Goal: Complete application form: Complete application form

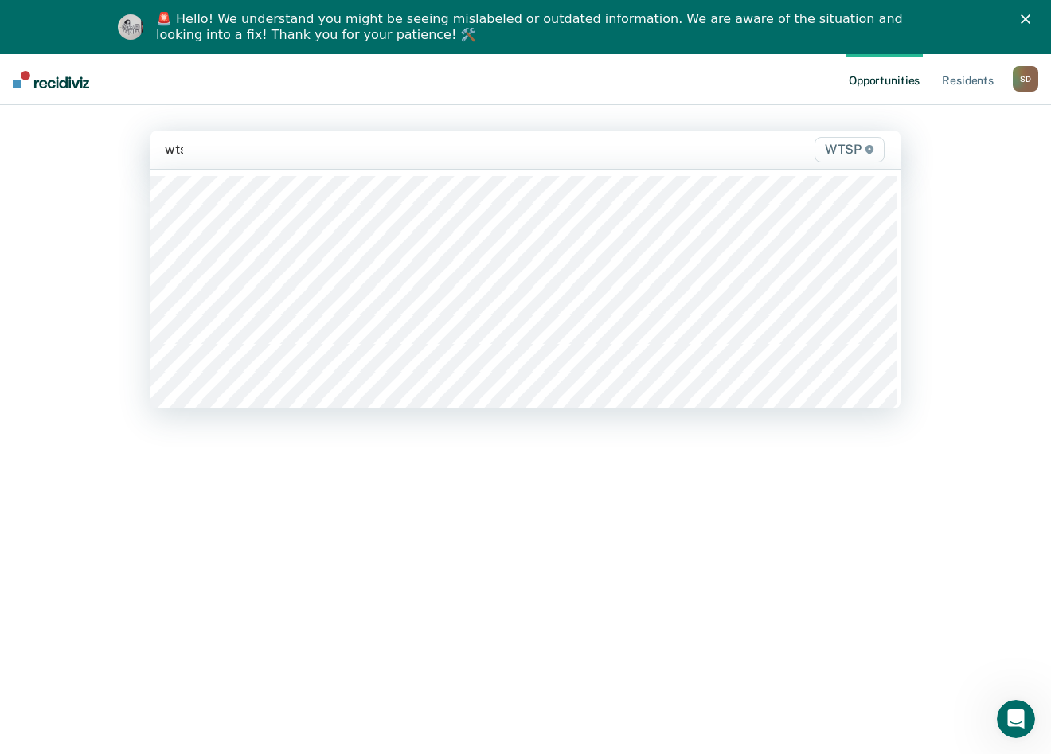
type input "wtsp"
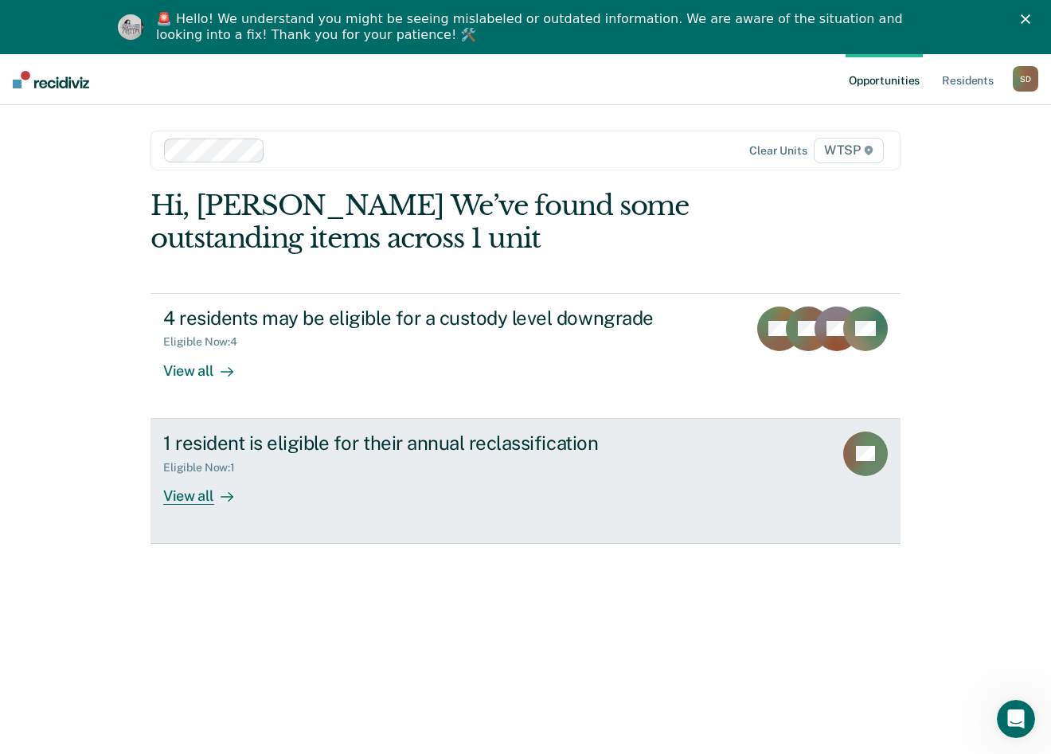
click at [214, 489] on div at bounding box center [223, 495] width 19 height 18
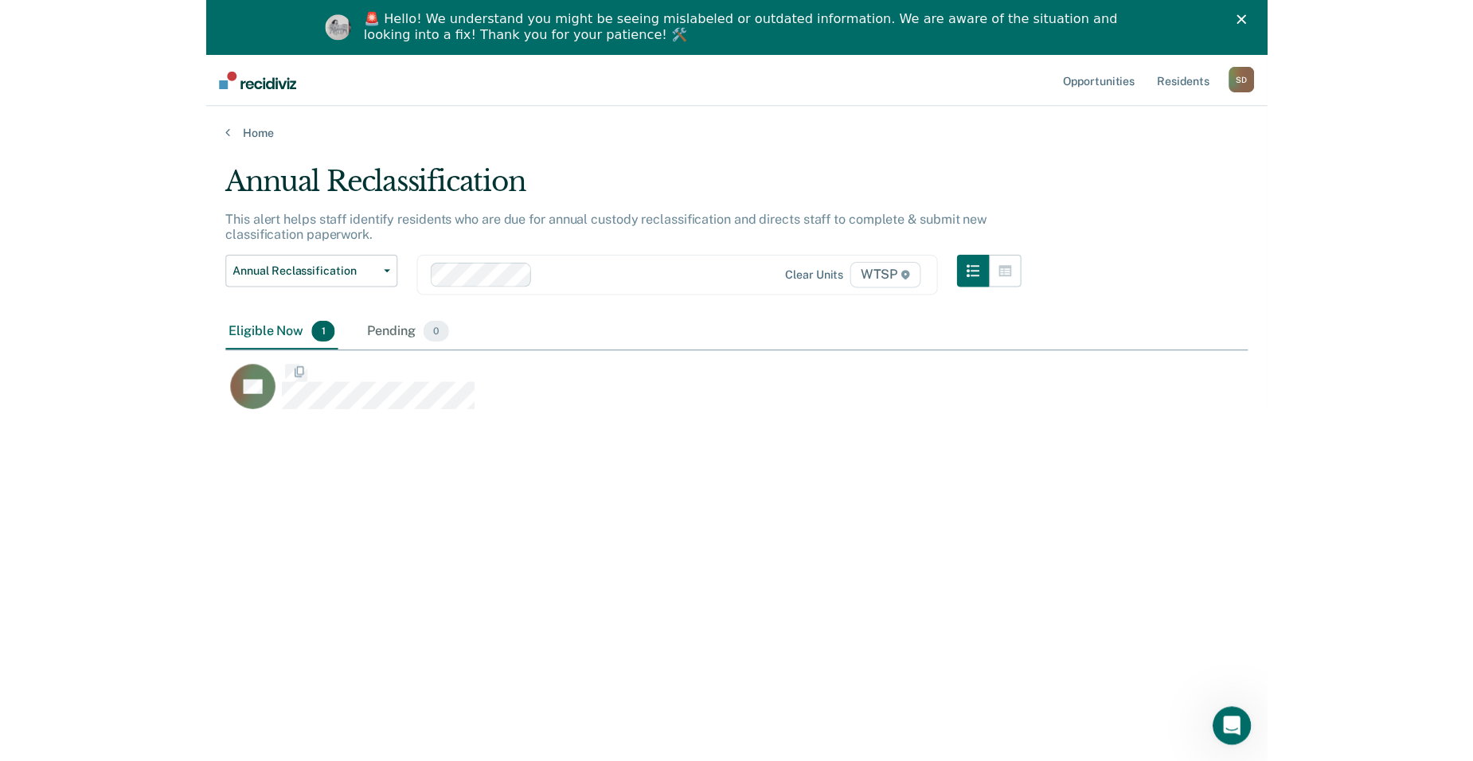
scroll to position [513, 1001]
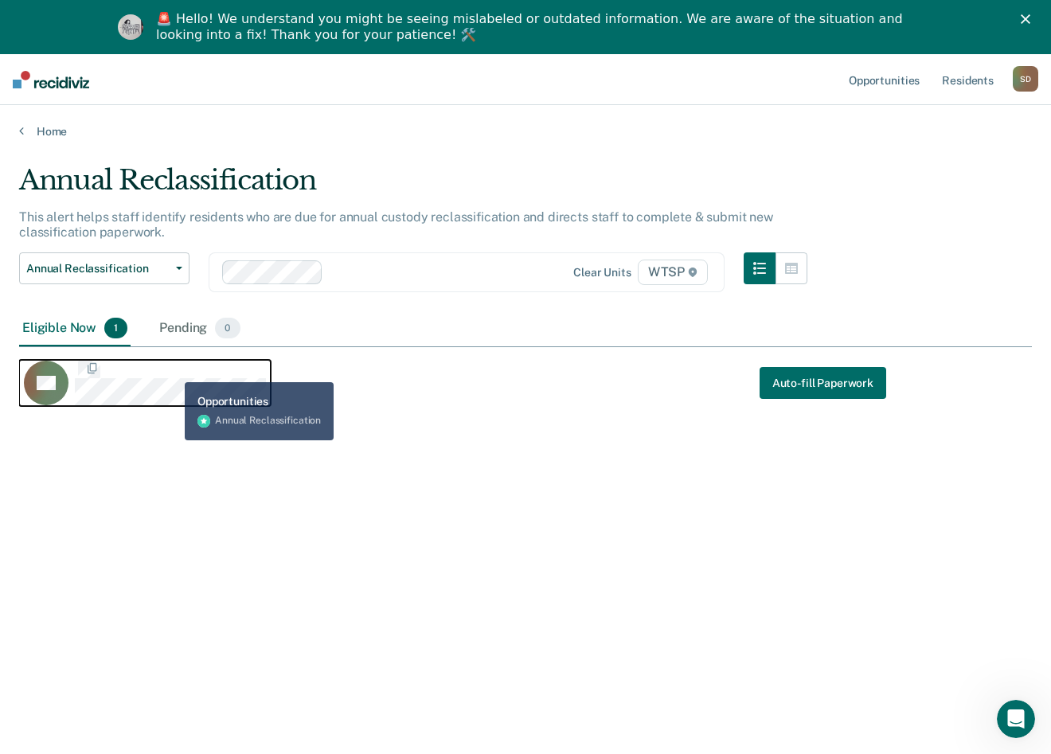
click at [167, 359] on div "LB Auto-fill Paperwork" at bounding box center [462, 379] width 886 height 64
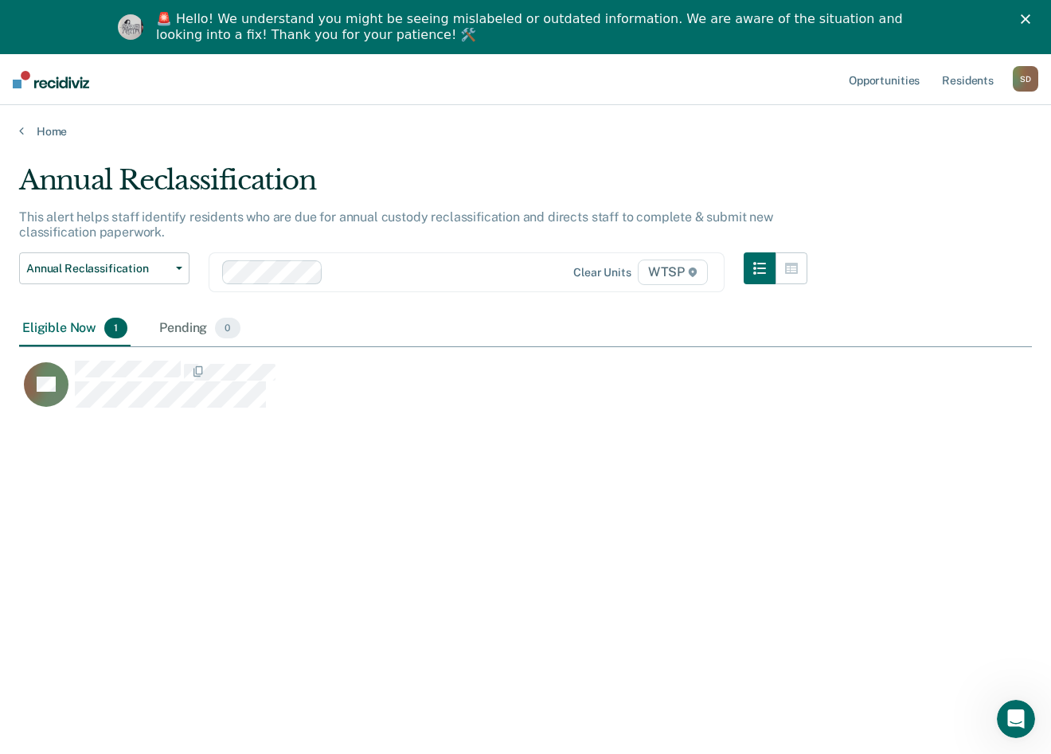
click at [127, 358] on div "LB" at bounding box center [462, 379] width 886 height 64
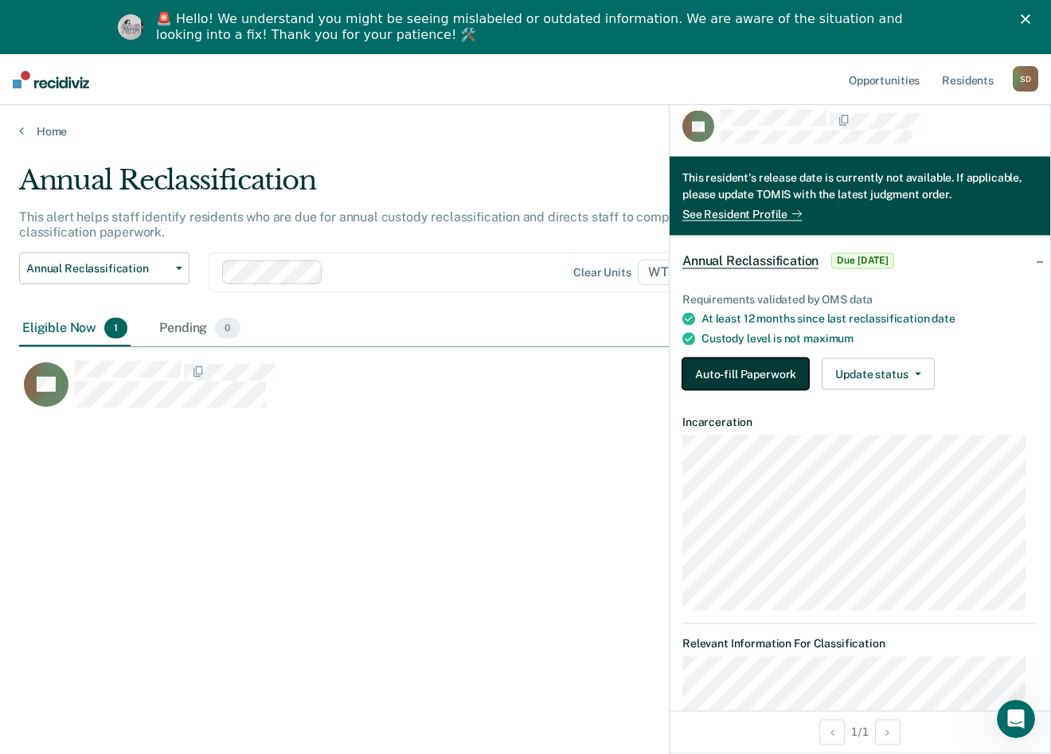
click at [775, 374] on button "Auto-fill Paperwork" at bounding box center [745, 374] width 127 height 32
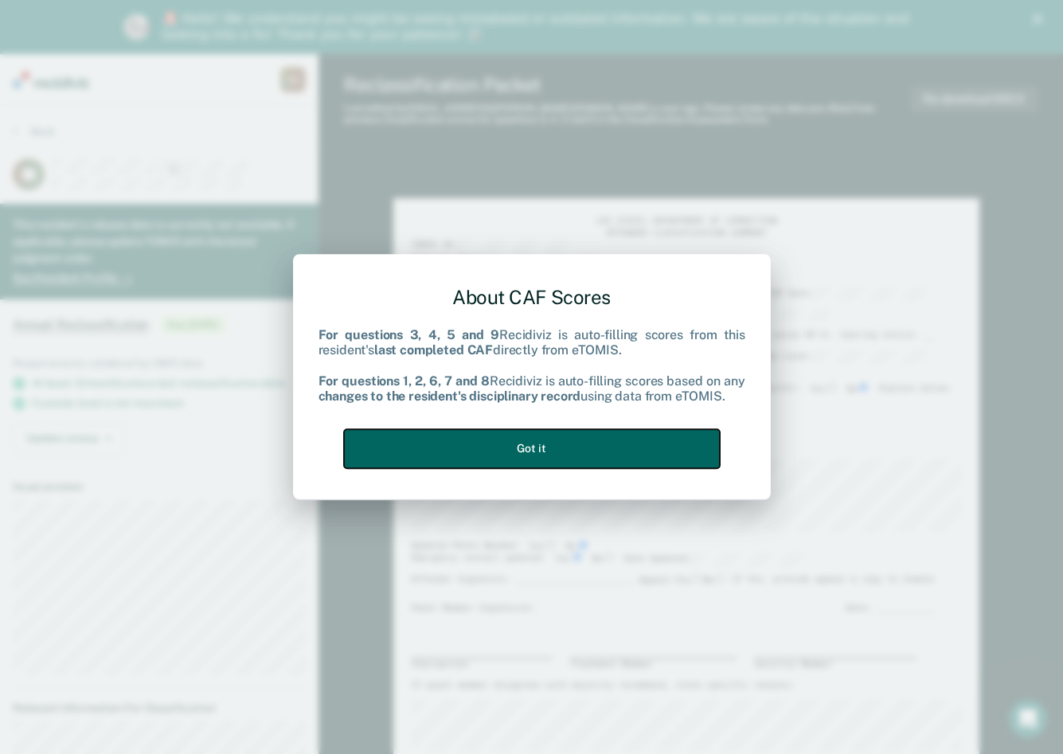
click at [631, 449] on button "Got it" at bounding box center [532, 448] width 376 height 39
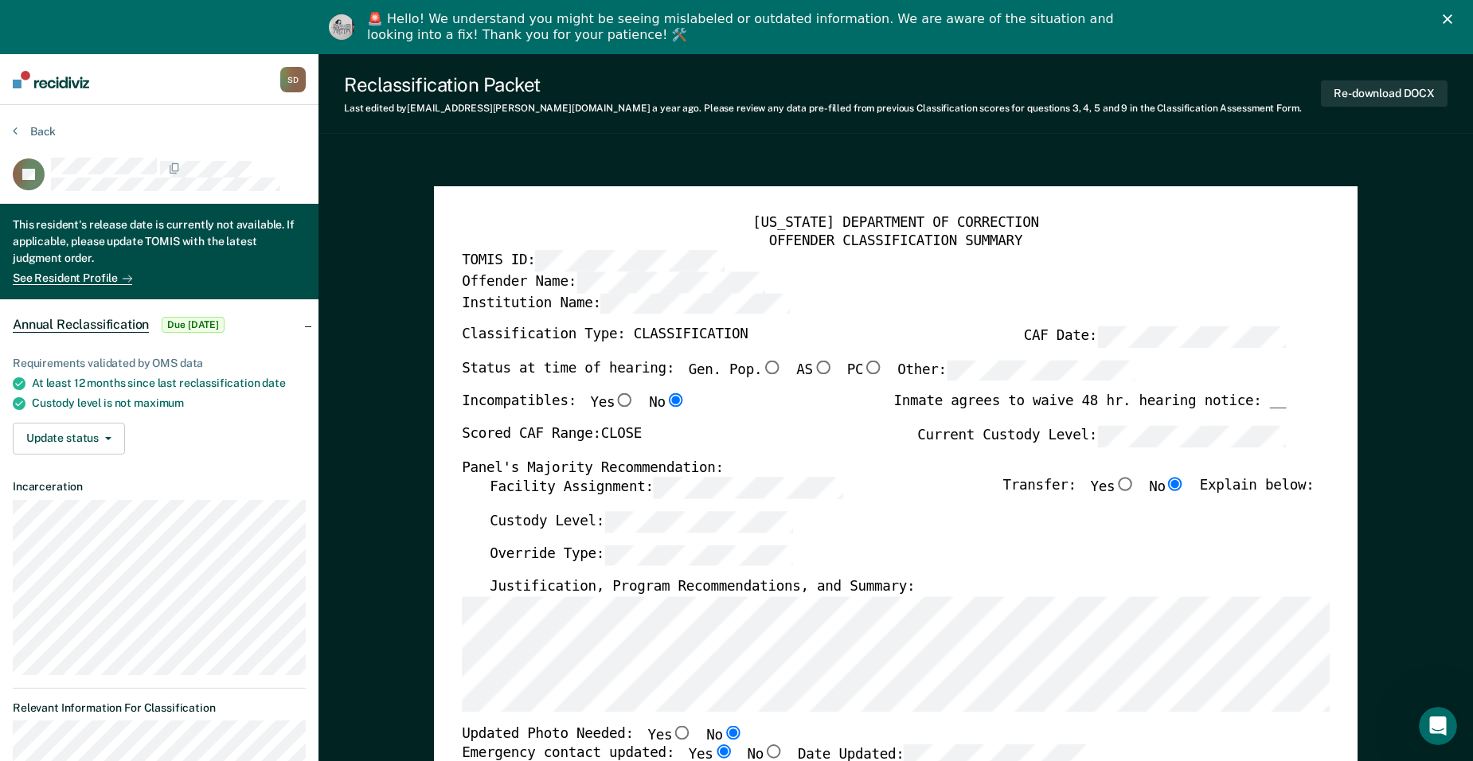
click at [528, 523] on label "Custody Level:" at bounding box center [641, 521] width 303 height 21
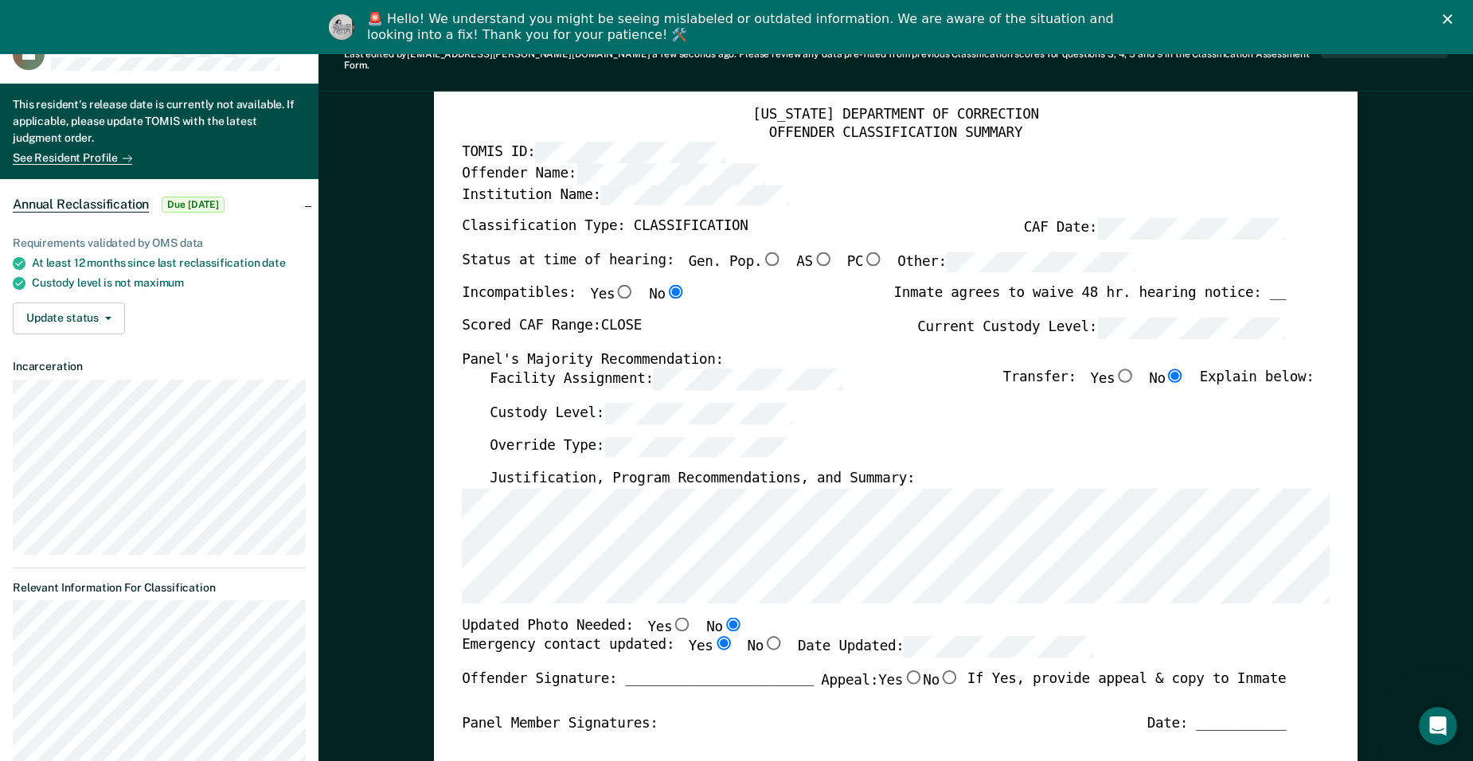
scroll to position [239, 0]
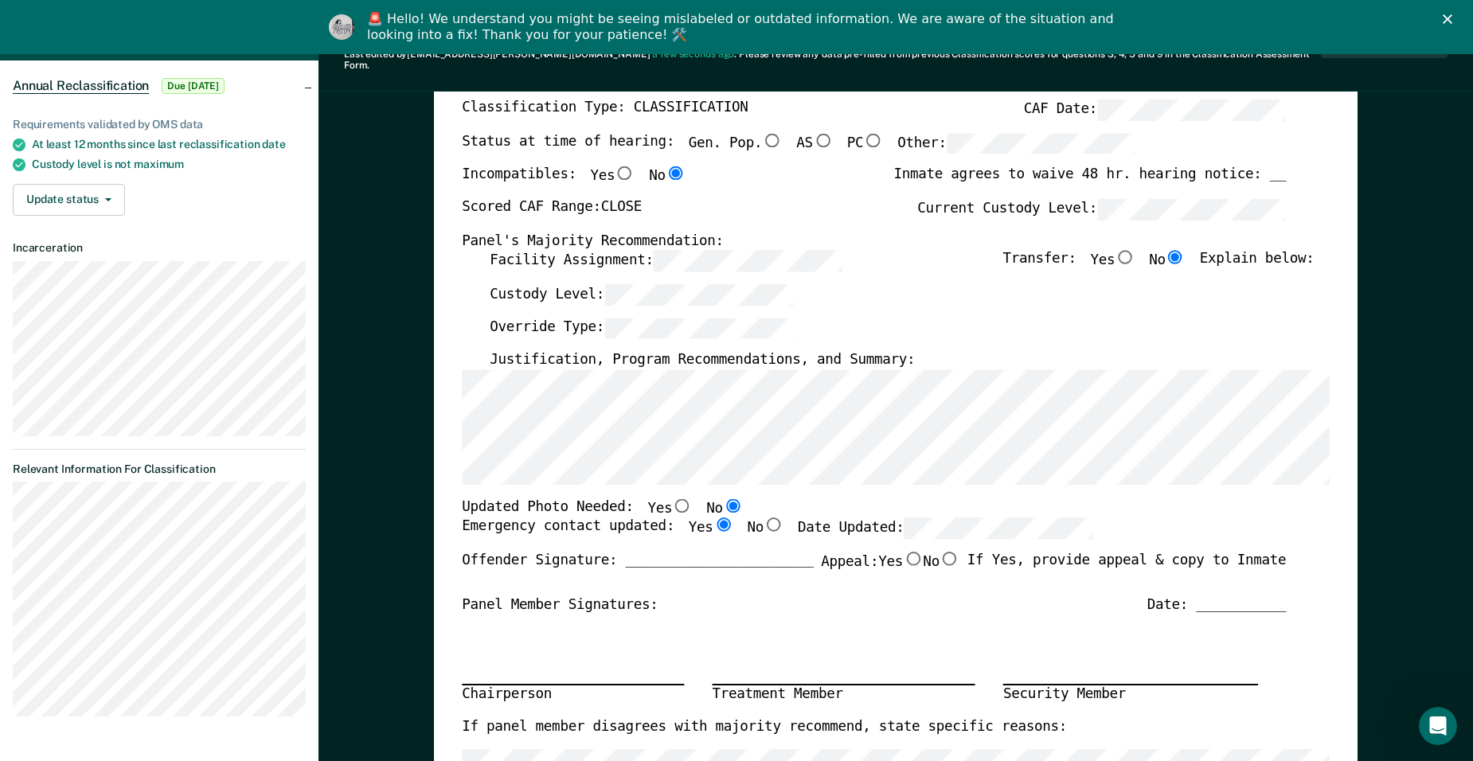
click at [798, 518] on label "Date Updated:" at bounding box center [945, 528] width 295 height 21
click at [942, 552] on input "No" at bounding box center [950, 559] width 20 height 14
type textarea "x"
radio input "true"
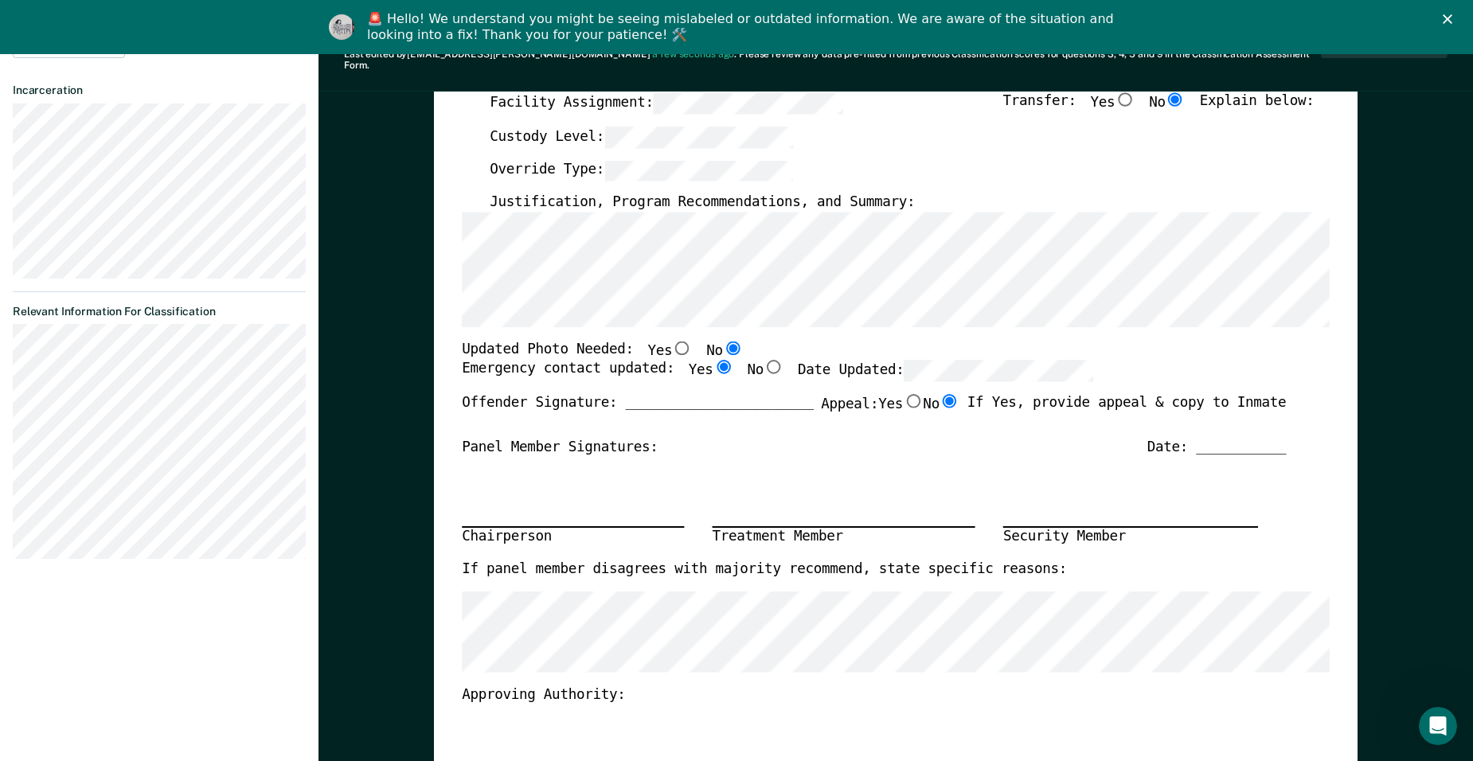
scroll to position [398, 0]
click at [947, 393] on input "No" at bounding box center [950, 400] width 20 height 14
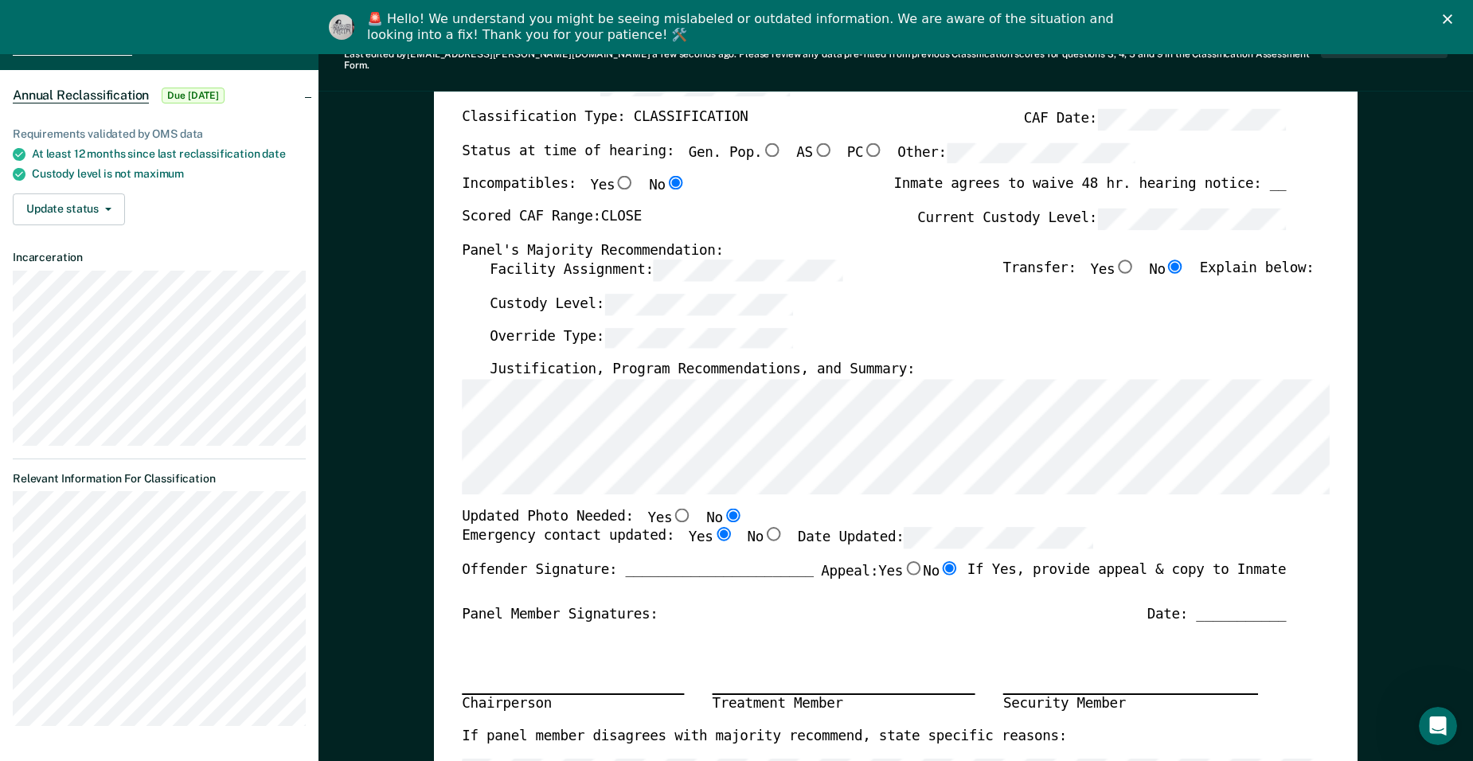
scroll to position [0, 0]
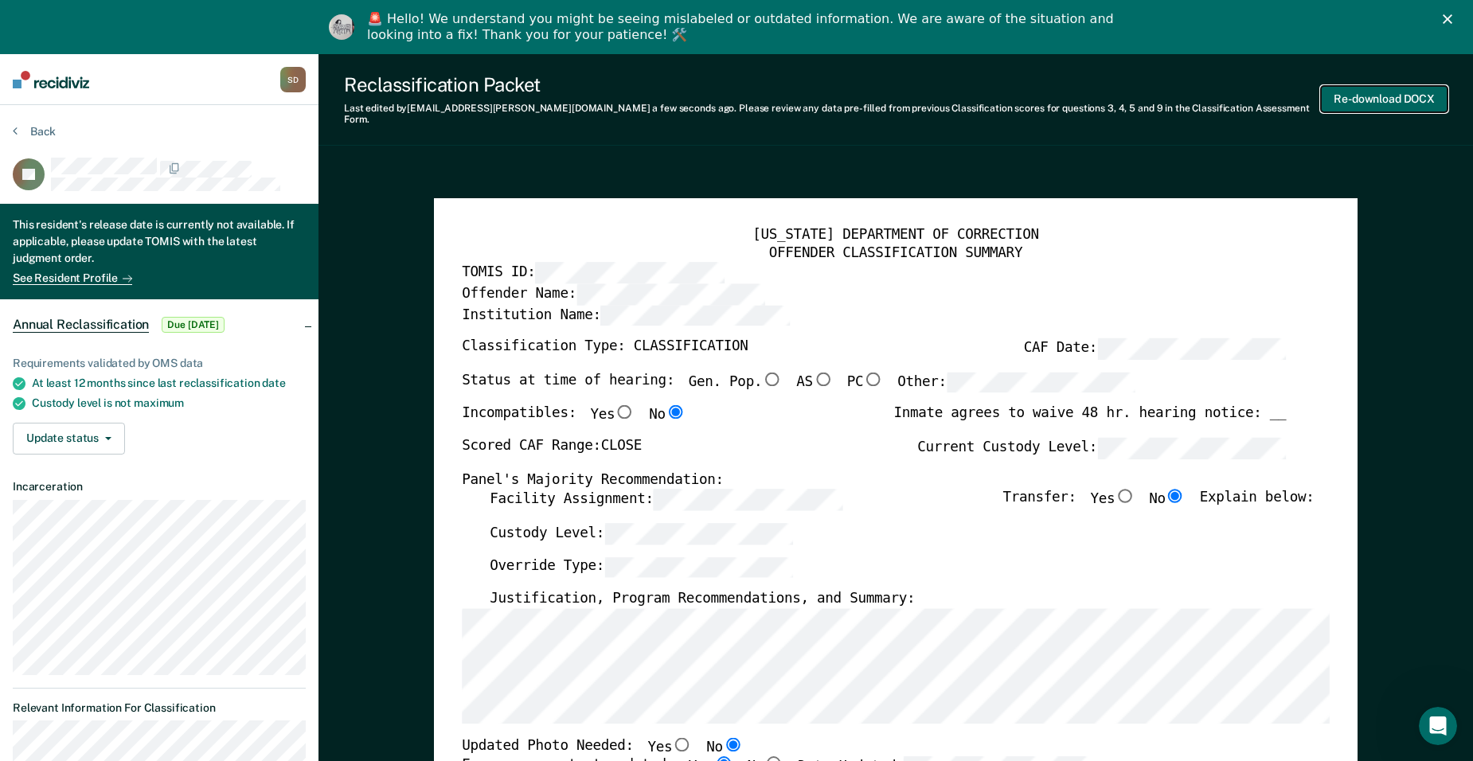
click at [1062, 100] on button "Re-download DOCX" at bounding box center [1384, 99] width 127 height 26
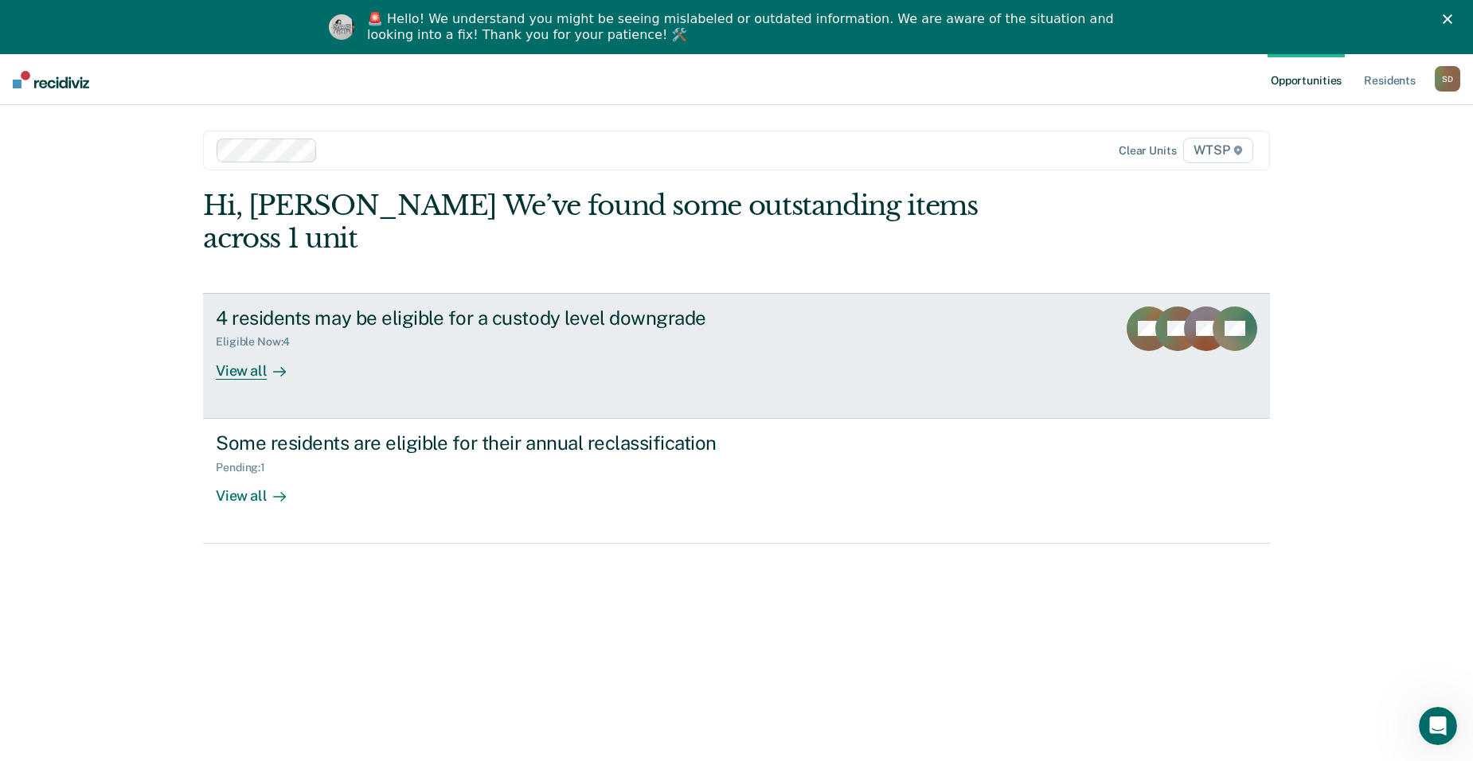
click at [533, 329] on div "Eligible Now : 4" at bounding box center [495, 339] width 559 height 20
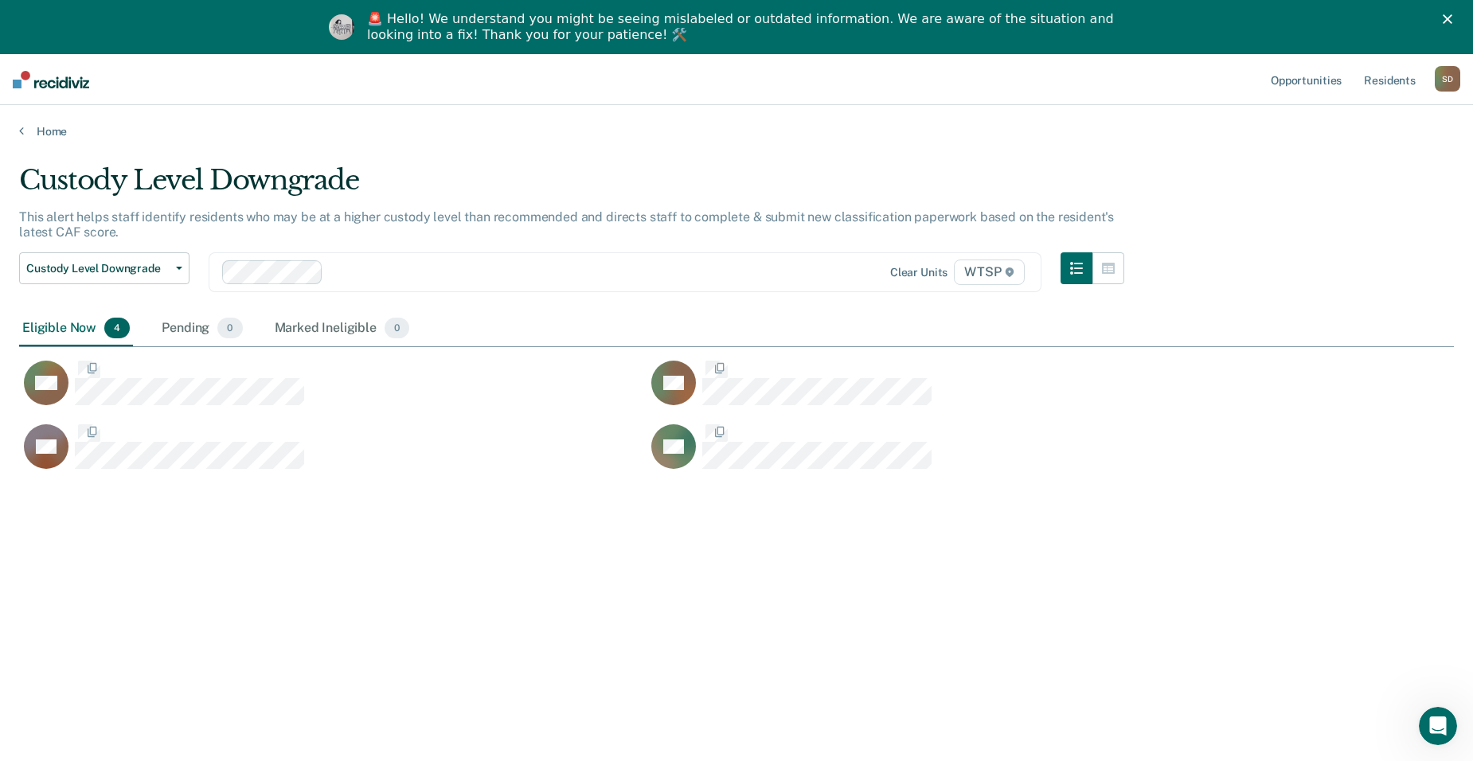
scroll to position [13, 13]
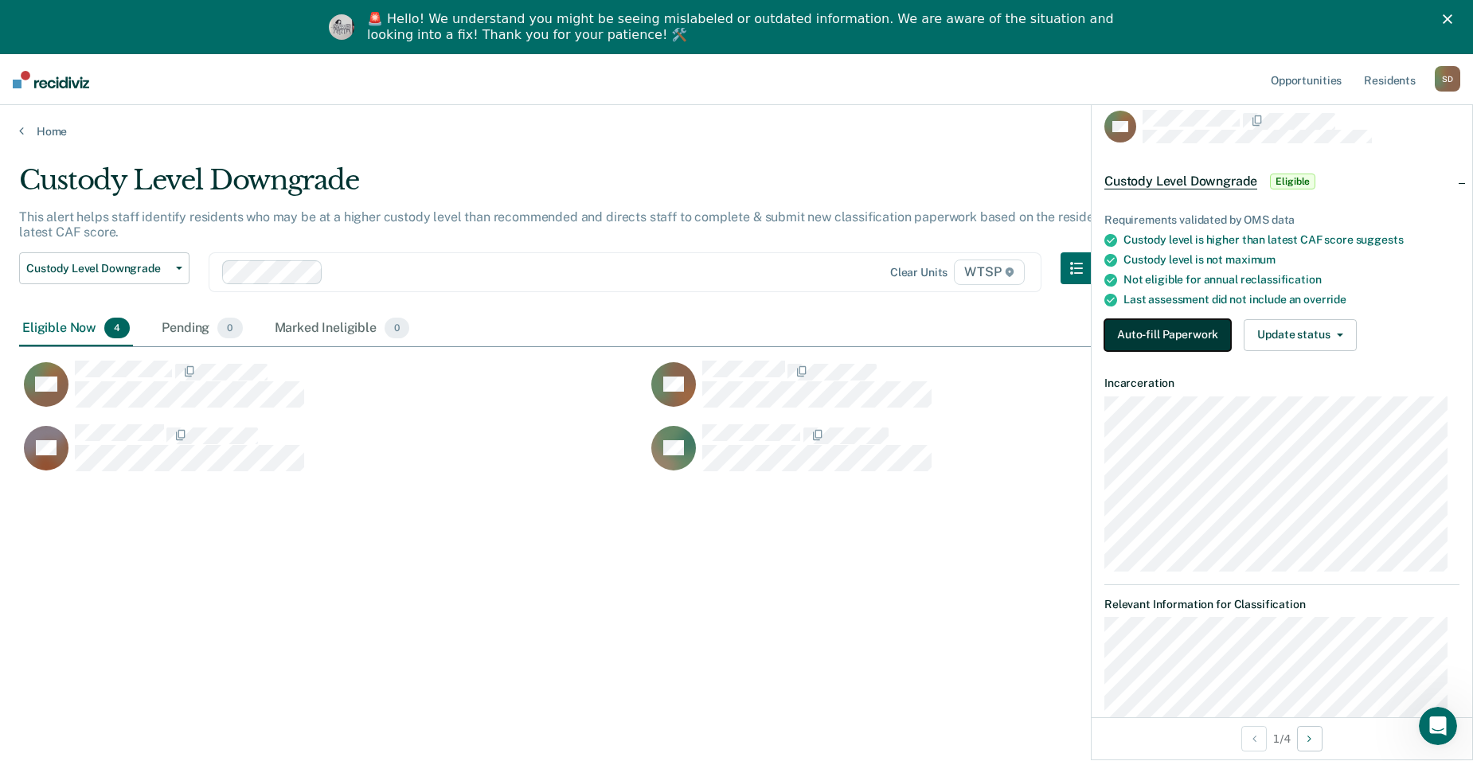
click at [1062, 339] on button "Auto-fill Paperwork" at bounding box center [1167, 335] width 127 height 32
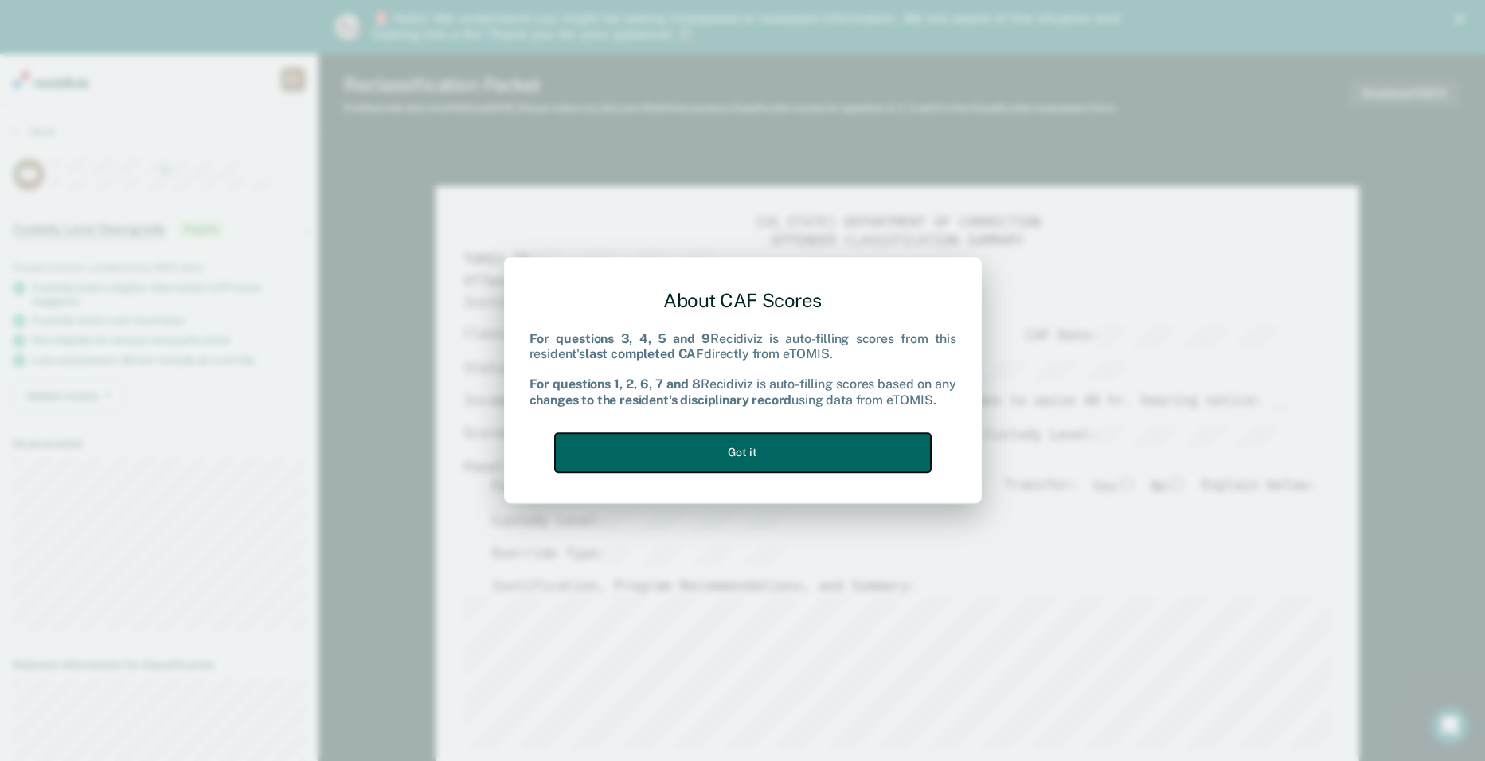
click at [770, 448] on button "Got it" at bounding box center [743, 452] width 376 height 39
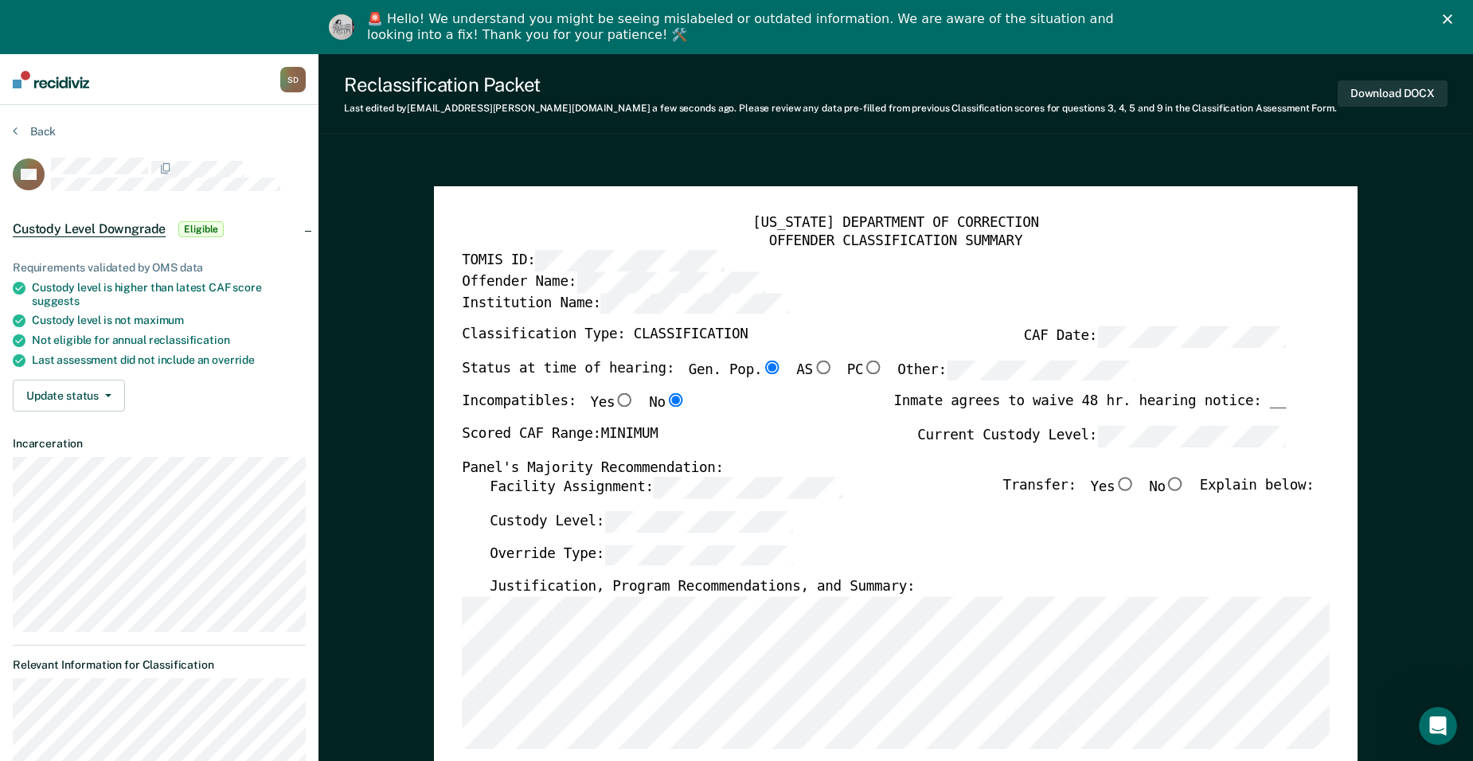
click at [1062, 483] on input "No" at bounding box center [1176, 485] width 20 height 14
type textarea "x"
radio input "true"
click at [1062, 89] on button "Download DOCX" at bounding box center [1393, 93] width 110 height 26
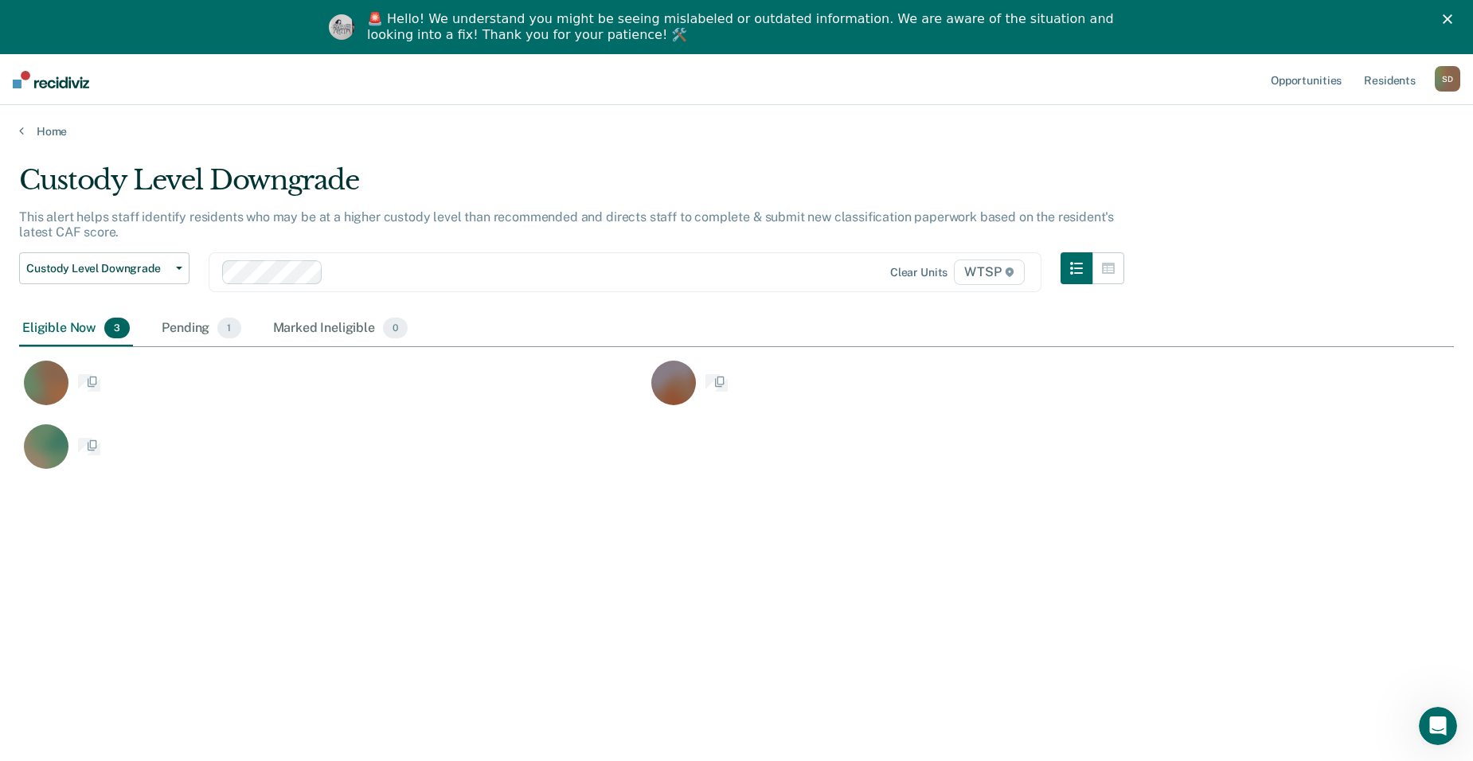
scroll to position [520, 1423]
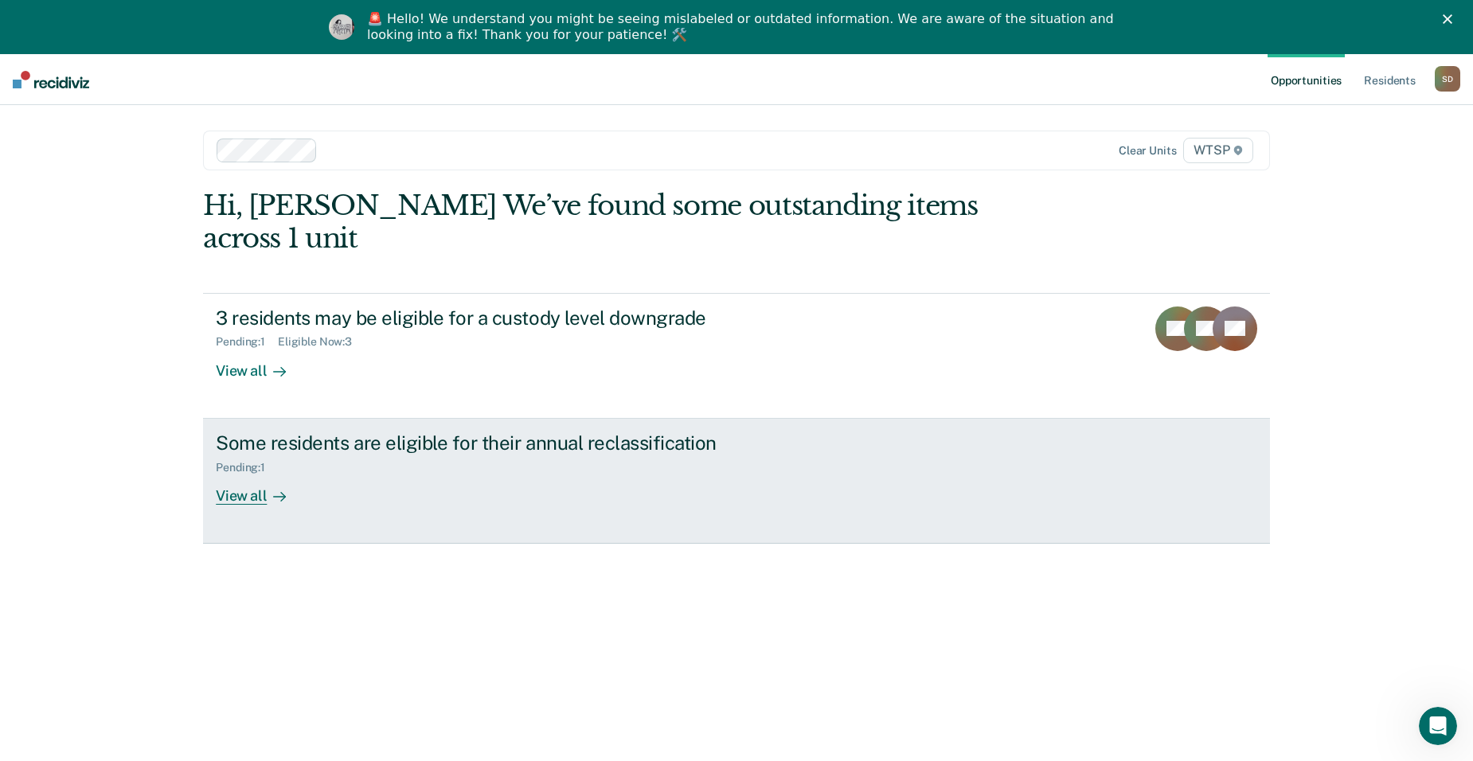
click at [312, 455] on div "Pending : 1" at bounding box center [495, 465] width 559 height 20
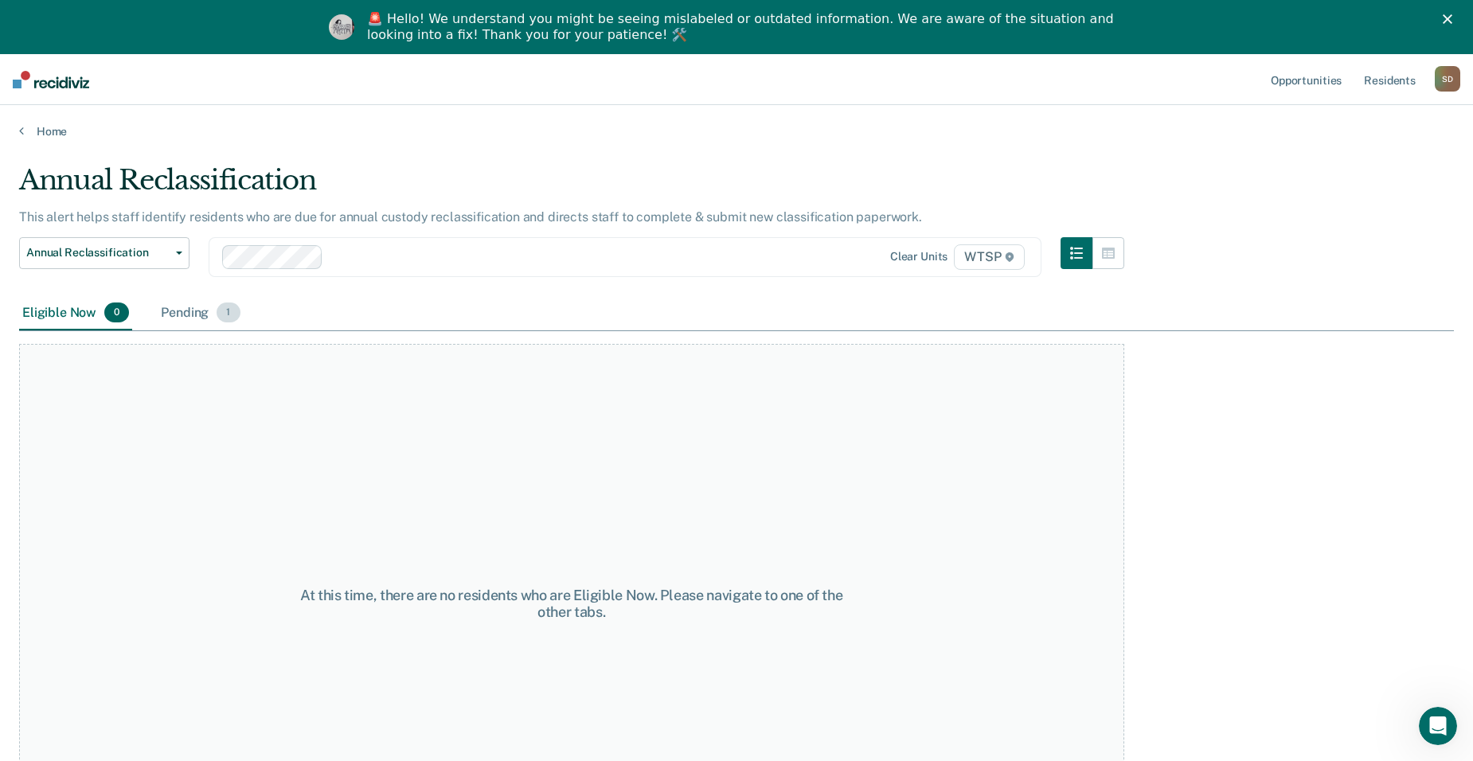
drag, startPoint x: 193, startPoint y: 311, endPoint x: 182, endPoint y: 330, distance: 21.7
click at [192, 311] on div "Pending 1" at bounding box center [200, 313] width 85 height 35
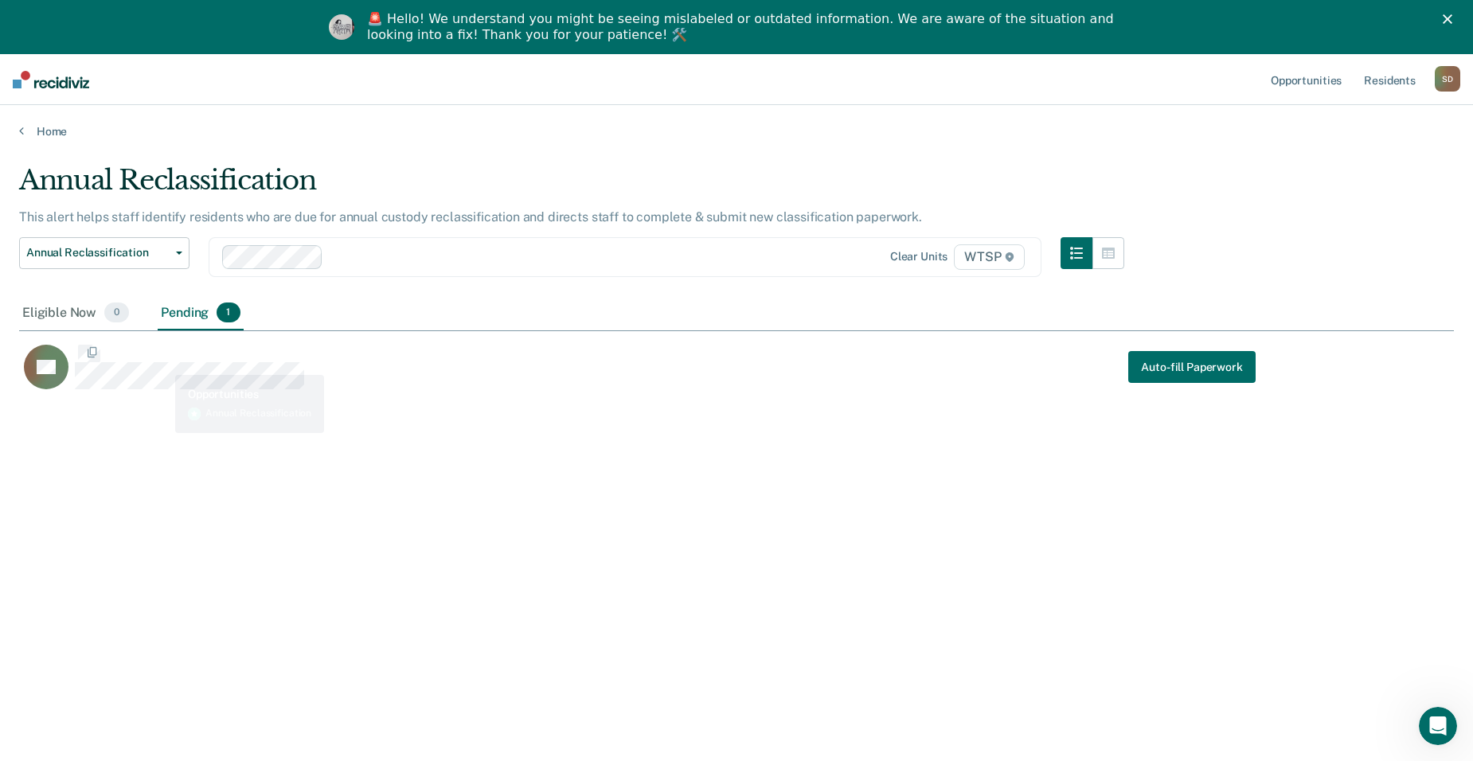
scroll to position [520, 1423]
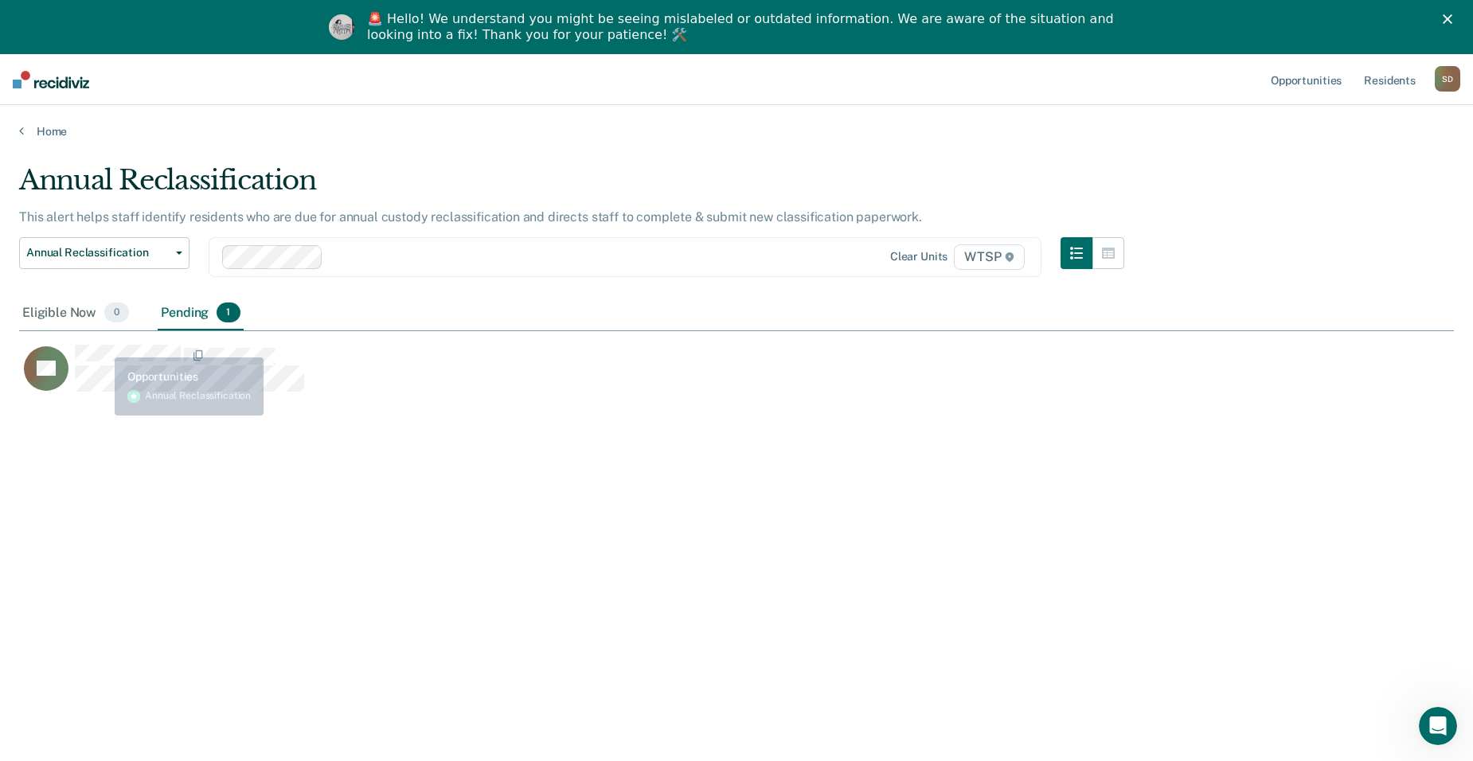
click at [103, 342] on div "LB" at bounding box center [647, 363] width 1256 height 64
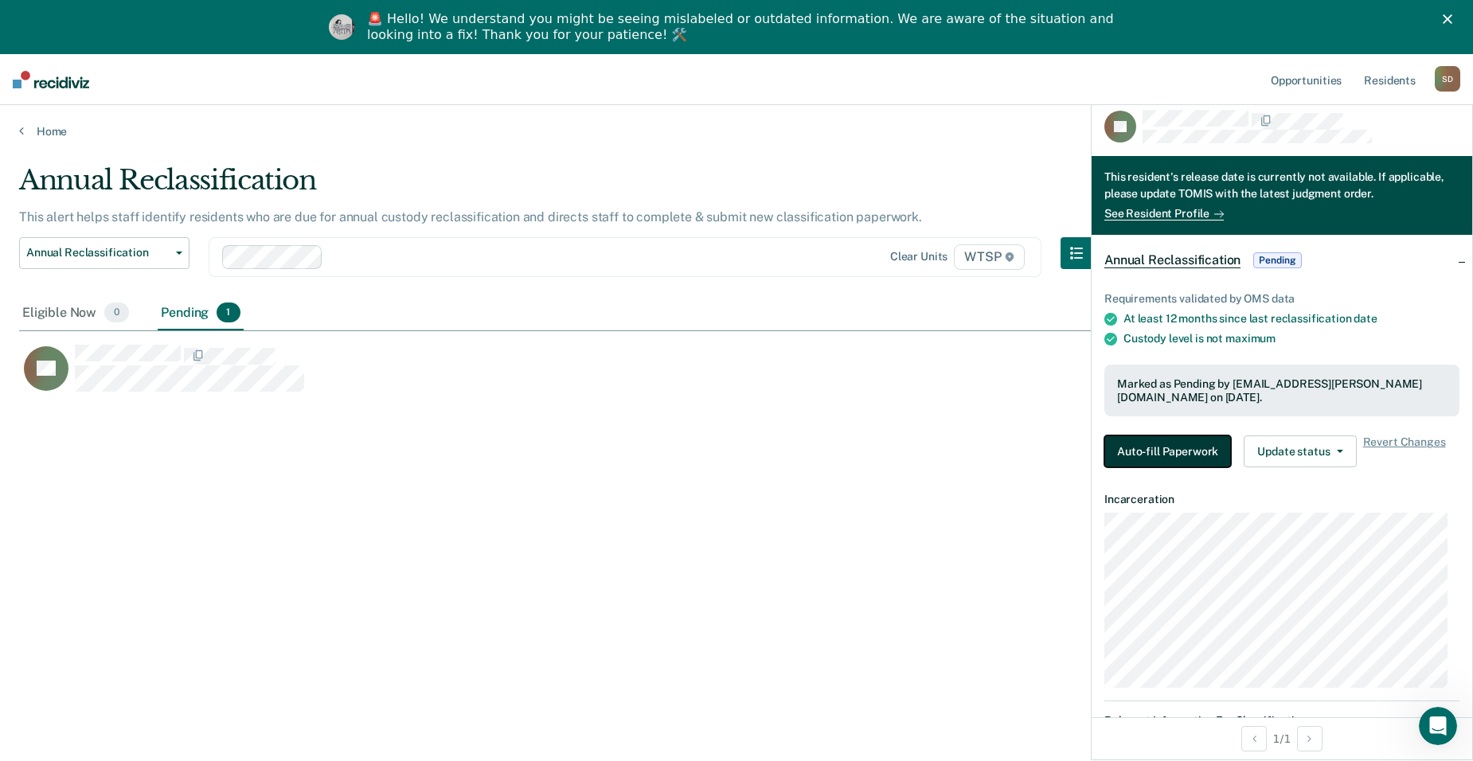
click at [1062, 447] on button "Auto-fill Paperwork" at bounding box center [1167, 452] width 127 height 32
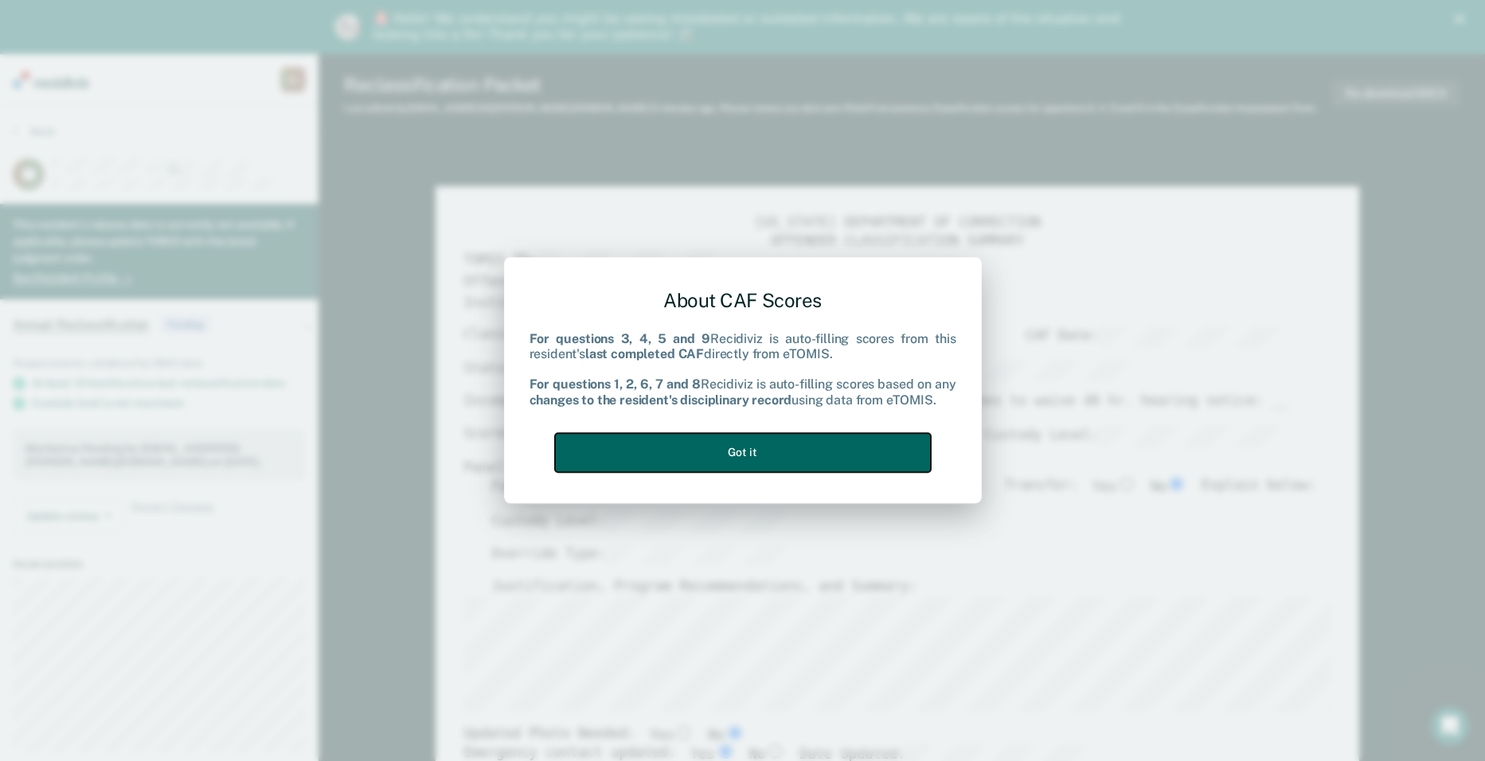
click at [811, 444] on button "Got it" at bounding box center [743, 452] width 376 height 39
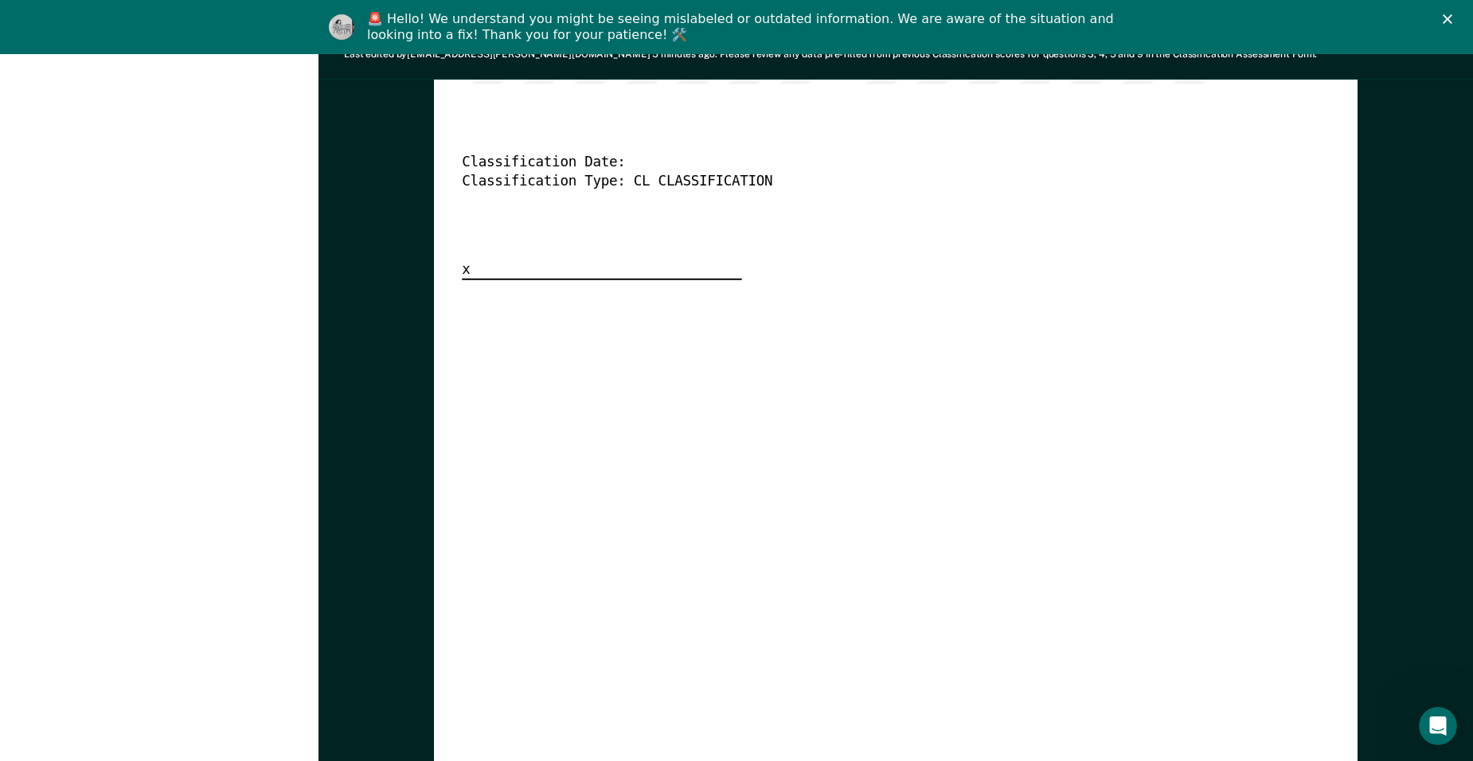
scroll to position [3742, 0]
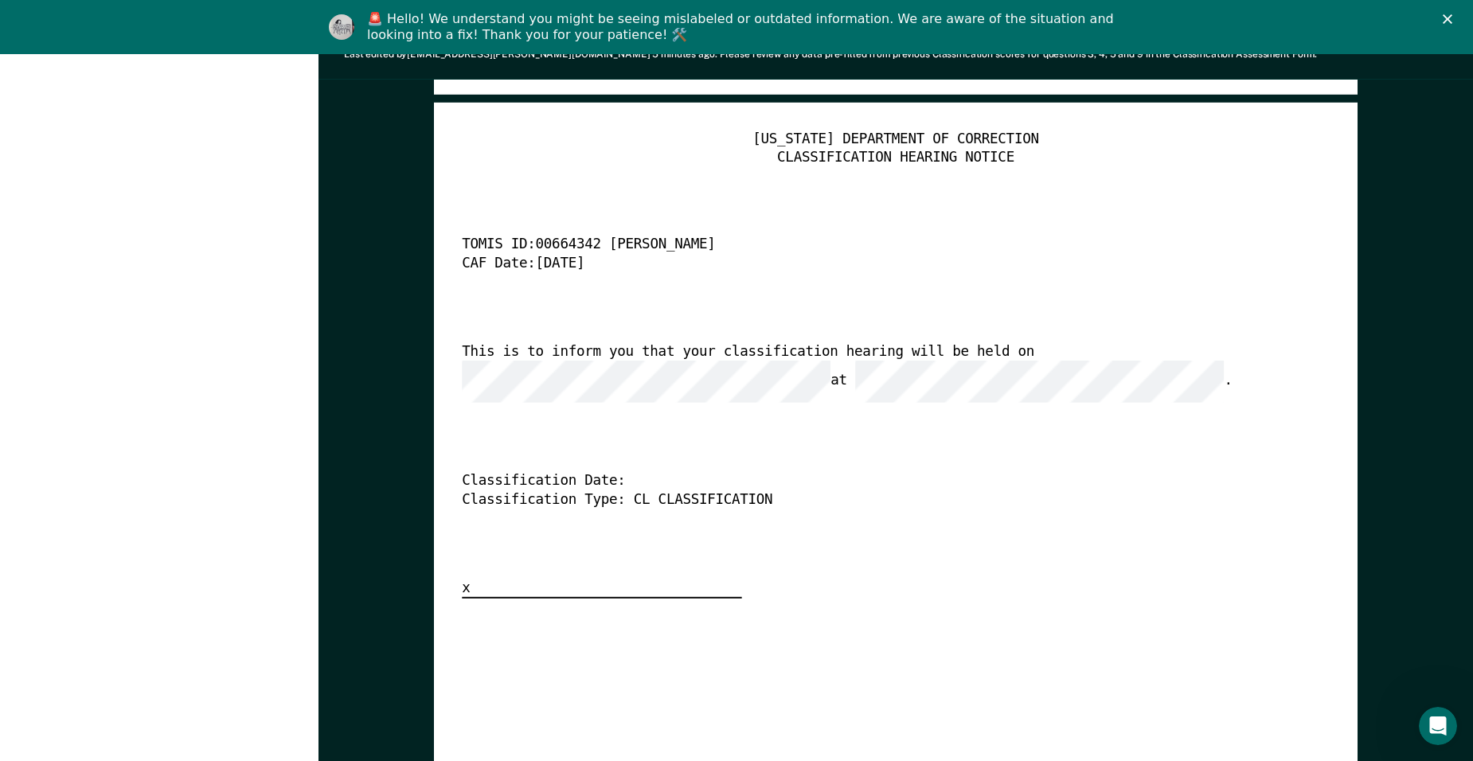
click at [580, 364] on div "This is to inform you that your classification hearing will be held on at ." at bounding box center [874, 373] width 824 height 60
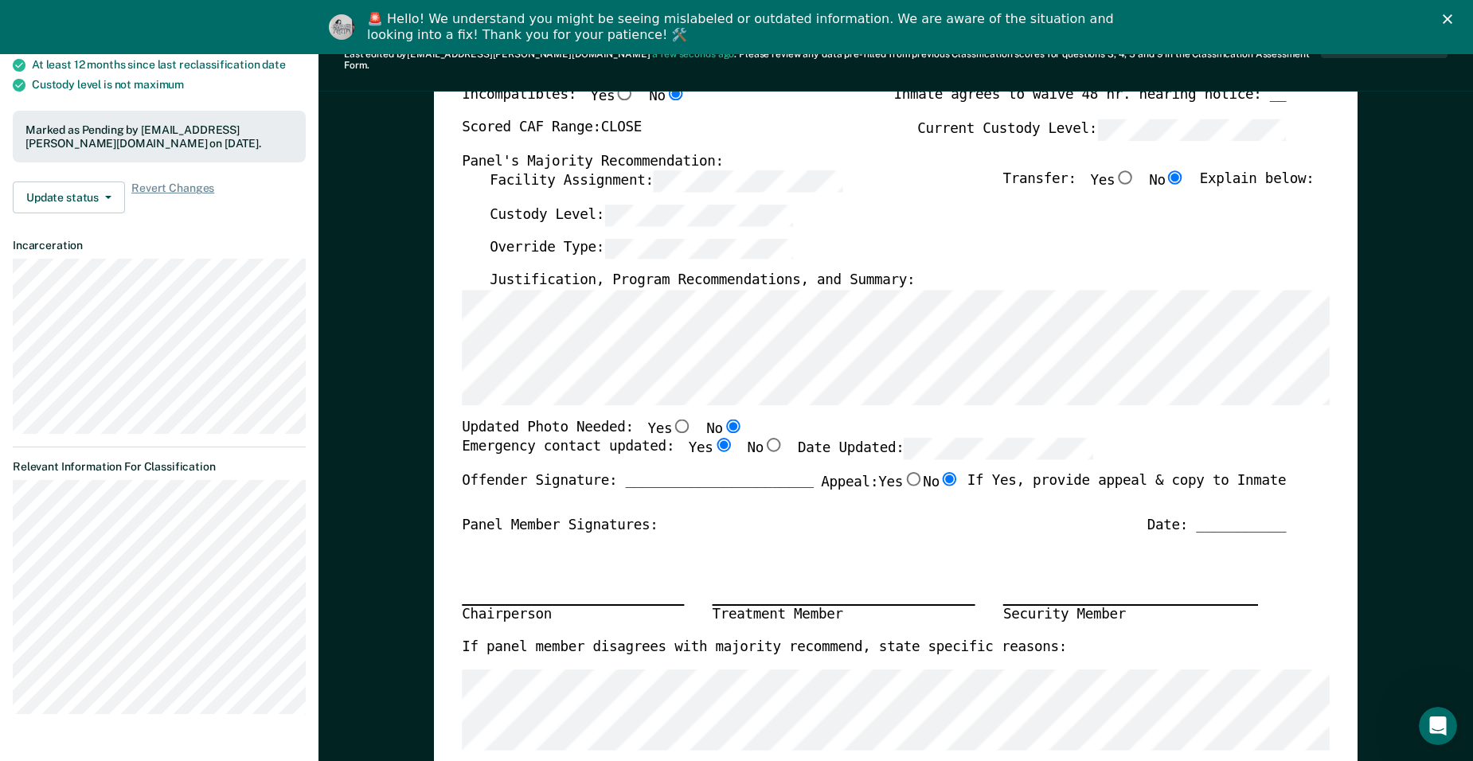
scroll to position [0, 0]
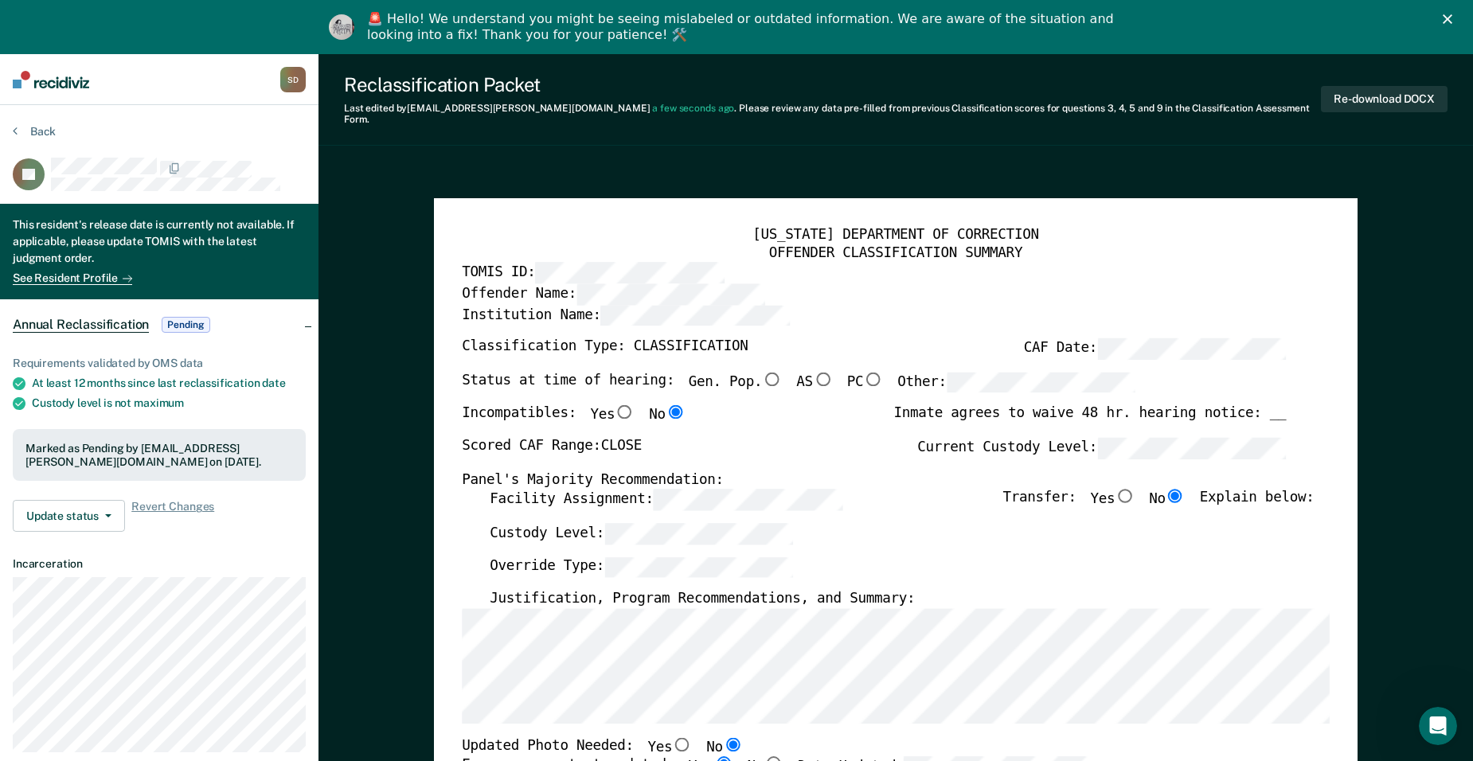
click at [1062, 79] on div "Re-download DOCX" at bounding box center [1384, 99] width 127 height 53
click at [1062, 89] on button "Re-download DOCX" at bounding box center [1384, 99] width 127 height 26
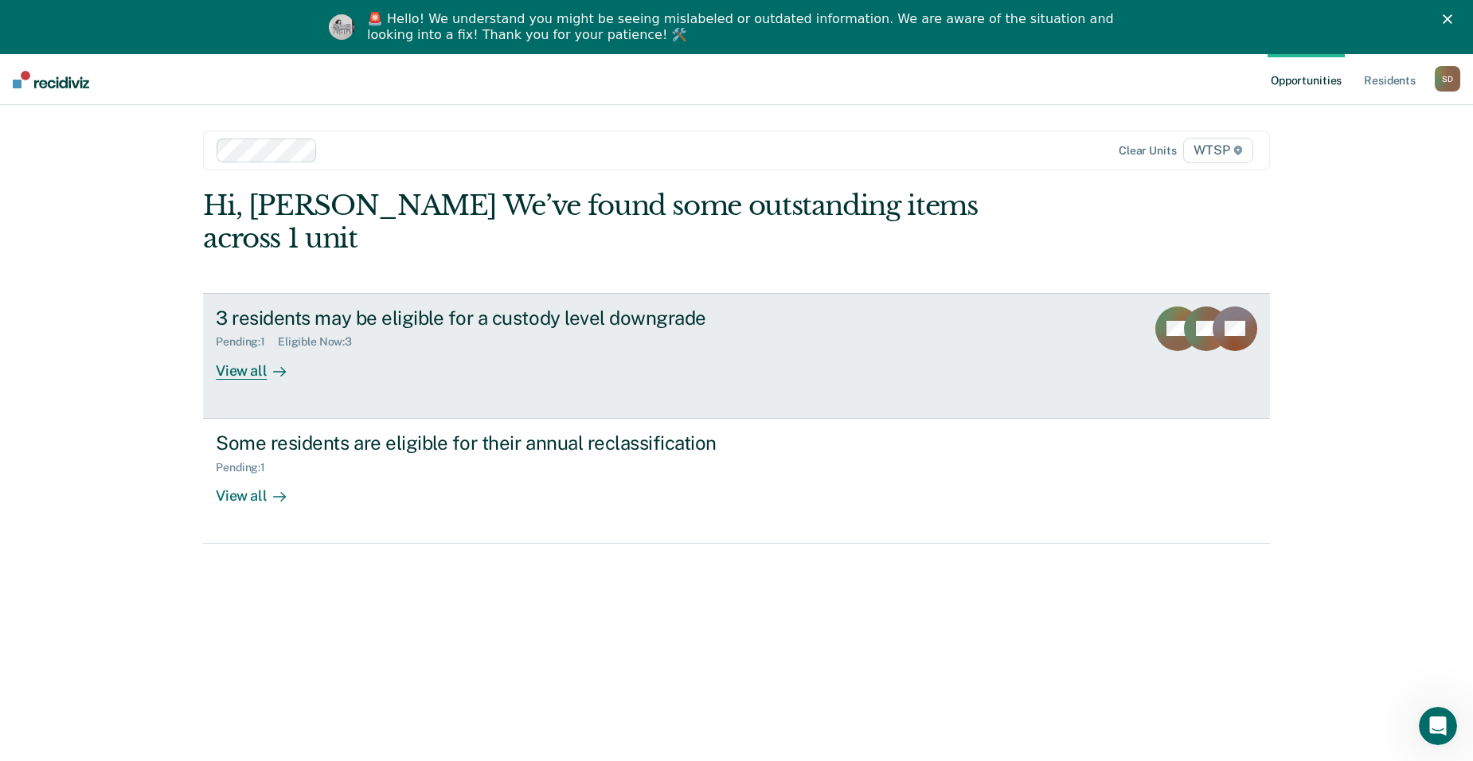
click at [436, 324] on div "3 residents may be eligible for a custody level downgrade Pending : 1 Eligible …" at bounding box center [514, 343] width 597 height 73
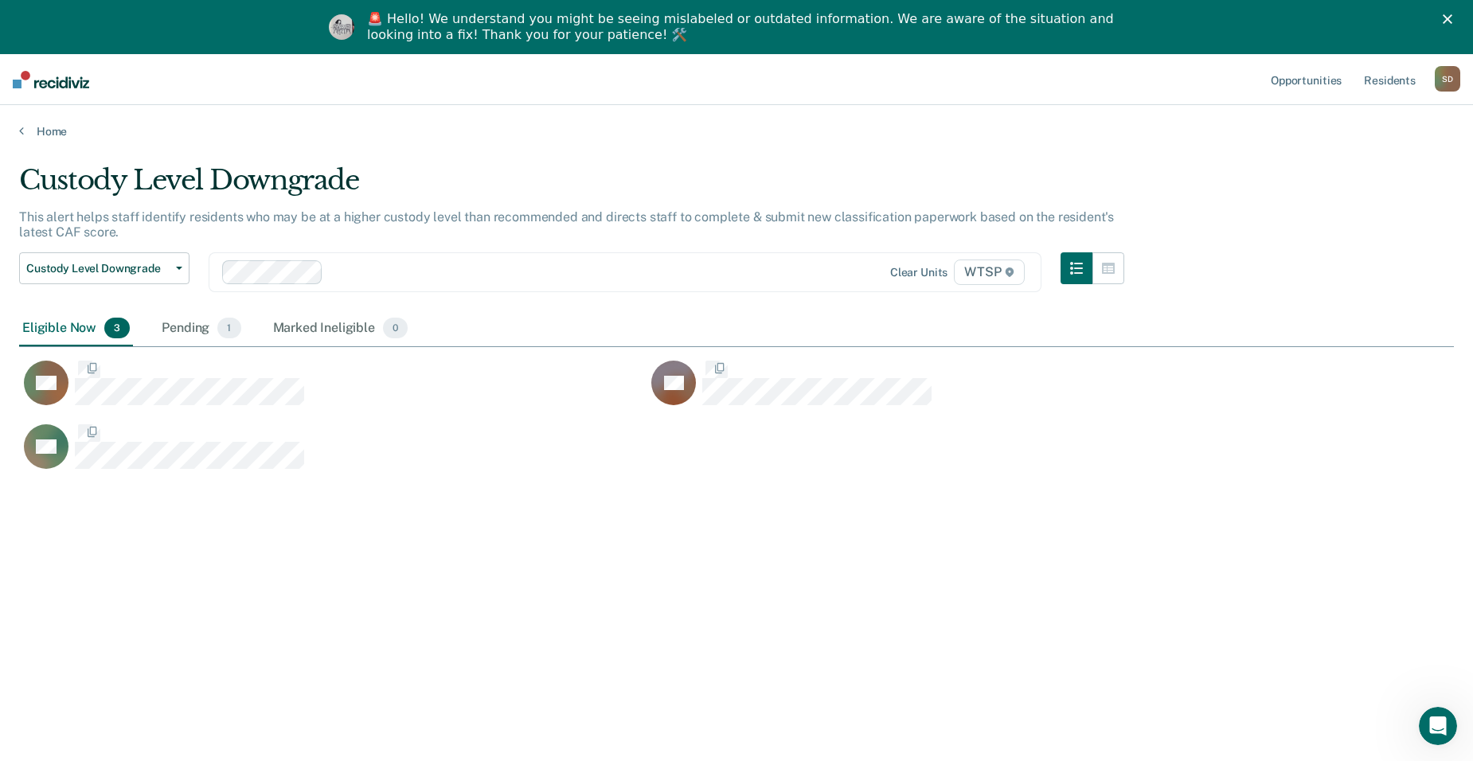
scroll to position [13, 13]
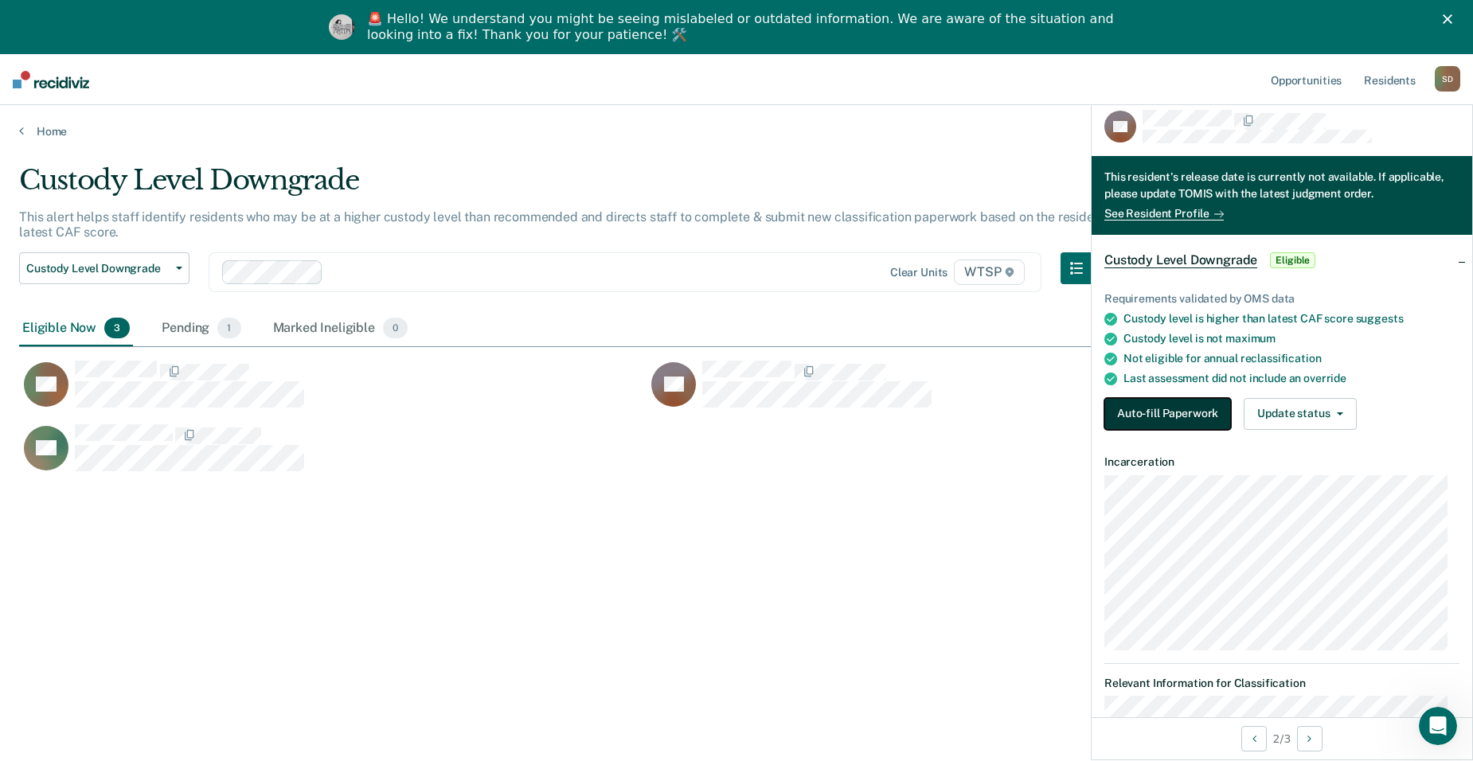
click at [1062, 414] on button "Auto-fill Paperwork" at bounding box center [1167, 414] width 127 height 32
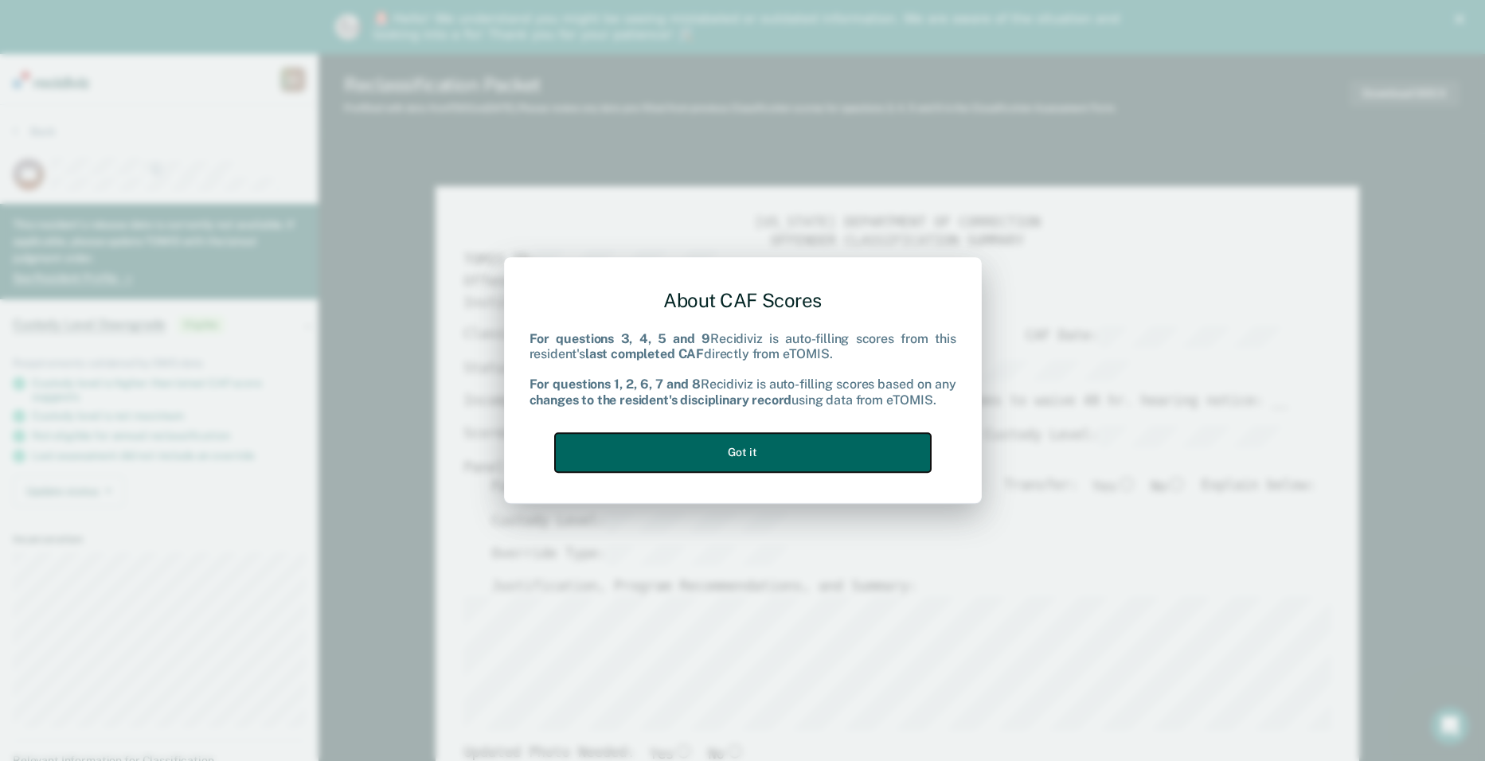
click at [725, 459] on button "Got it" at bounding box center [743, 452] width 376 height 39
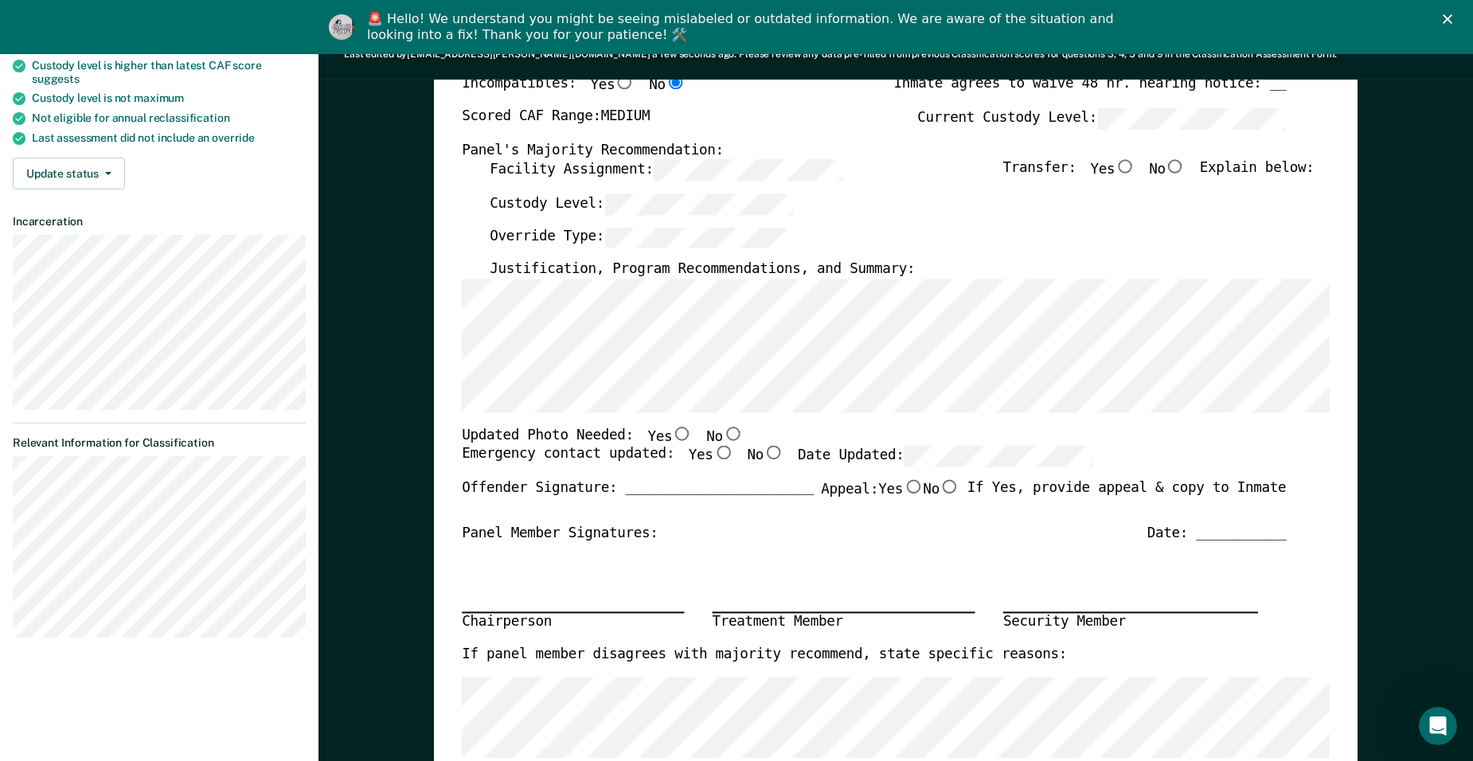
scroll to position [318, 0]
drag, startPoint x: 749, startPoint y: 452, endPoint x: 785, endPoint y: 452, distance: 35.8
click at [764, 452] on input "No" at bounding box center [774, 453] width 20 height 14
type textarea "x"
radio input "true"
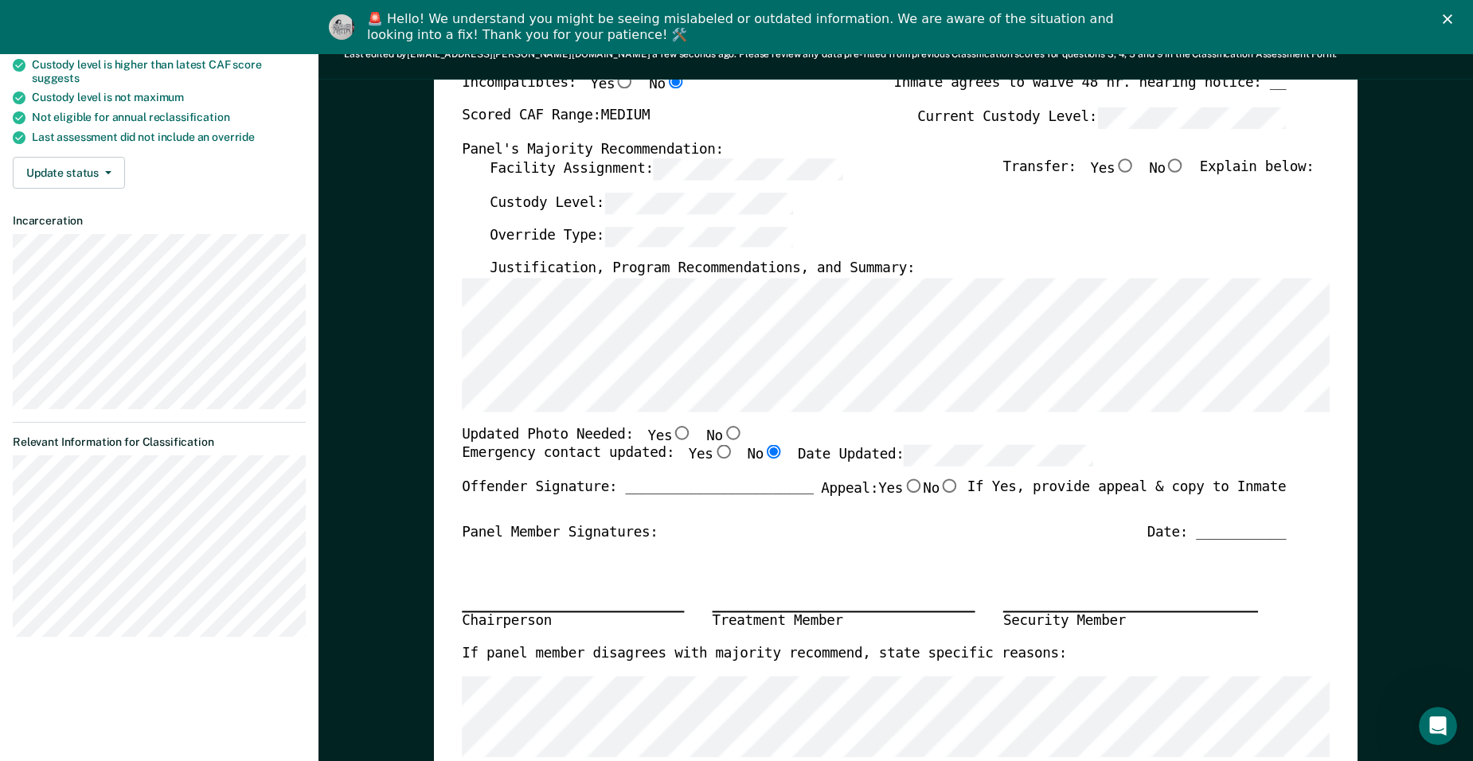
click at [964, 469] on div "Emergency contact updated: Yes No Date Updated:" at bounding box center [777, 462] width 631 height 33
click at [723, 434] on input "No" at bounding box center [733, 433] width 20 height 14
type textarea "x"
radio input "true"
click at [1062, 163] on input "No" at bounding box center [1176, 166] width 20 height 14
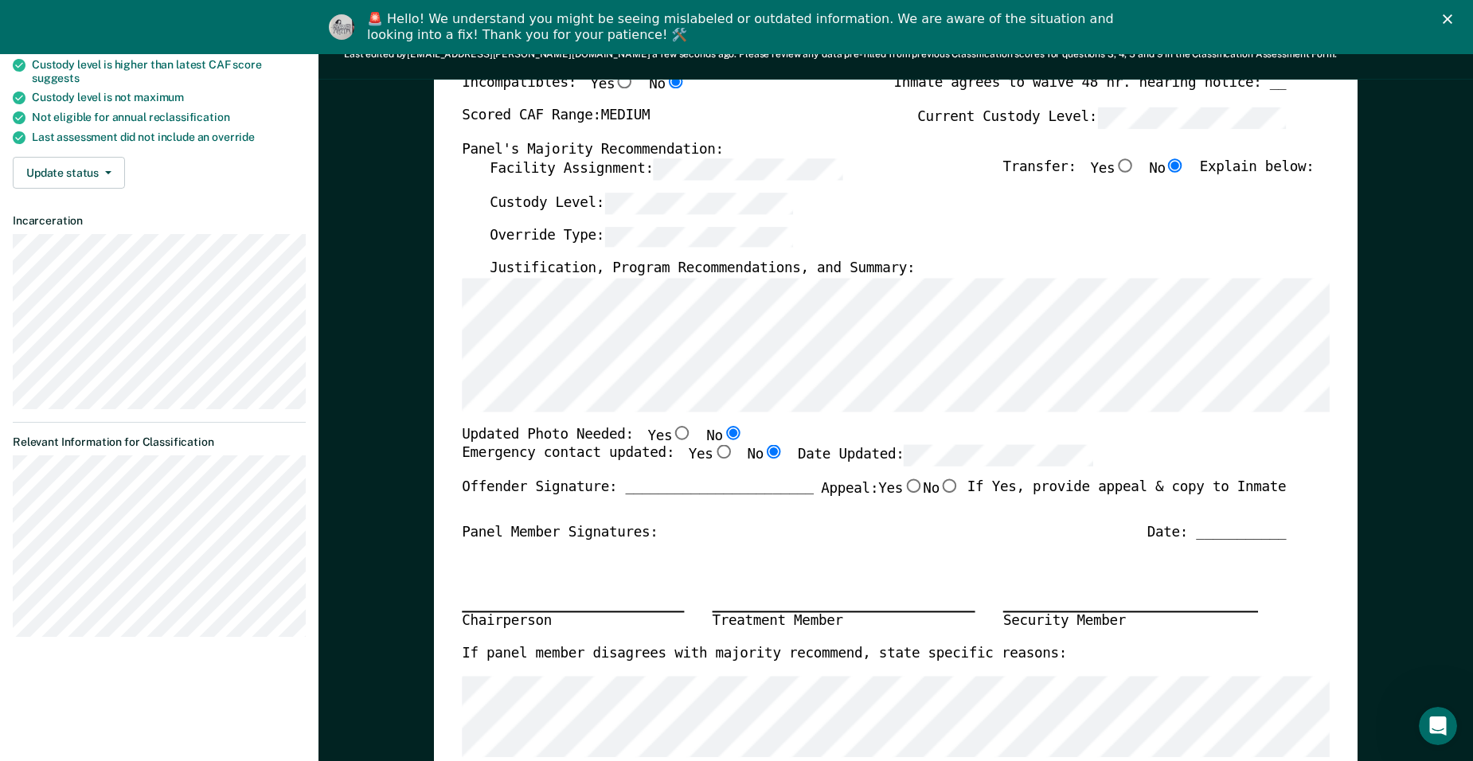
type textarea "x"
radio input "true"
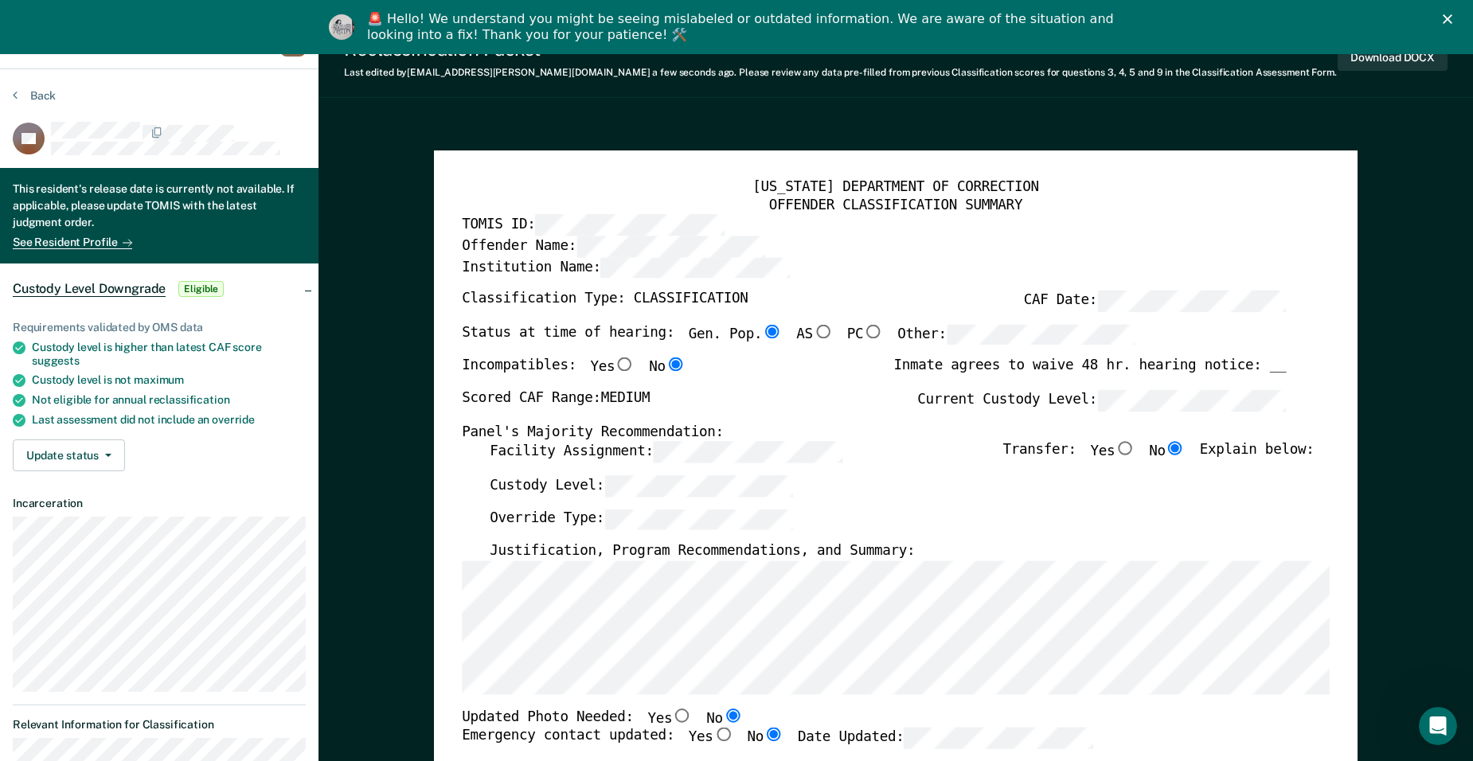
scroll to position [0, 0]
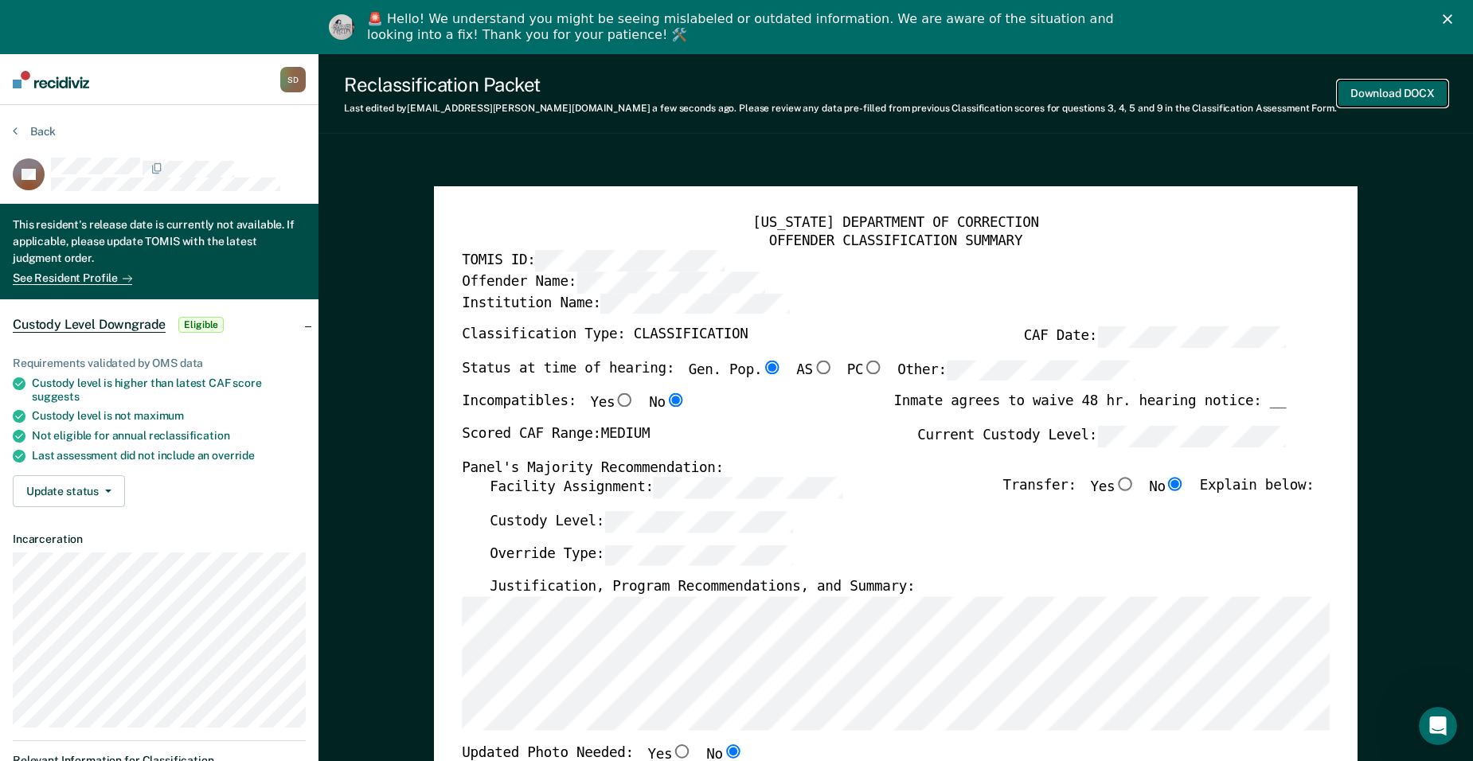
click at [1062, 86] on button "Download DOCX" at bounding box center [1393, 93] width 110 height 26
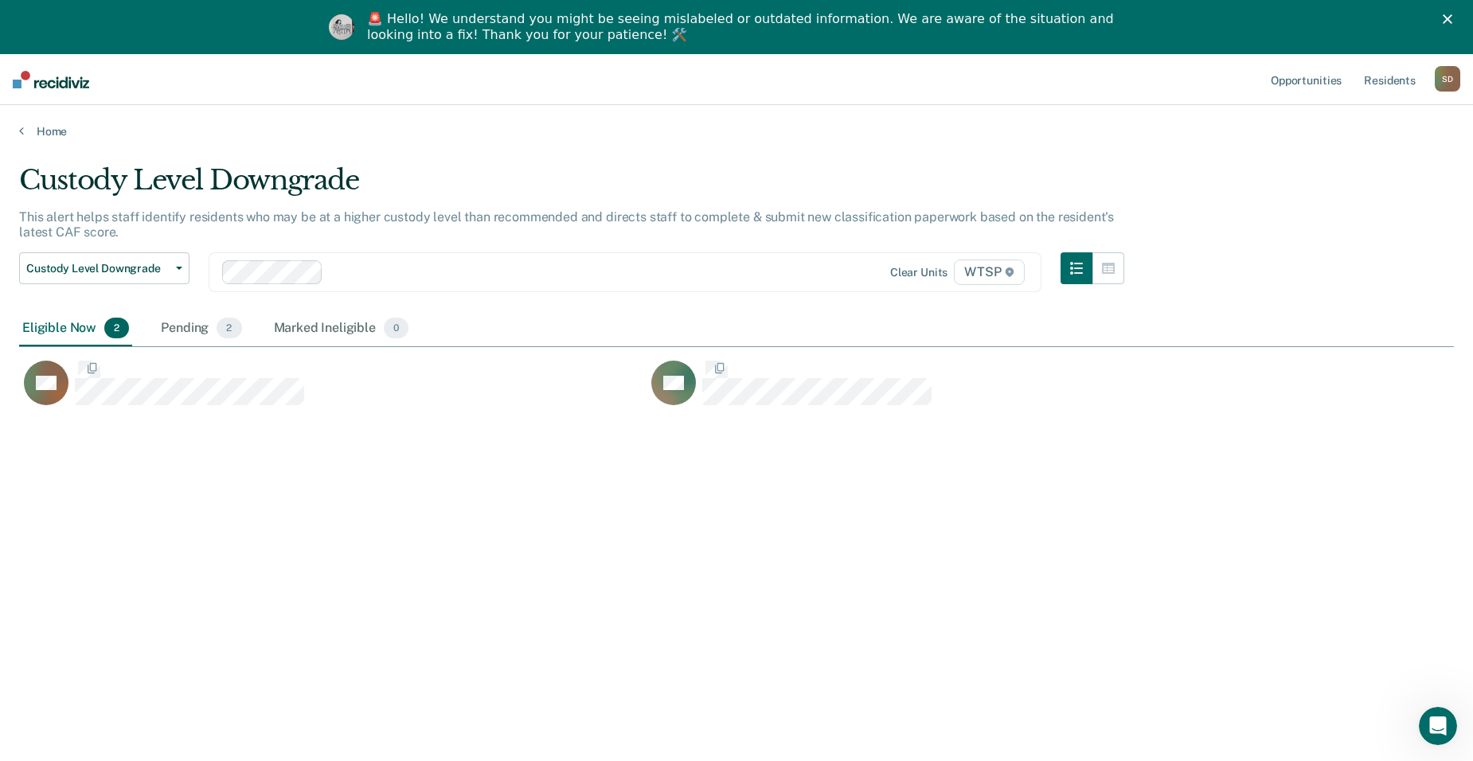
scroll to position [520, 1423]
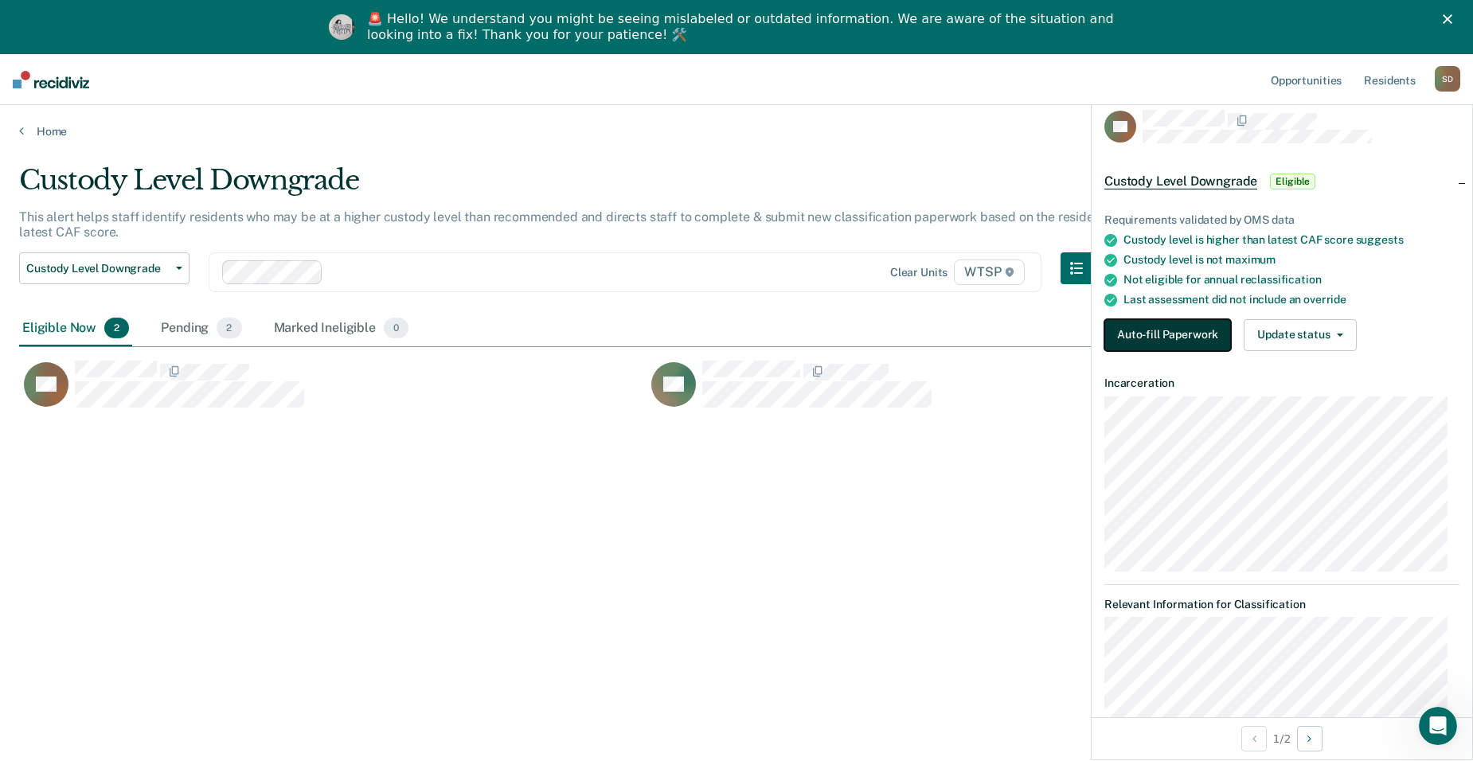
click at [1062, 343] on button "Auto-fill Paperwork" at bounding box center [1167, 335] width 127 height 32
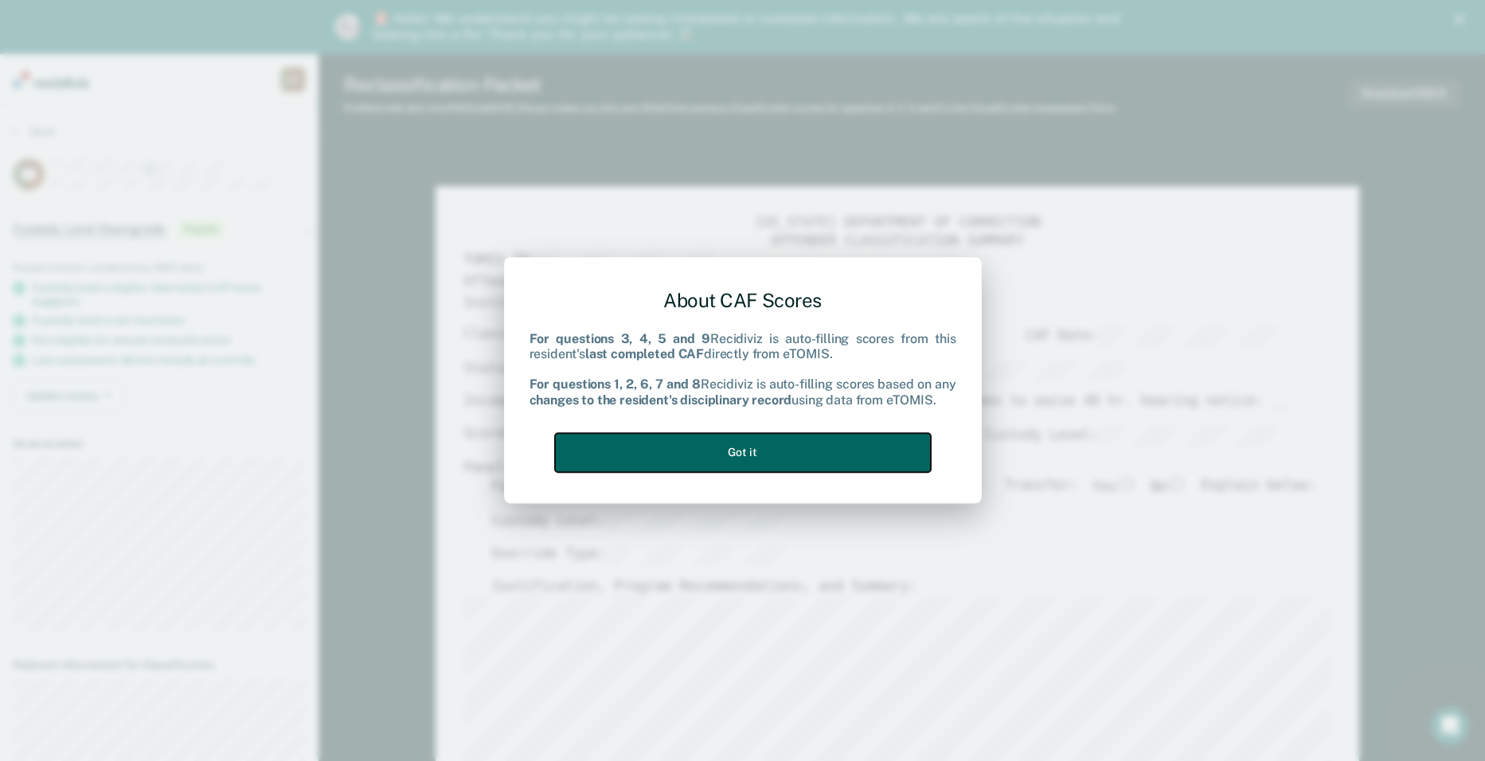
drag, startPoint x: 733, startPoint y: 460, endPoint x: 771, endPoint y: 456, distance: 38.4
click at [733, 460] on button "Got it" at bounding box center [743, 452] width 376 height 39
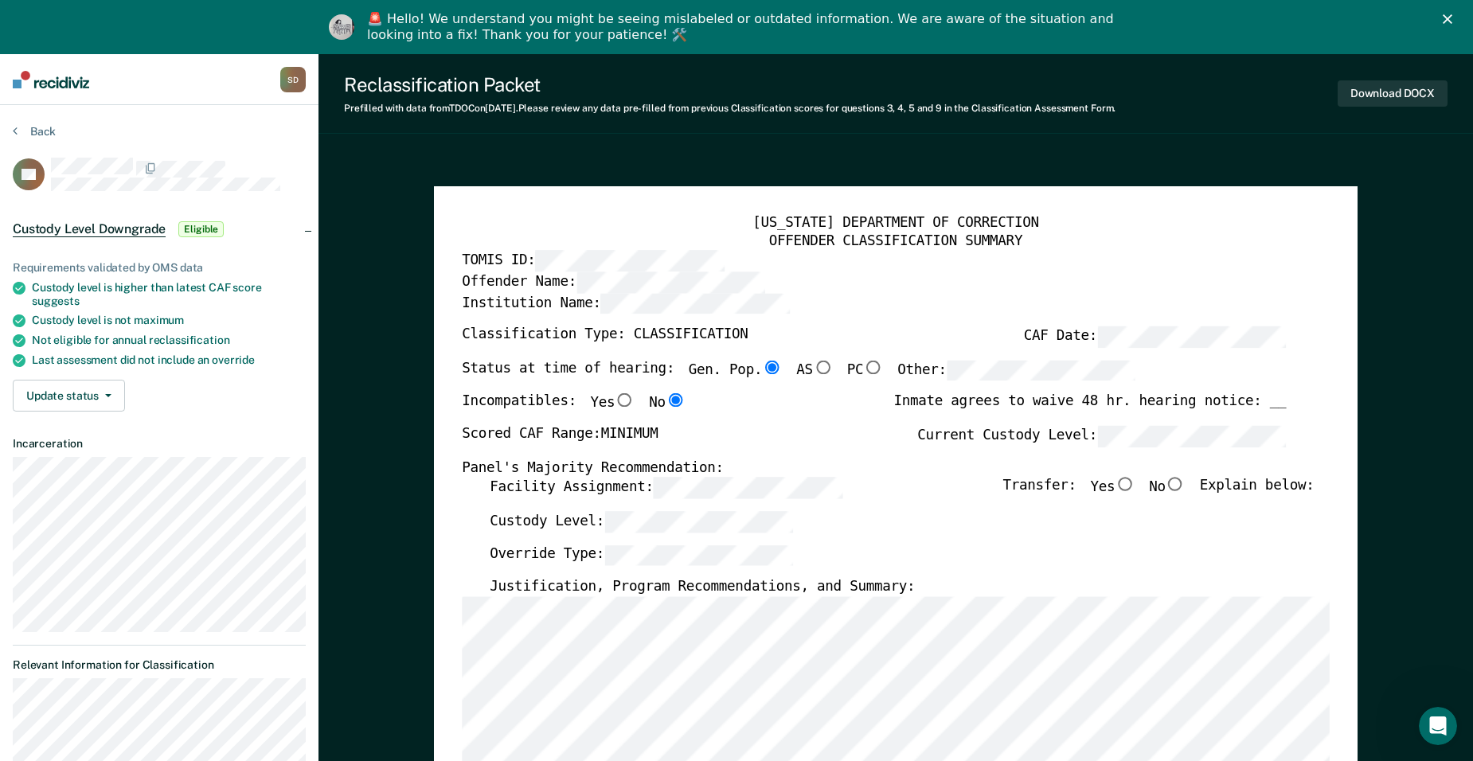
drag, startPoint x: 1182, startPoint y: 485, endPoint x: 987, endPoint y: 489, distance: 194.3
click at [1062, 485] on input "No" at bounding box center [1176, 485] width 20 height 14
type textarea "x"
radio input "true"
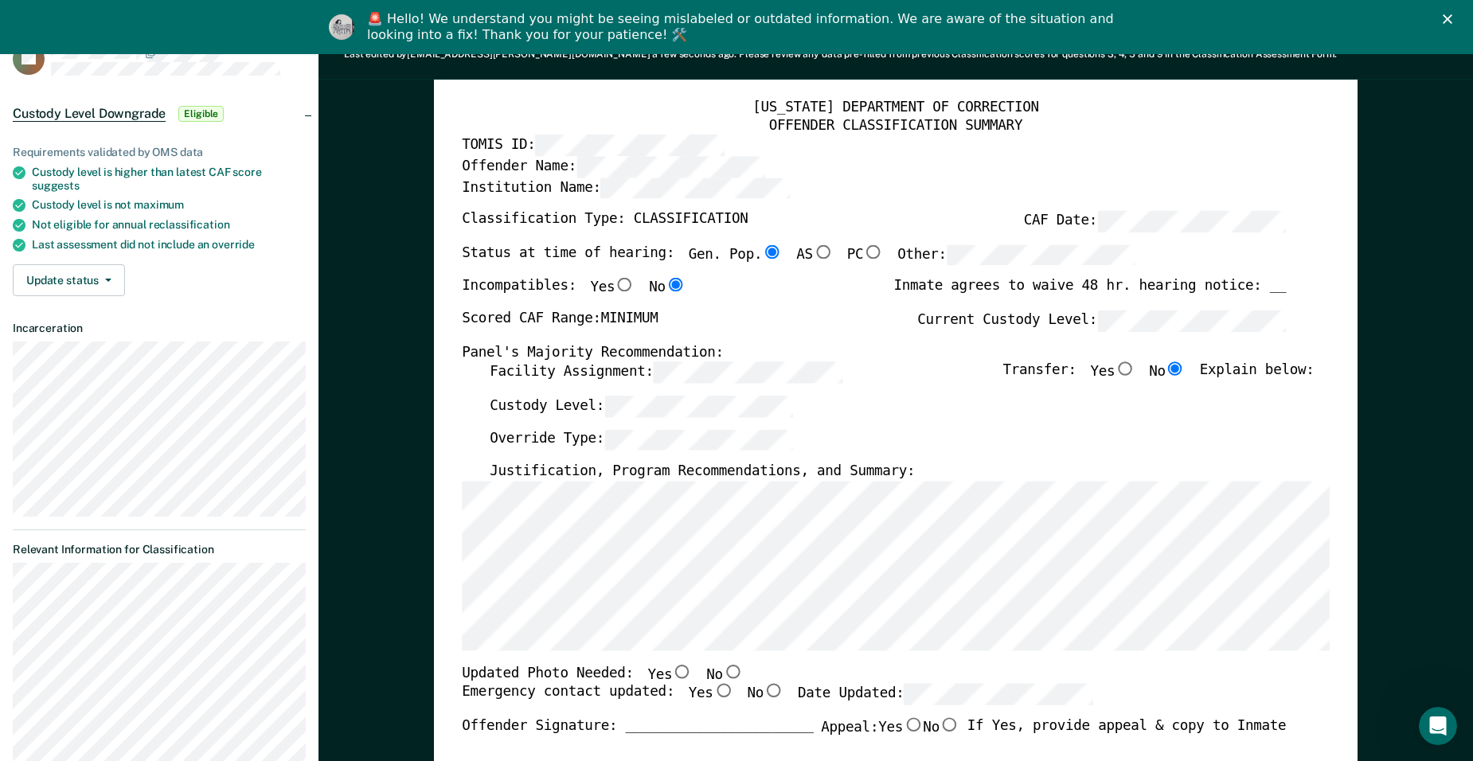
scroll to position [318, 0]
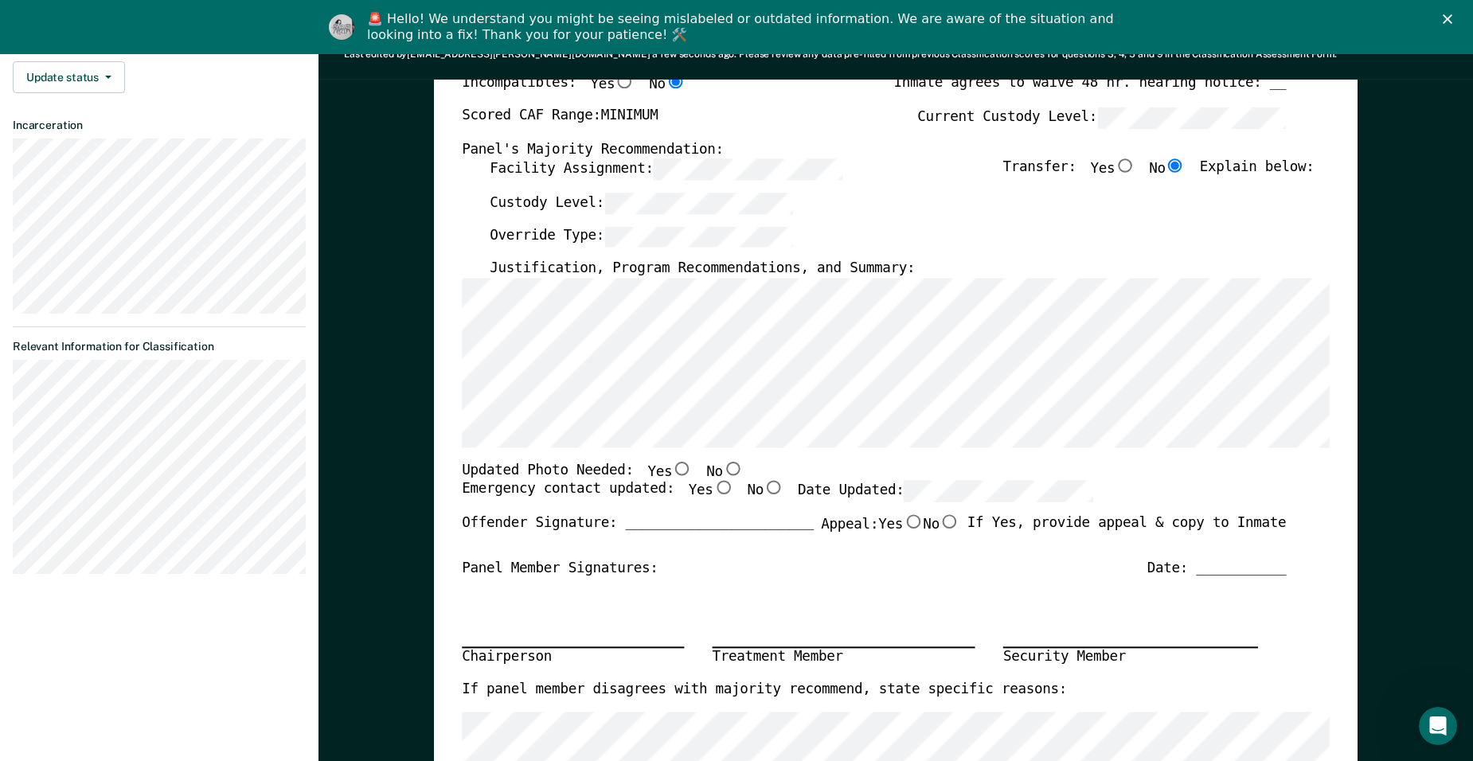
click at [723, 471] on input "No" at bounding box center [733, 469] width 20 height 14
type textarea "x"
radio input "true"
click at [713, 487] on input "Yes" at bounding box center [723, 489] width 20 height 14
type textarea "x"
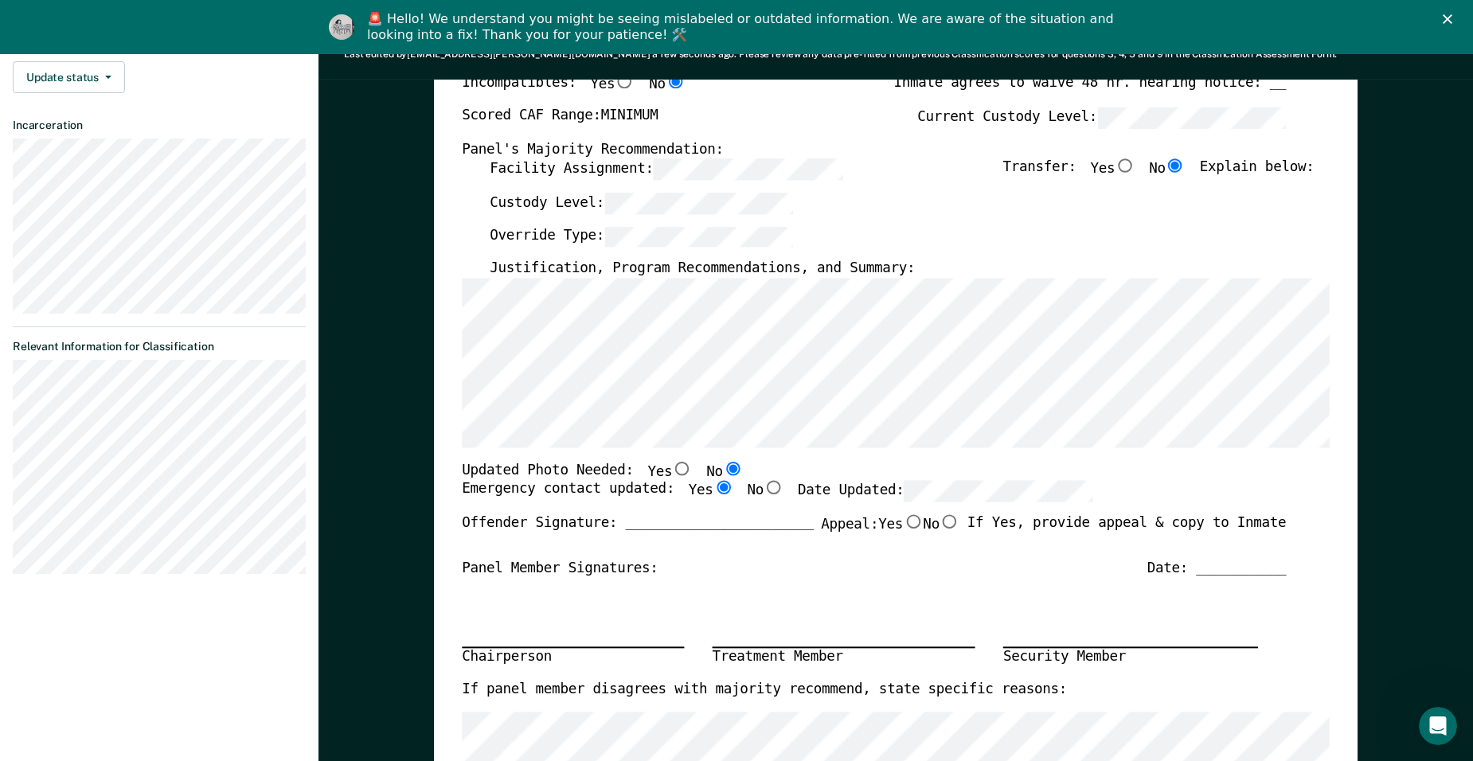
radio input "true"
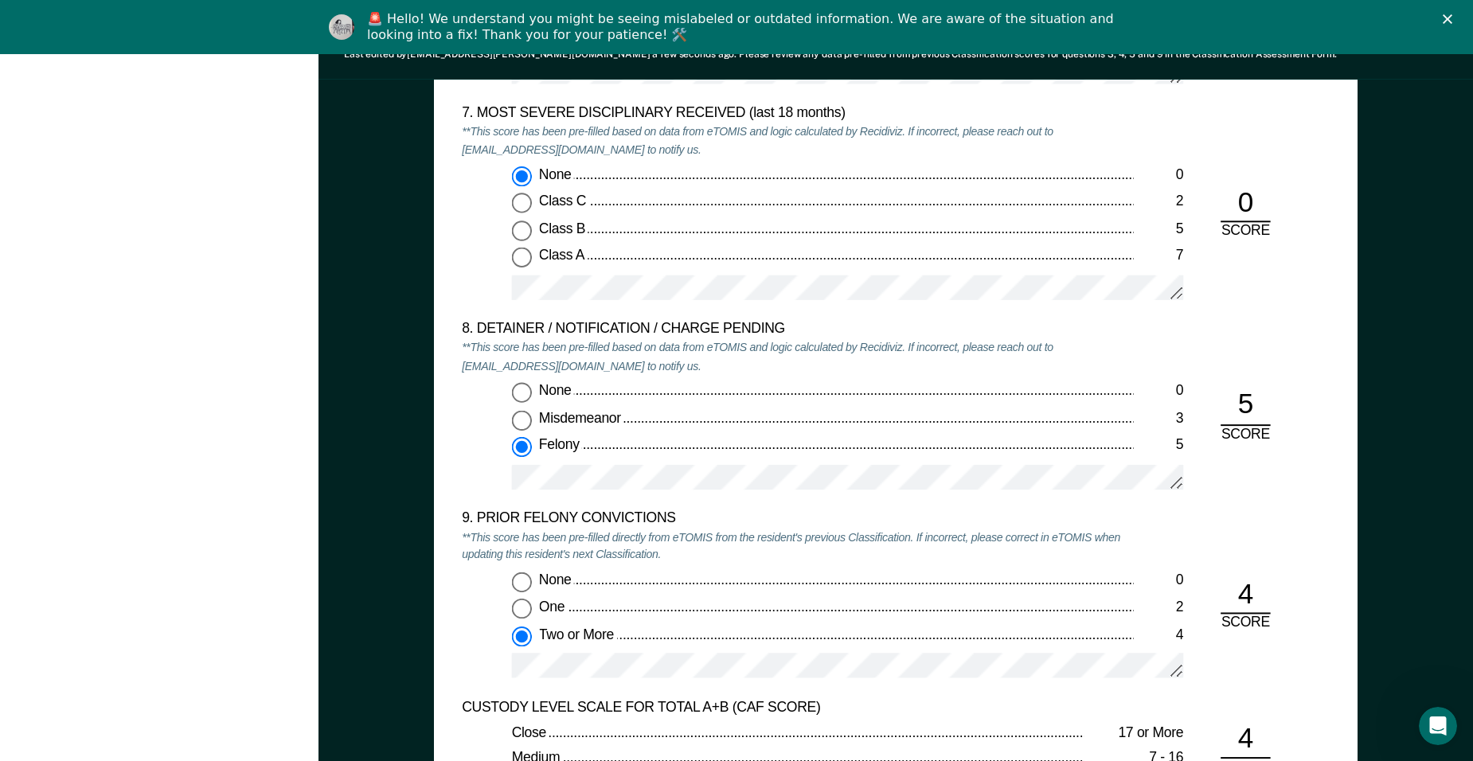
scroll to position [0, 0]
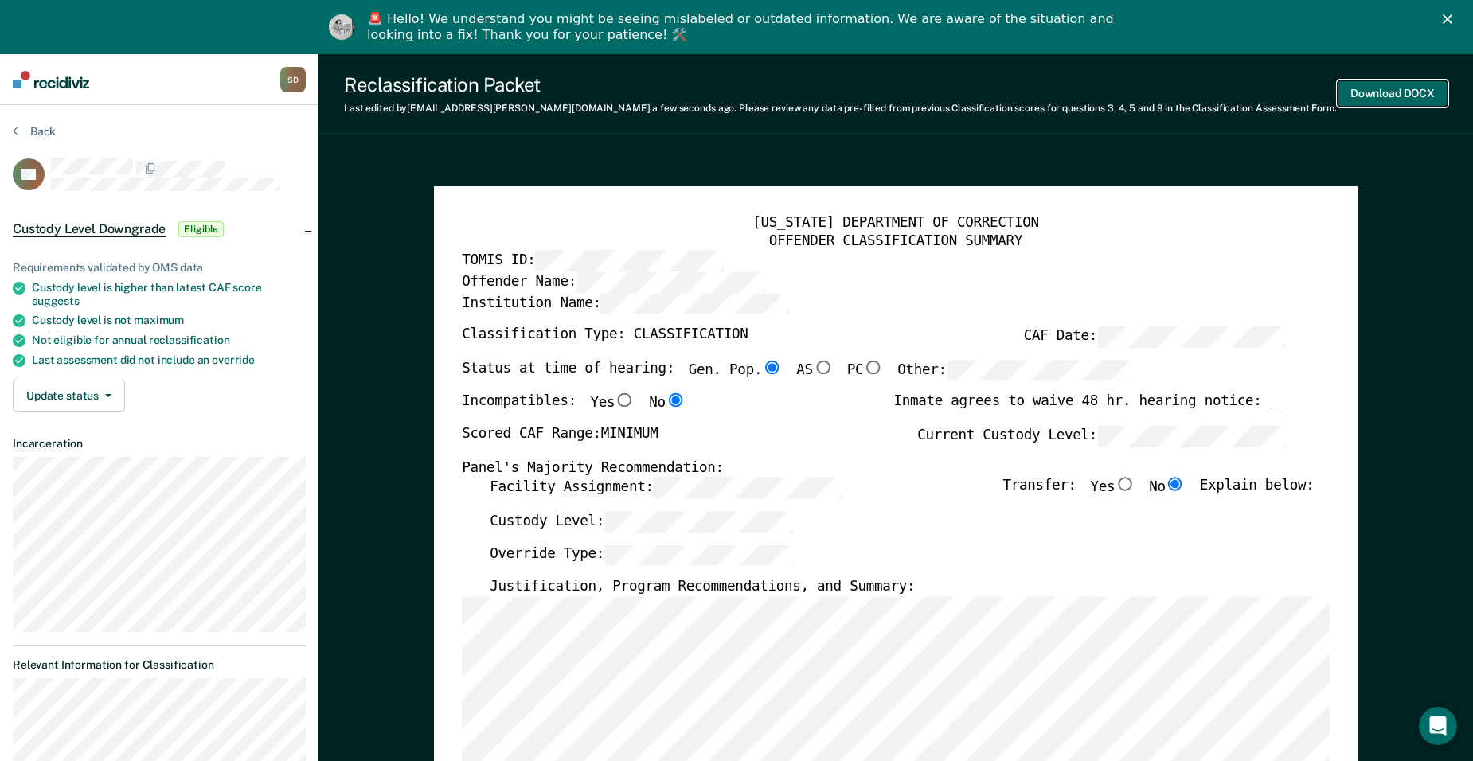
click at [1062, 95] on button "Download DOCX" at bounding box center [1393, 93] width 110 height 26
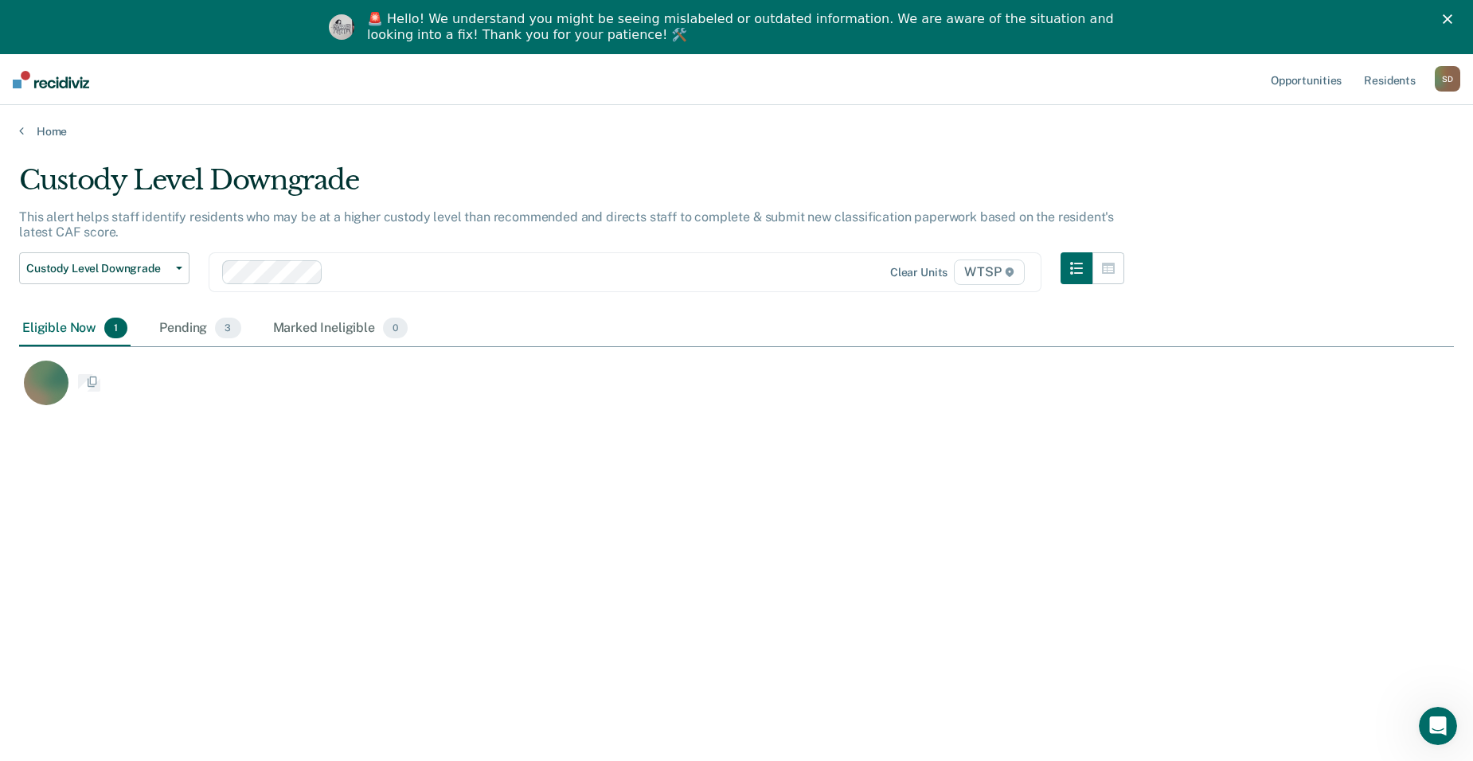
scroll to position [520, 1423]
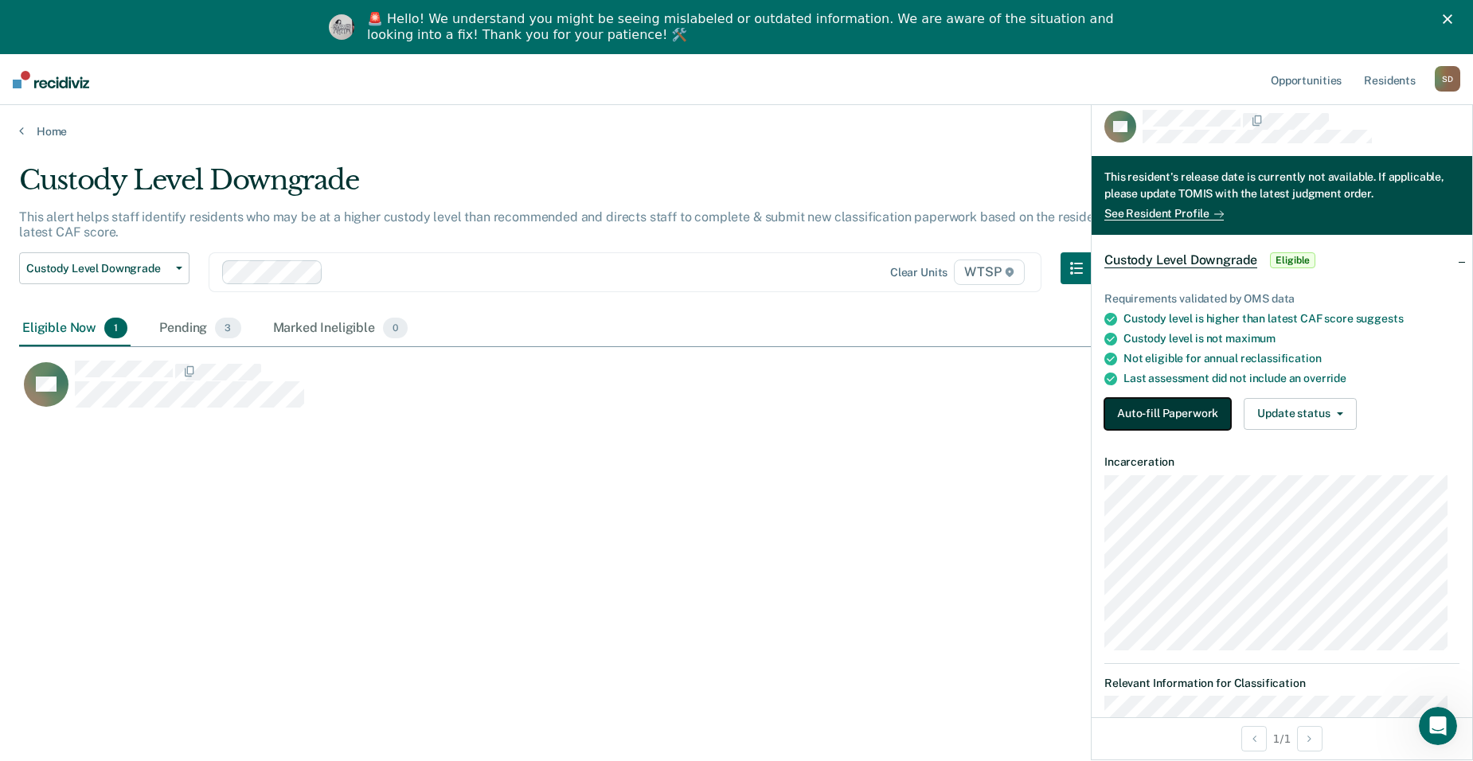
click at [1062, 414] on button "Auto-fill Paperwork" at bounding box center [1167, 414] width 127 height 32
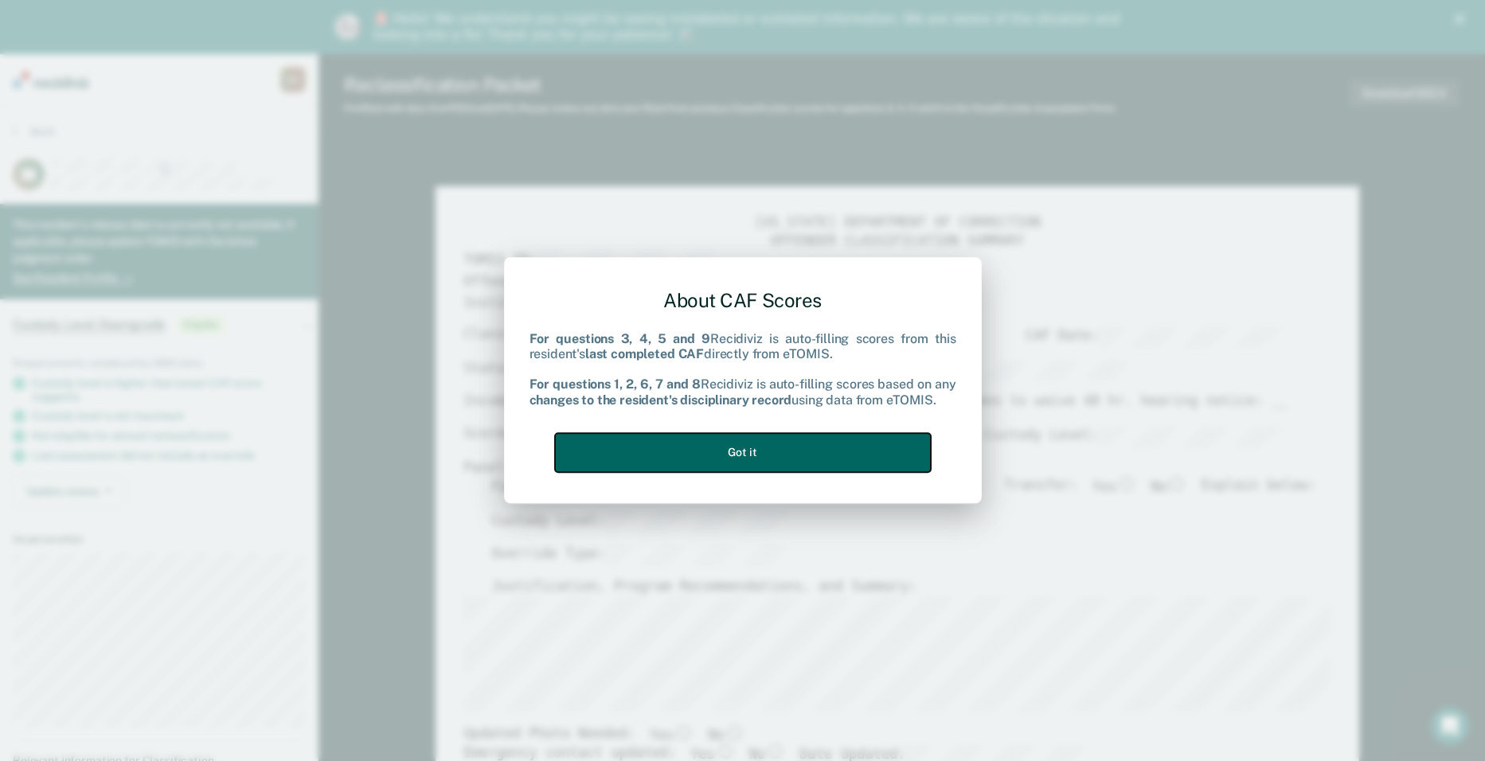
click at [760, 442] on button "Got it" at bounding box center [743, 452] width 376 height 39
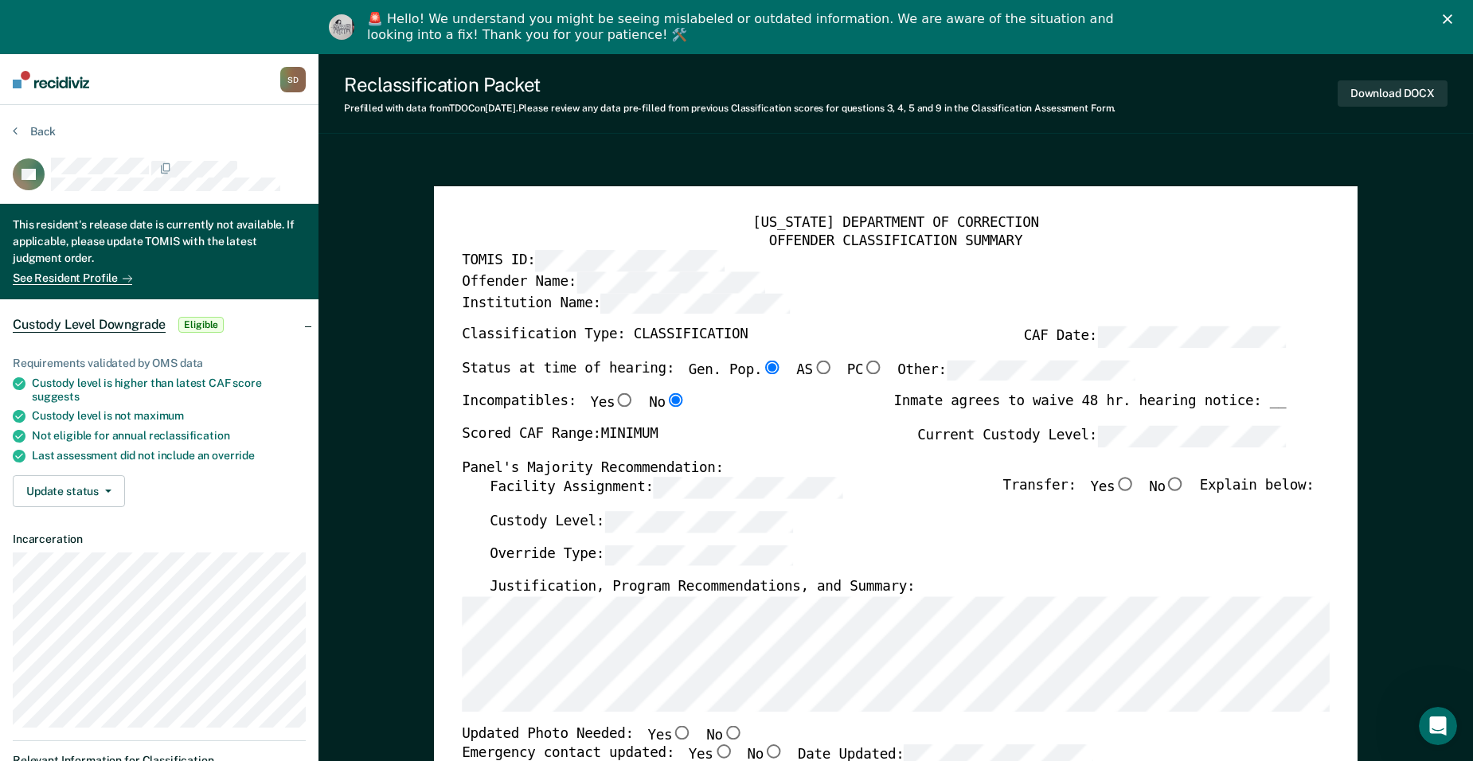
click at [1062, 488] on input "No" at bounding box center [1176, 485] width 20 height 14
type textarea "x"
radio input "true"
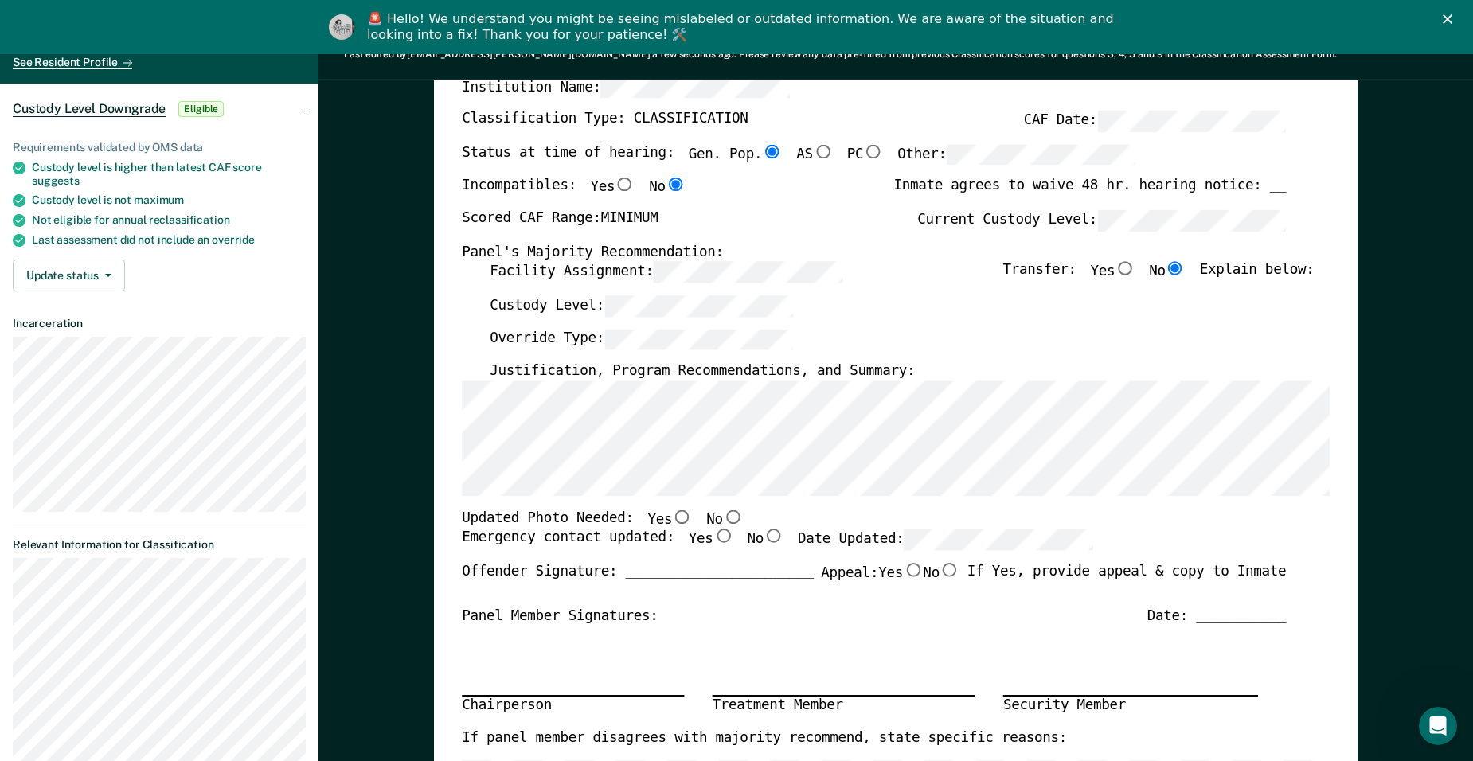
scroll to position [239, 0]
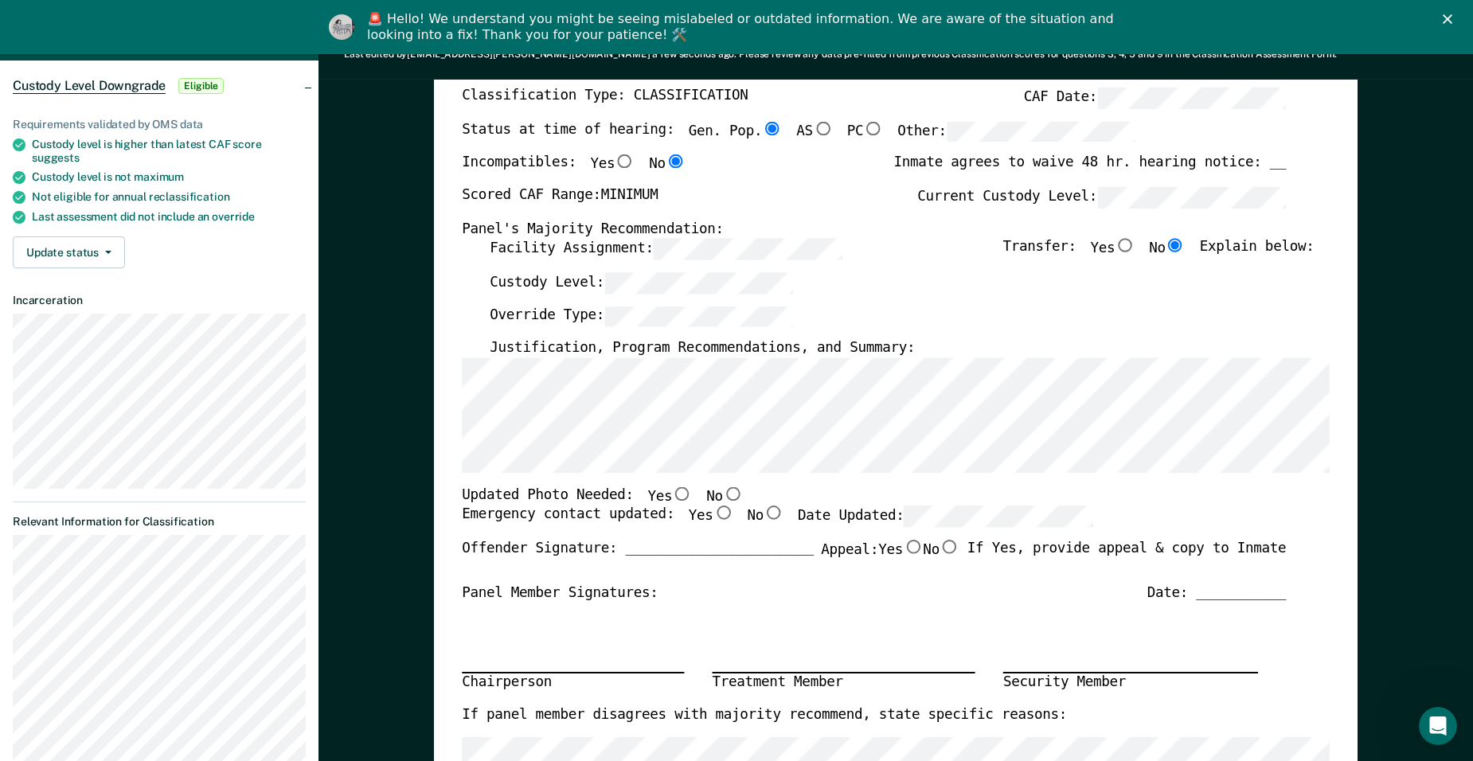
click at [723, 494] on input "No" at bounding box center [733, 493] width 20 height 14
type textarea "x"
radio input "true"
drag, startPoint x: 698, startPoint y: 512, endPoint x: 796, endPoint y: 513, distance: 97.9
click at [713, 513] on input "Yes" at bounding box center [723, 513] width 20 height 14
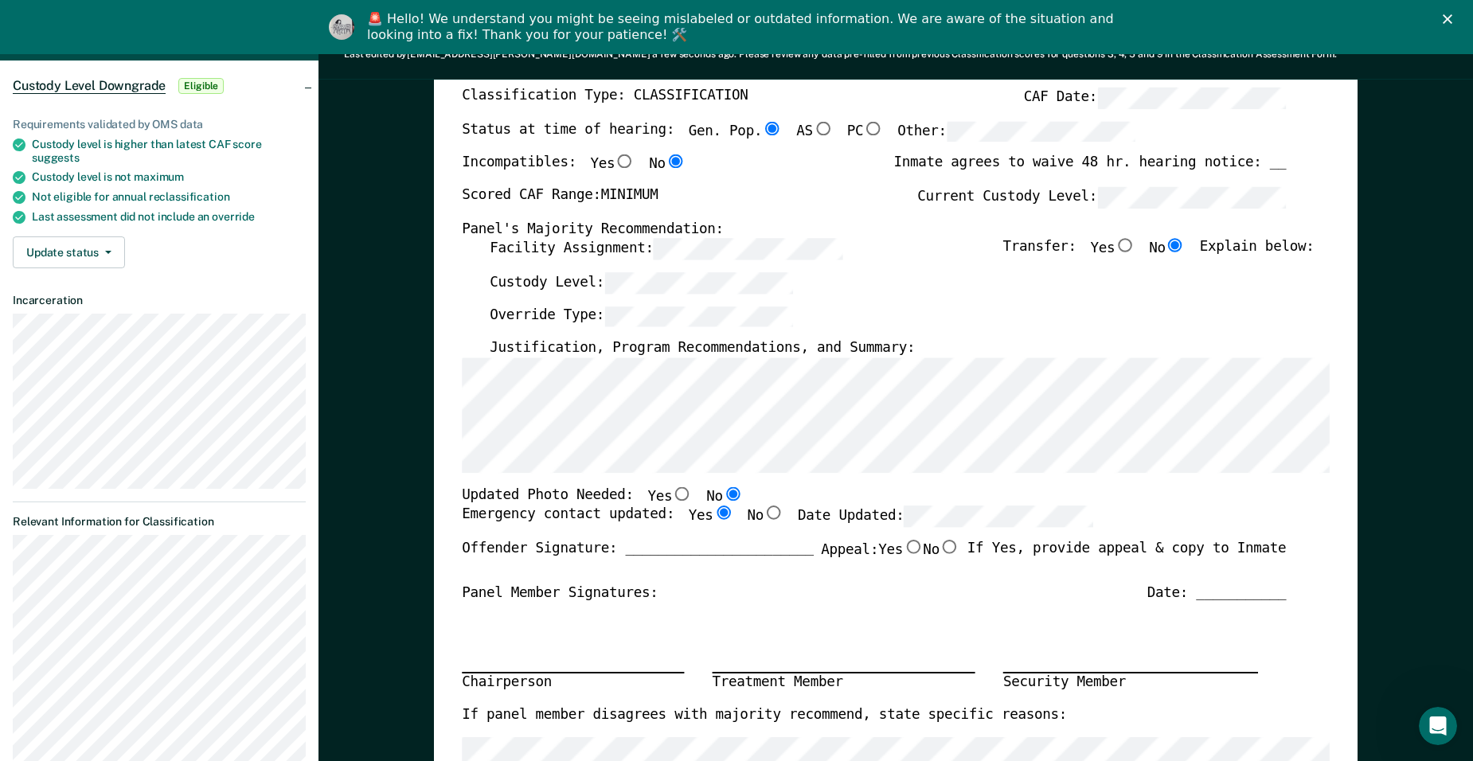
type textarea "x"
radio input "true"
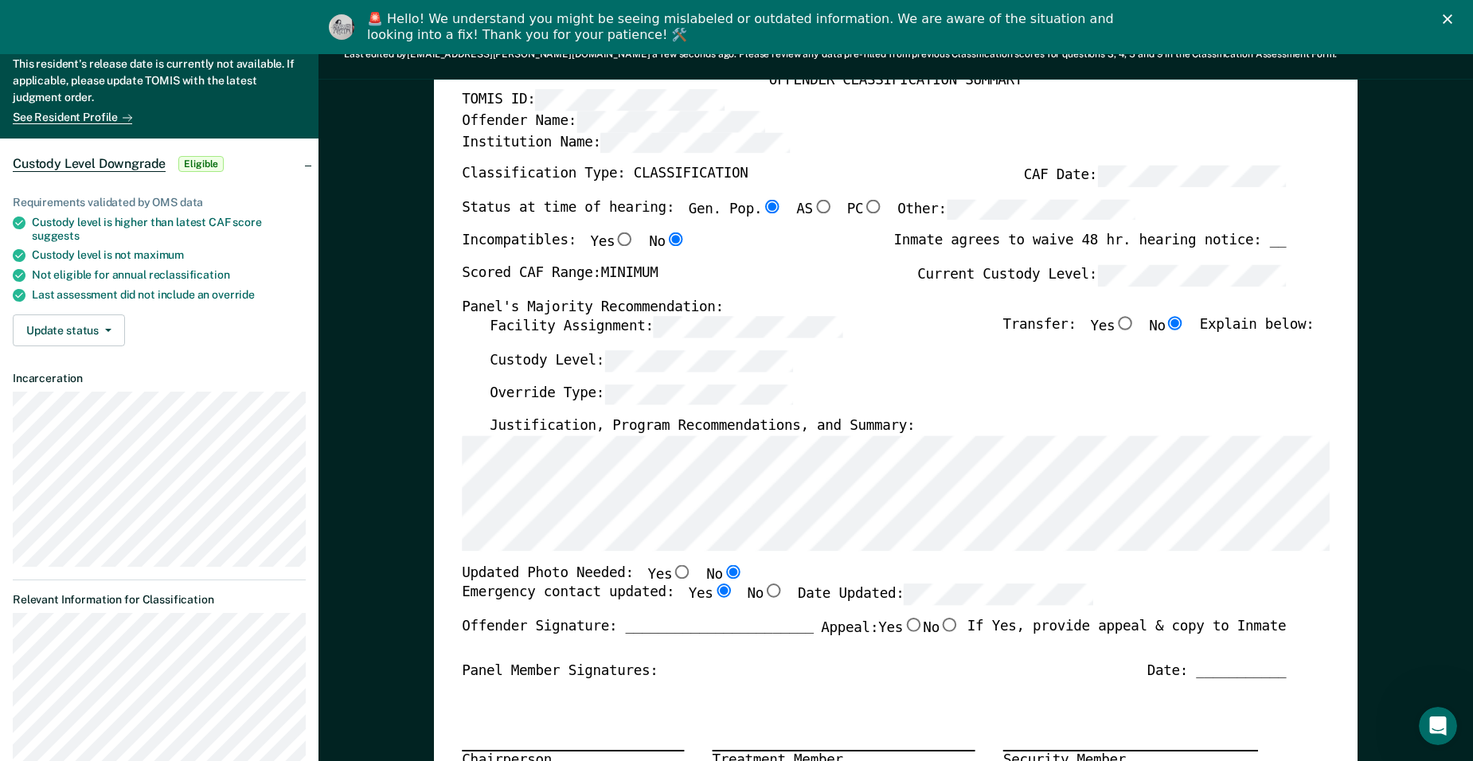
scroll to position [0, 0]
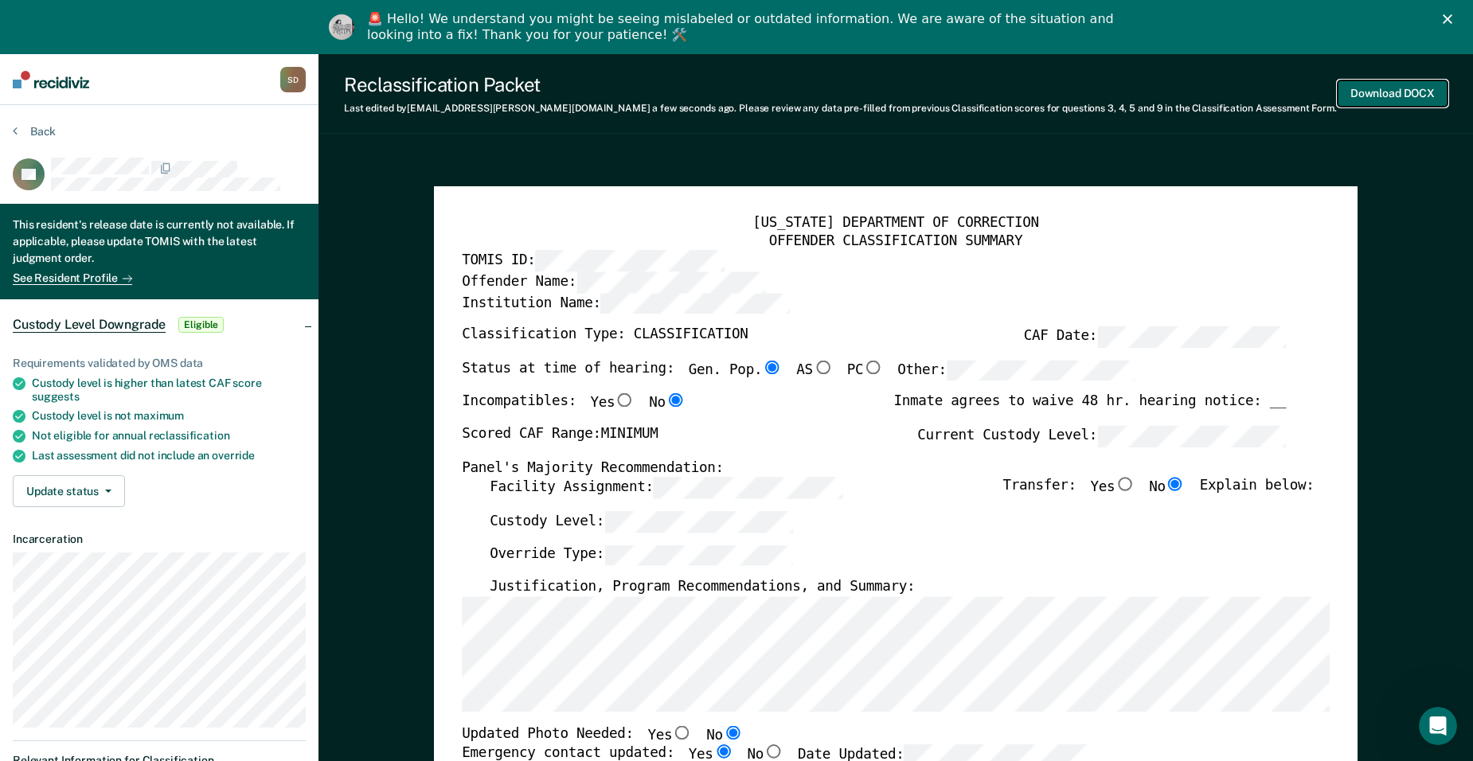
click at [1062, 97] on button "Download DOCX" at bounding box center [1393, 93] width 110 height 26
type textarea "x"
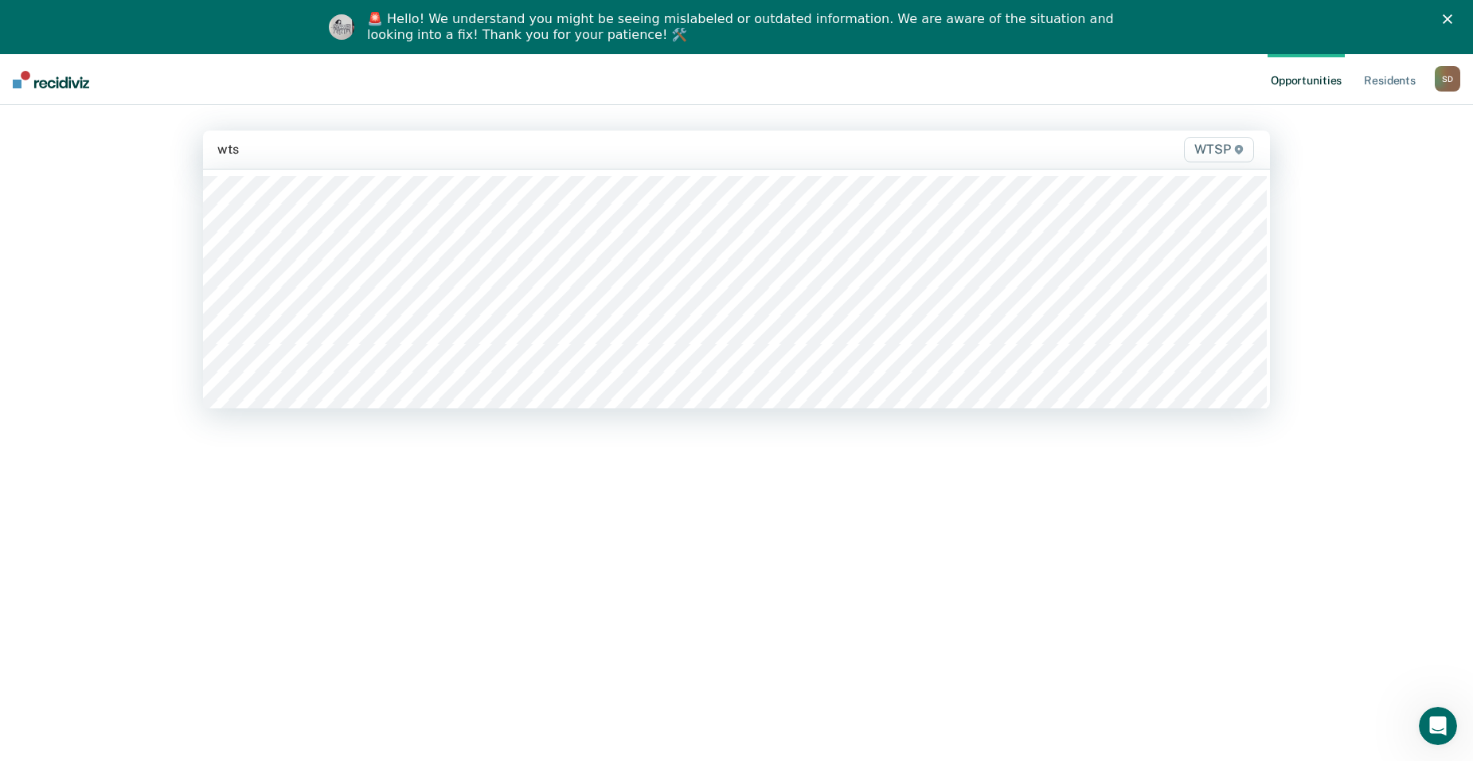
type input "wtsp"
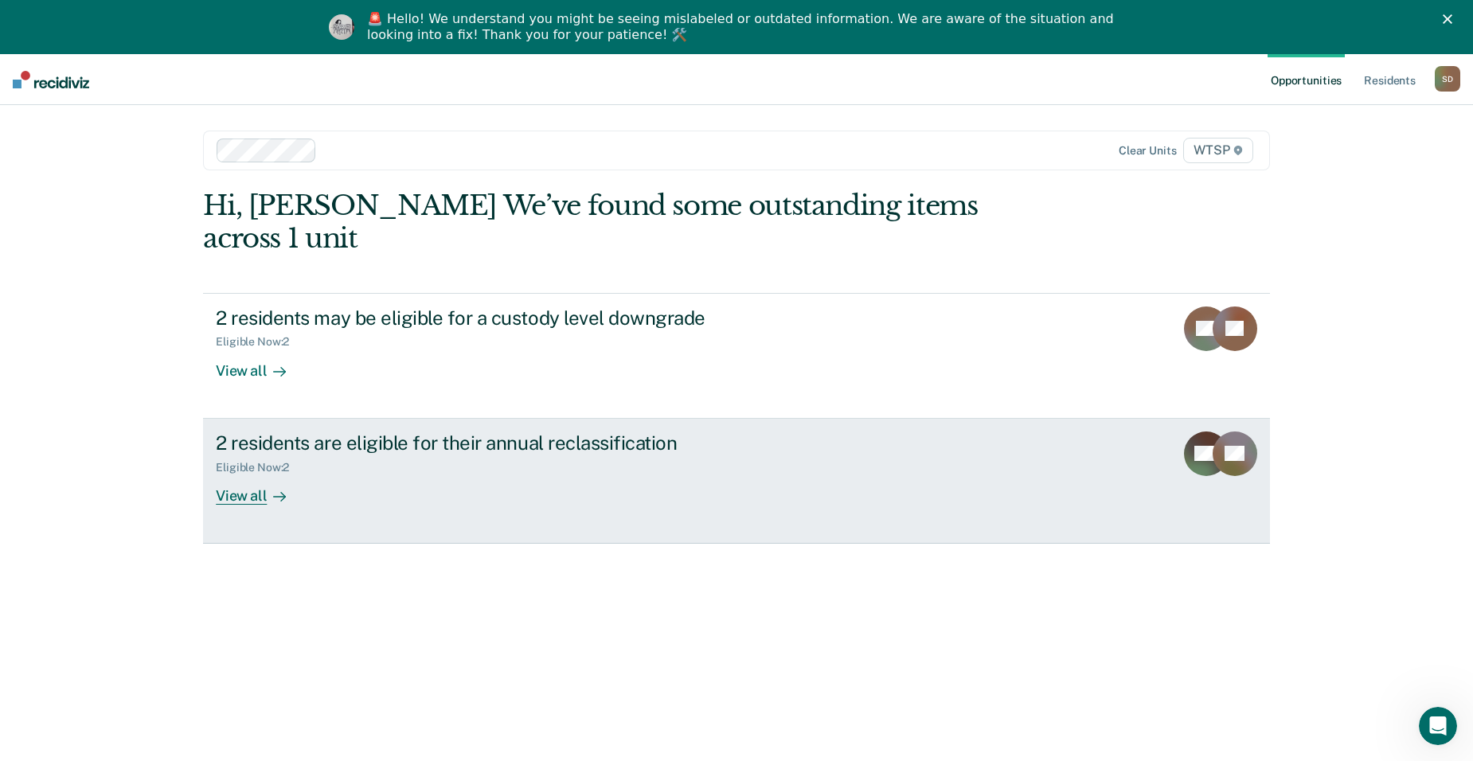
click at [440, 432] on div "2 residents are eligible for their annual reclassification" at bounding box center [495, 443] width 559 height 23
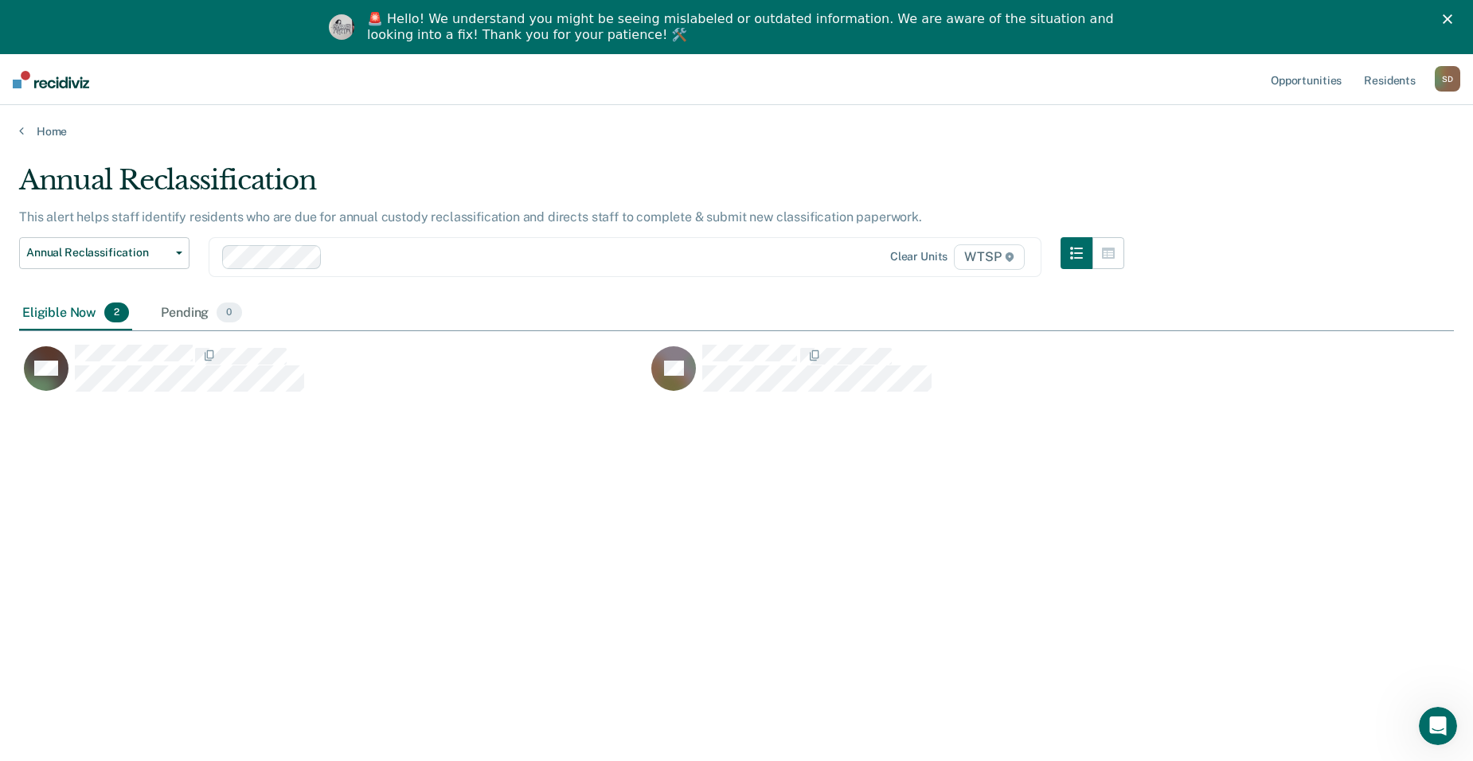
scroll to position [520, 1423]
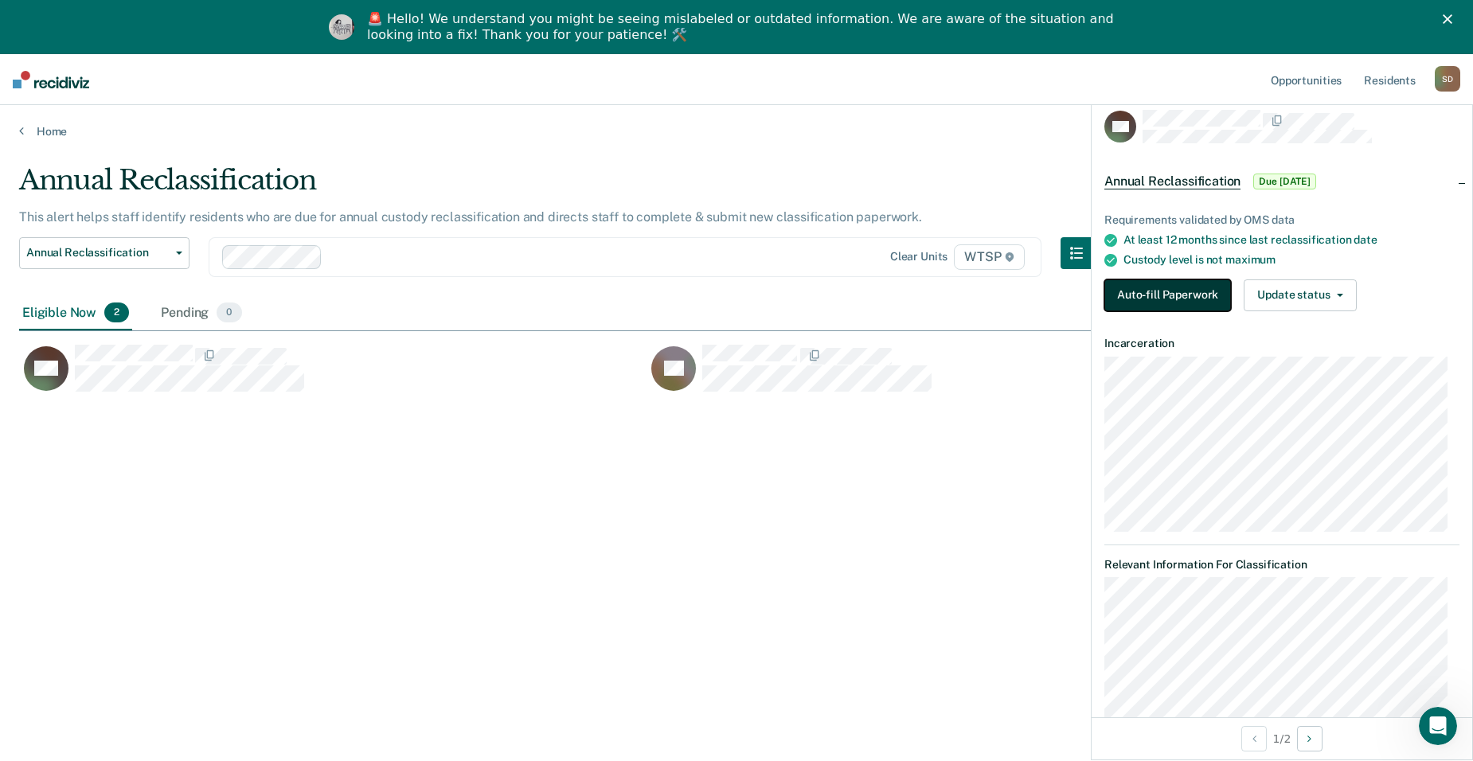
click at [1062, 291] on button "Auto-fill Paperwork" at bounding box center [1167, 295] width 127 height 32
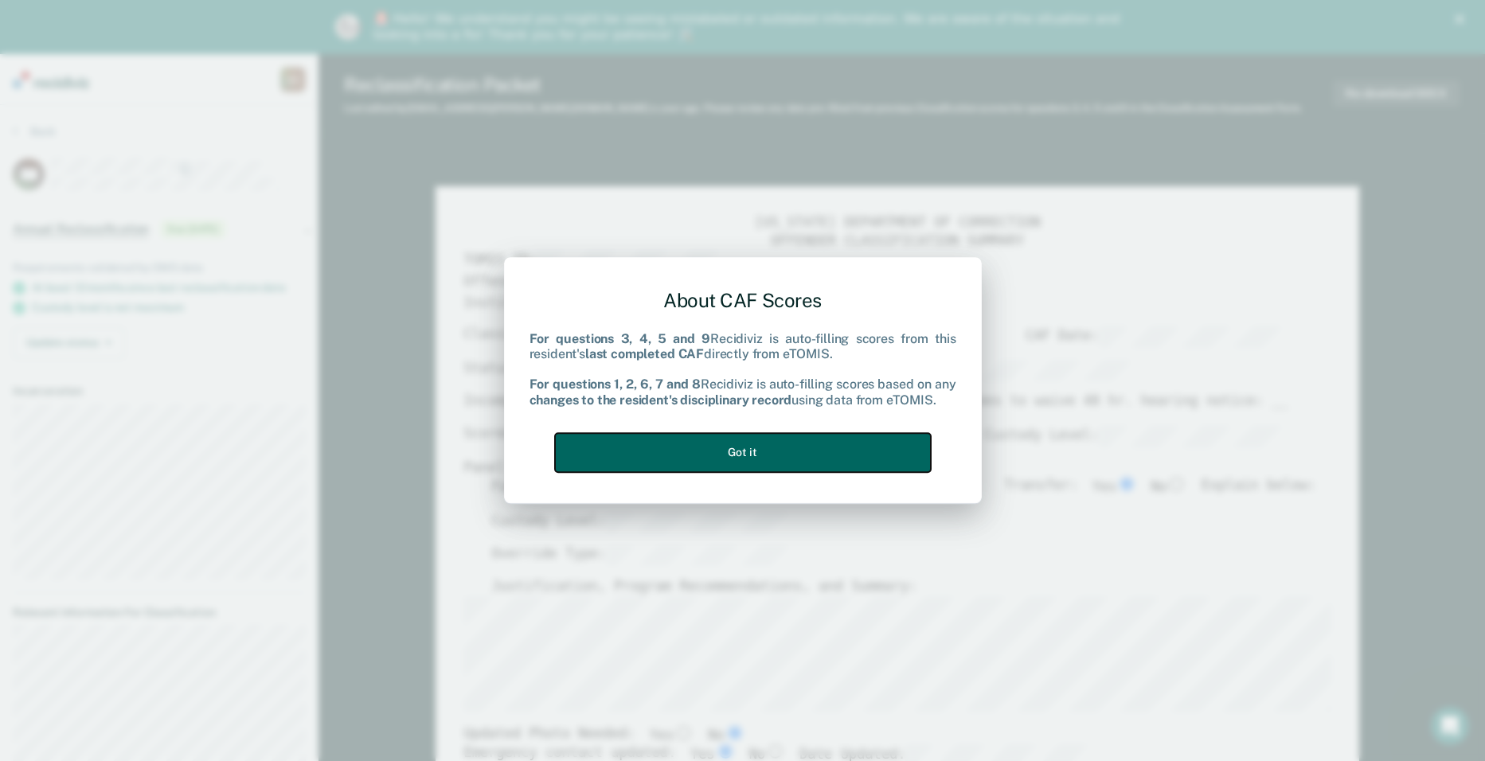
click at [837, 464] on button "Got it" at bounding box center [743, 452] width 376 height 39
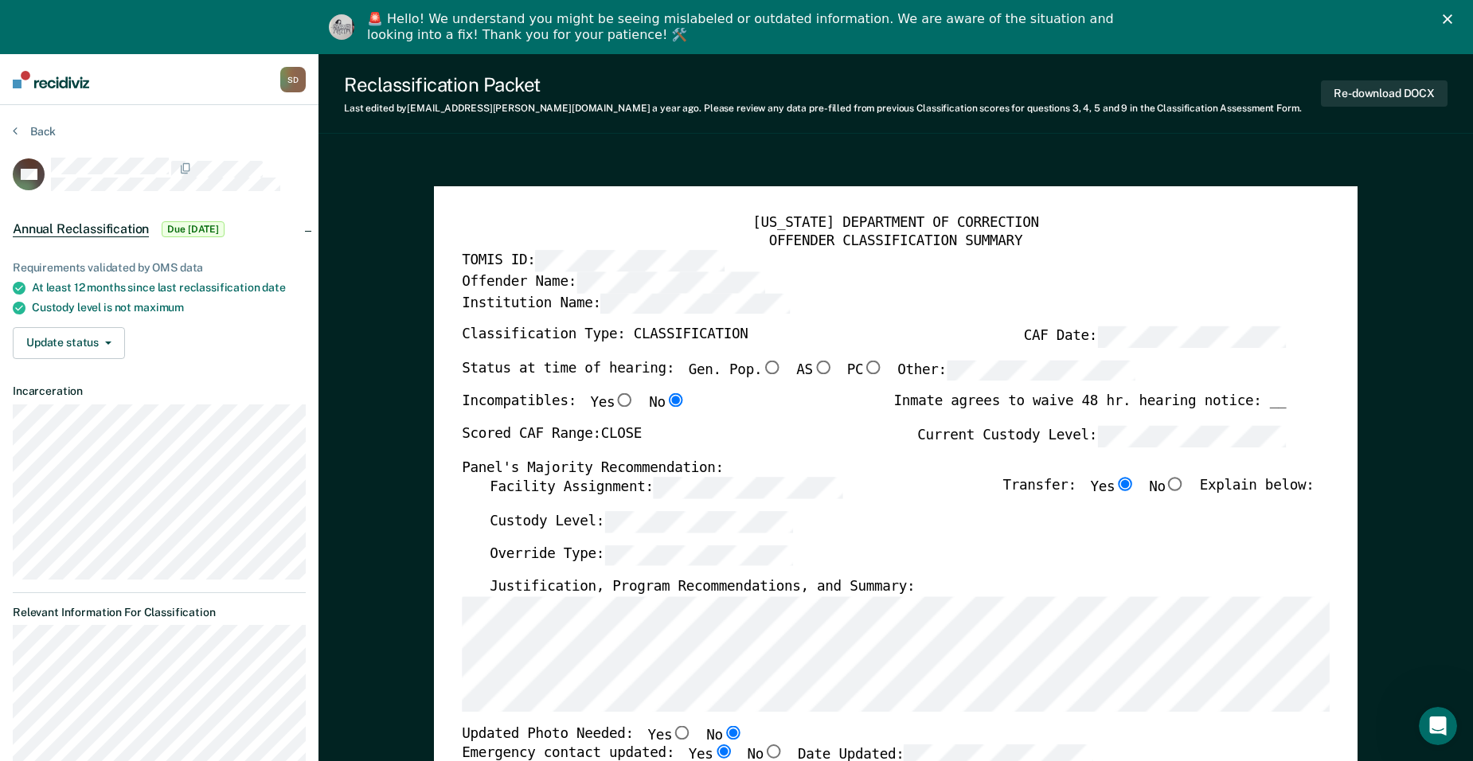
click at [562, 529] on label "Custody Level:" at bounding box center [641, 521] width 303 height 21
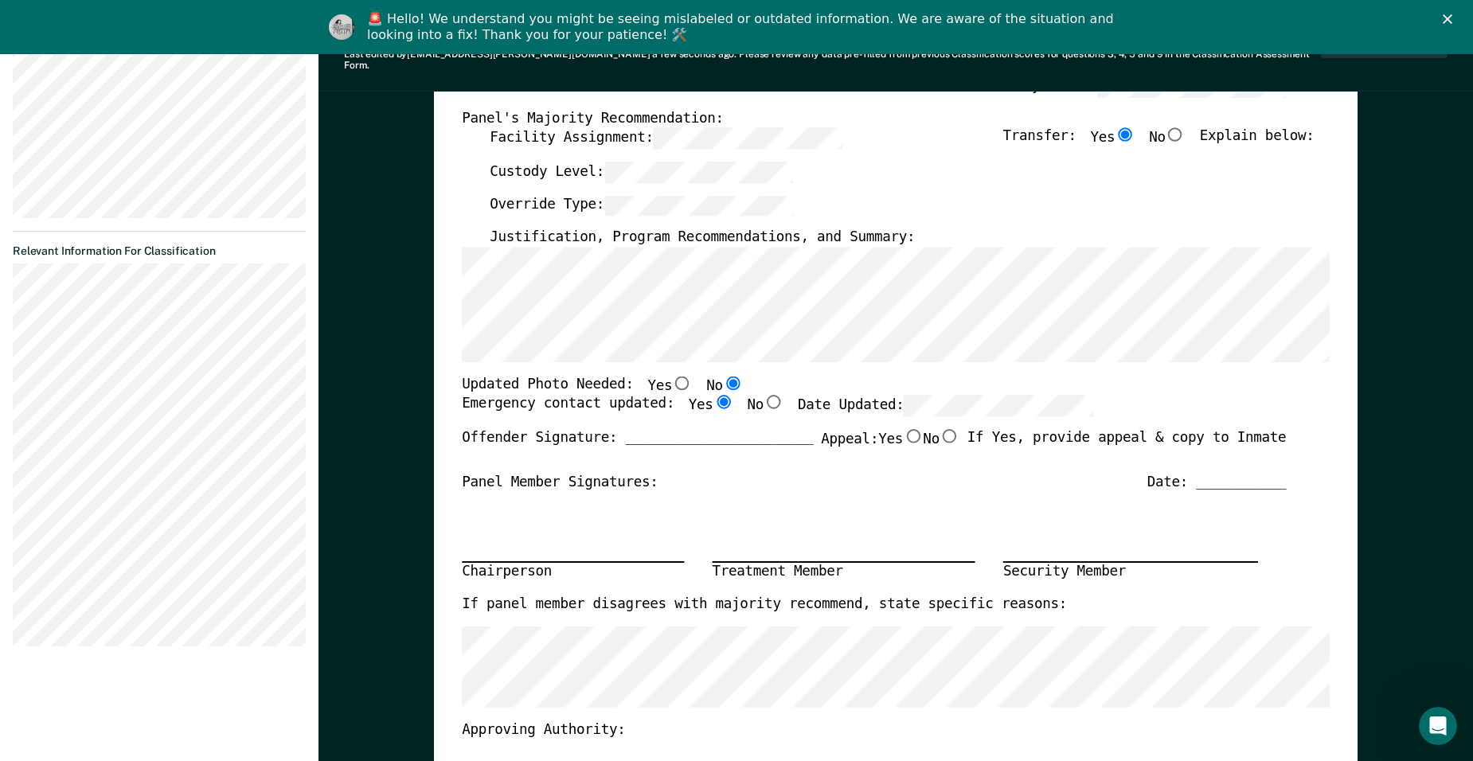
click at [794, 372] on div "[US_STATE] DEPARTMENT OF CORRECTION OFFENDER CLASSIFICATION SUMMARY TOMIS ID: O…" at bounding box center [896, 410] width 868 height 1090
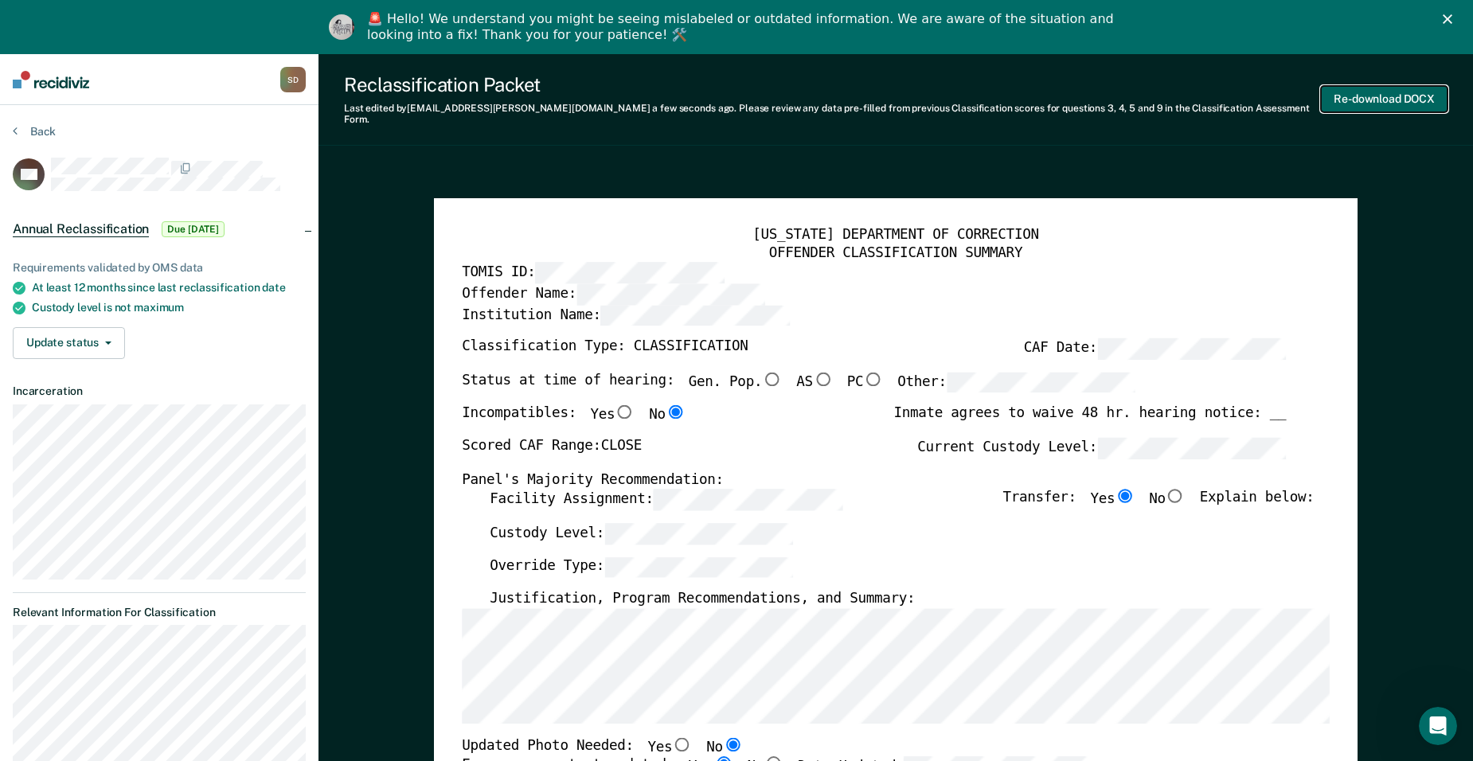
click at [1062, 94] on button "Re-download DOCX" at bounding box center [1384, 99] width 127 height 26
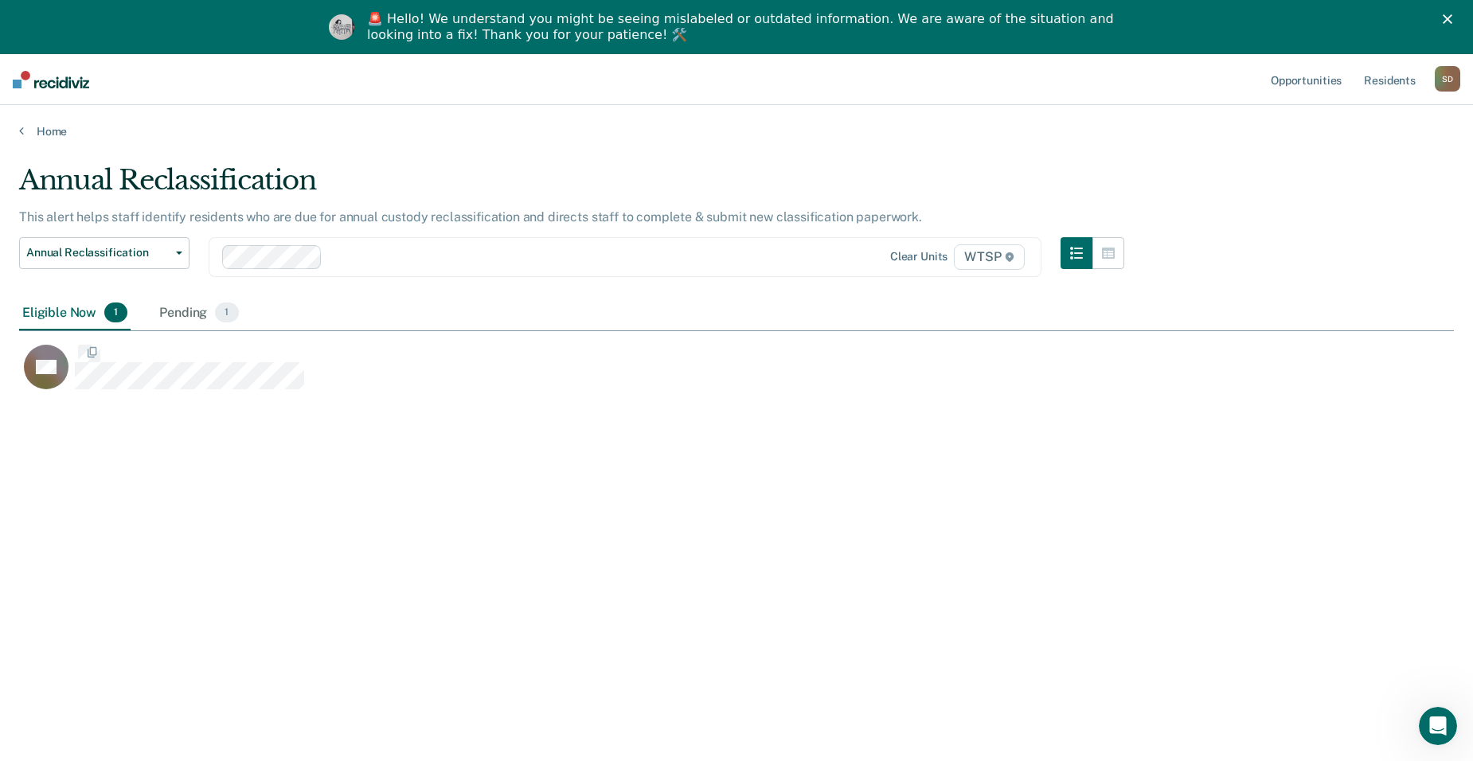
scroll to position [520, 1423]
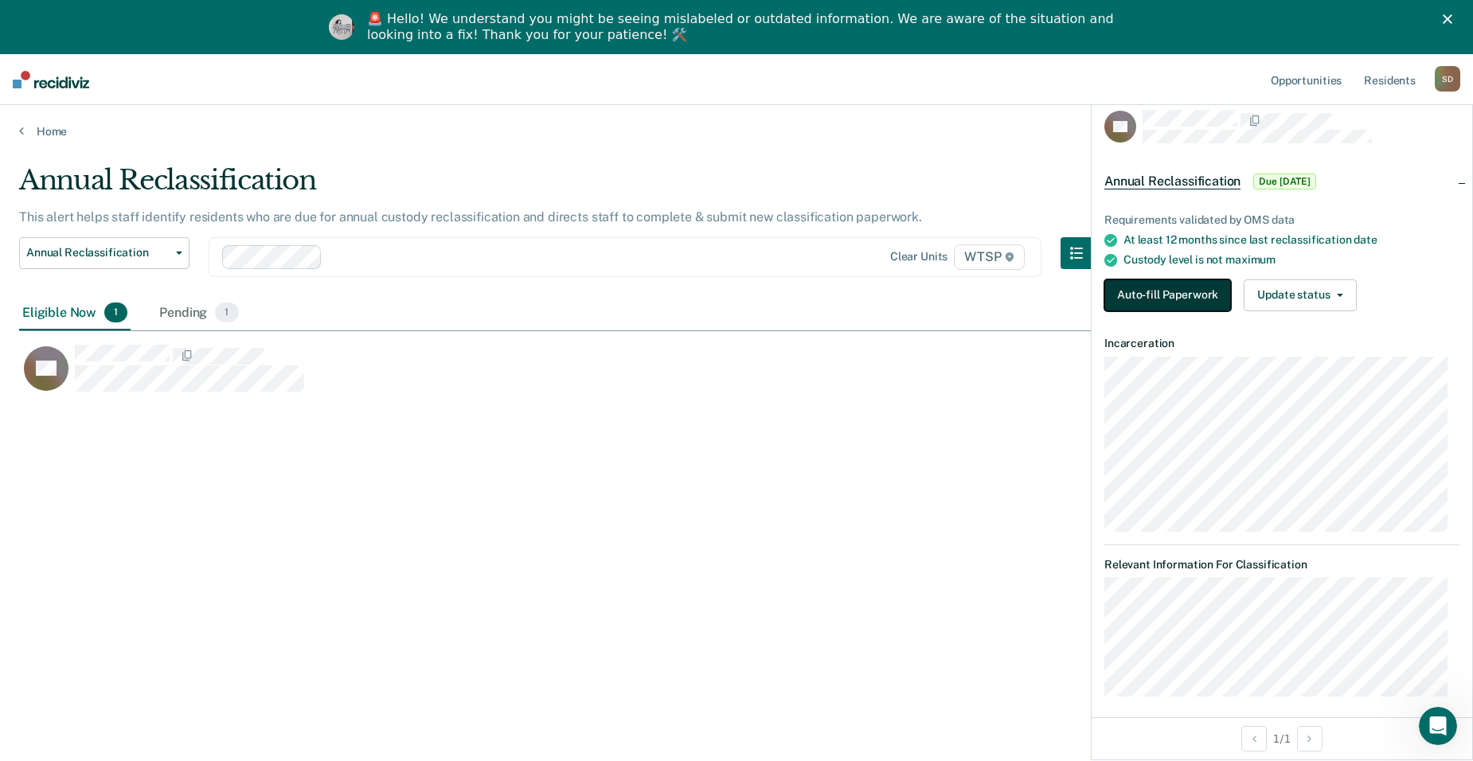
click at [1062, 299] on button "Auto-fill Paperwork" at bounding box center [1167, 295] width 127 height 32
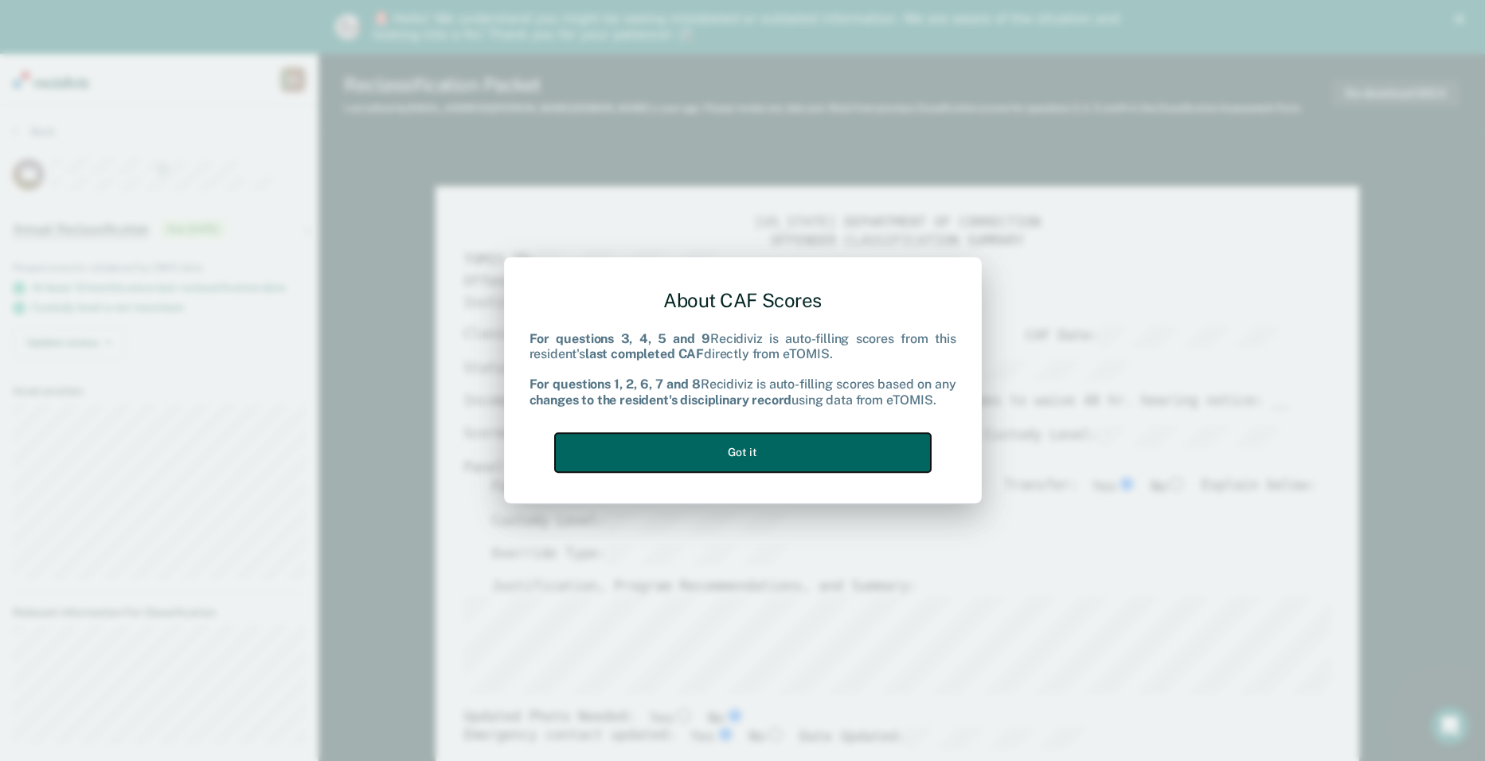
click at [820, 449] on button "Got it" at bounding box center [743, 452] width 376 height 39
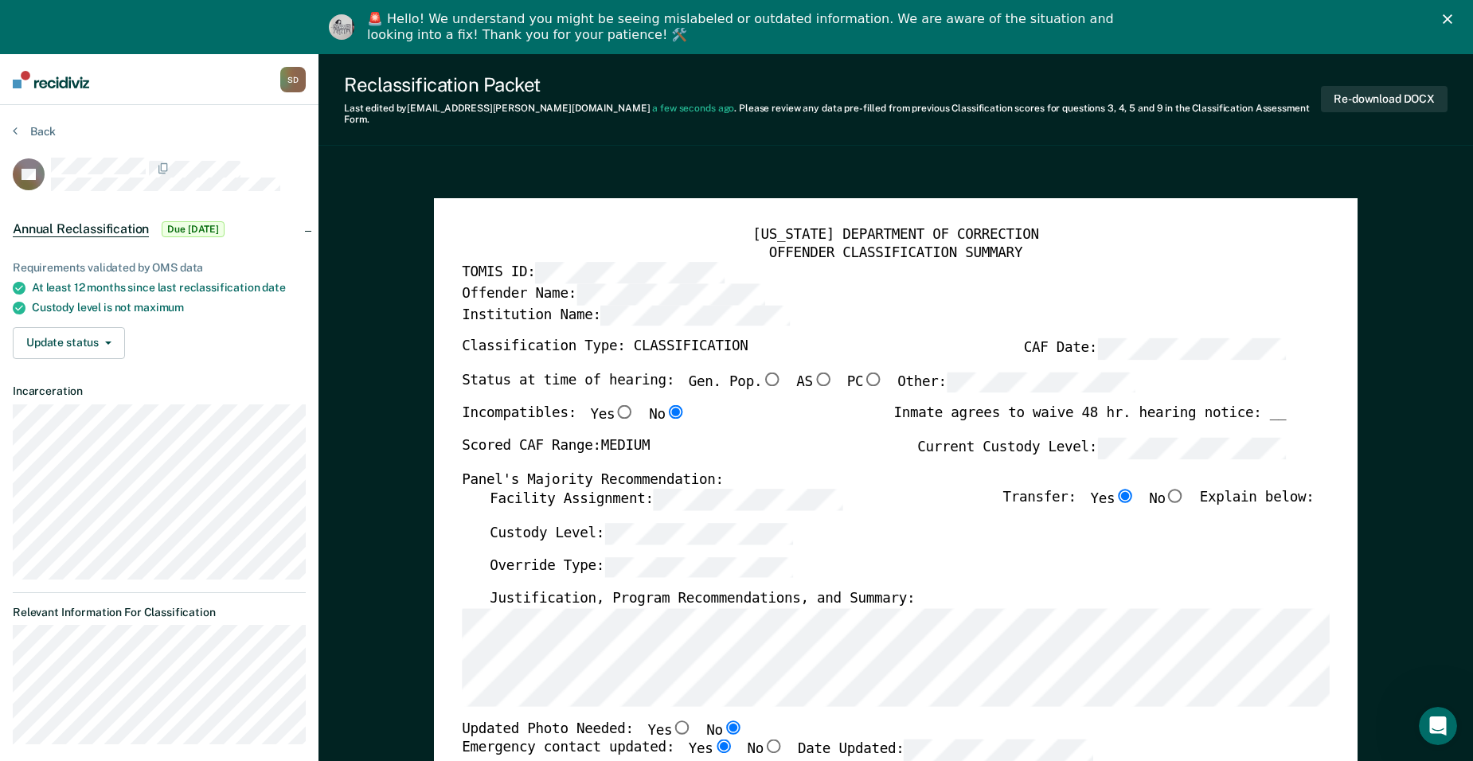
click at [508, 496] on div "[US_STATE] DEPARTMENT OF CORRECTION OFFENDER CLASSIFICATION SUMMARY TOMIS ID: O…" at bounding box center [896, 762] width 868 height 1073
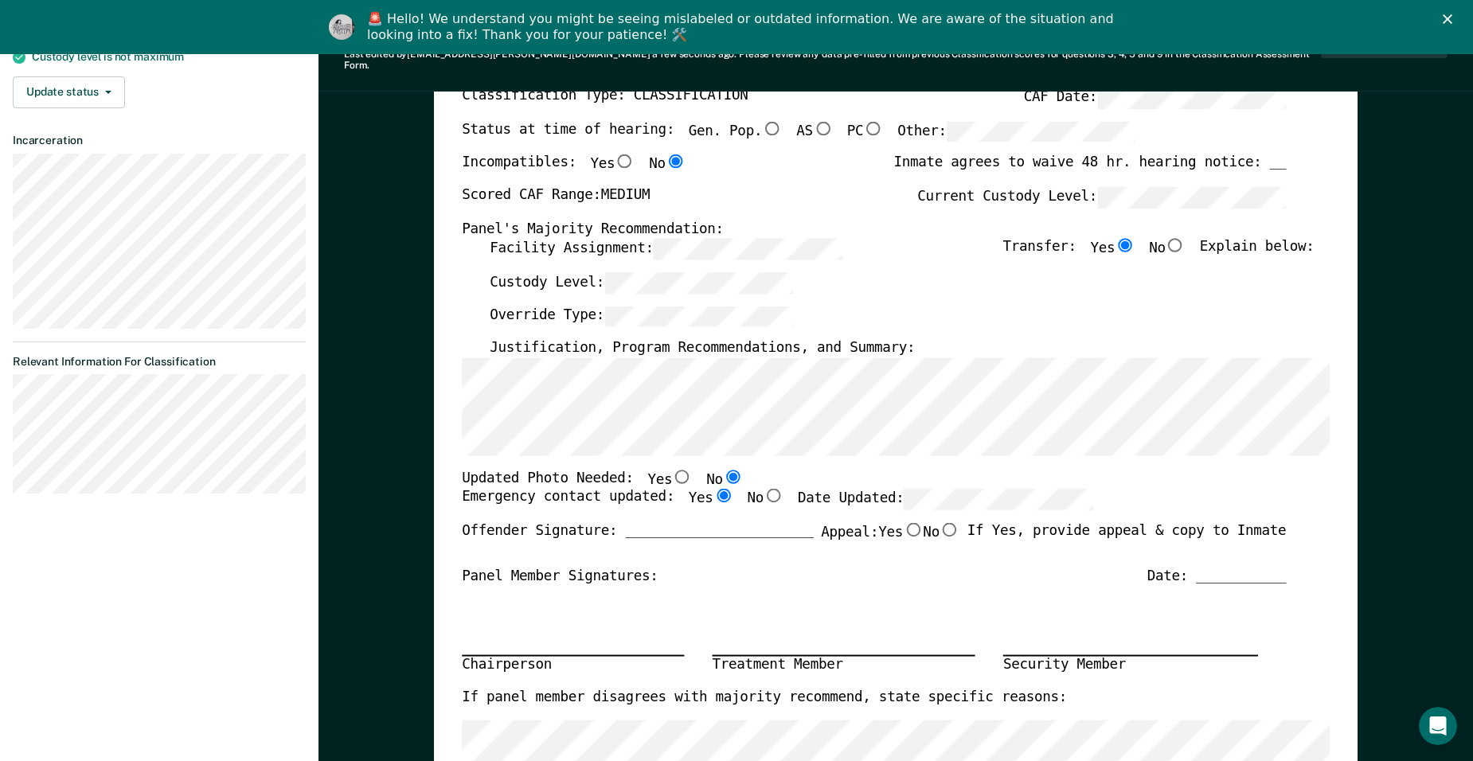
scroll to position [318, 0]
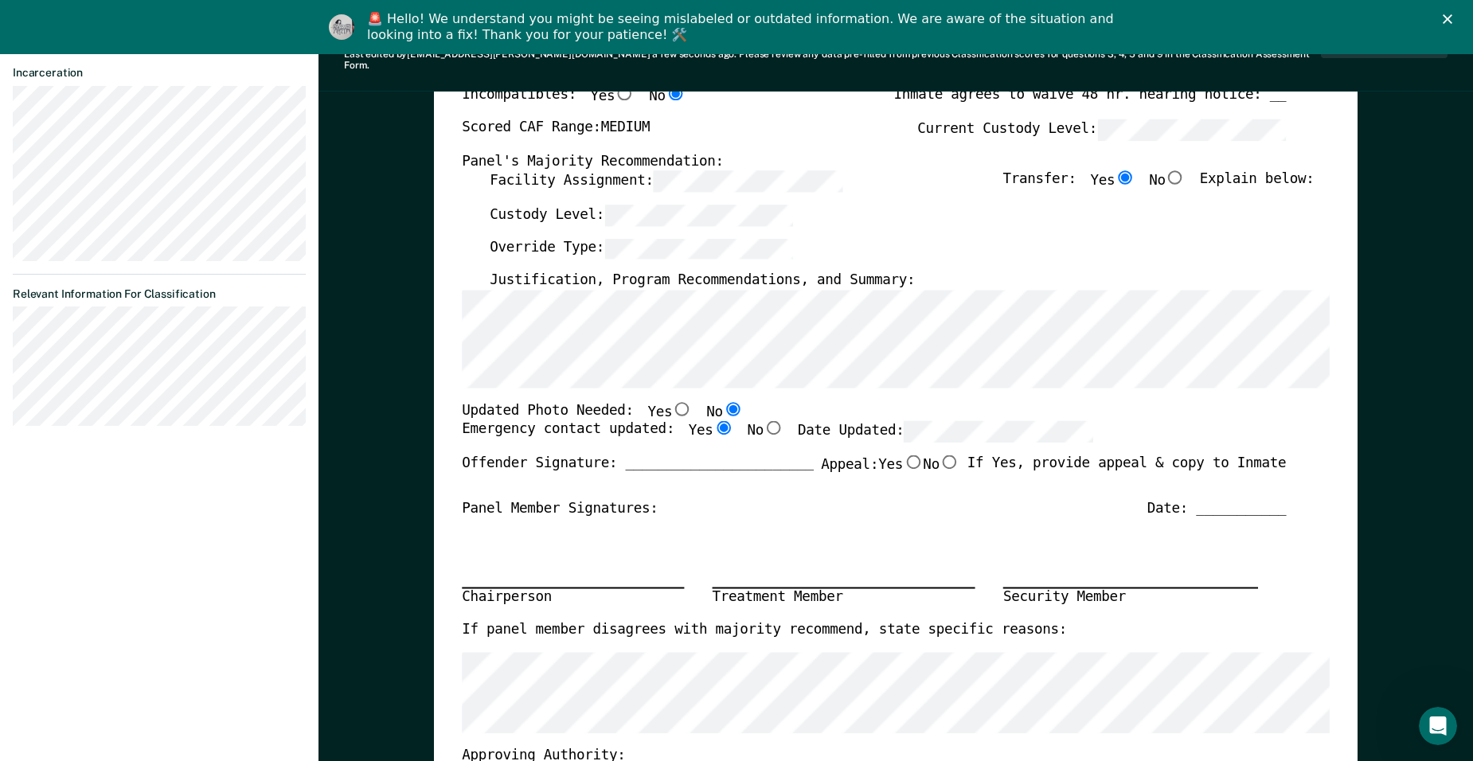
click at [815, 421] on label "Date Updated:" at bounding box center [945, 431] width 295 height 21
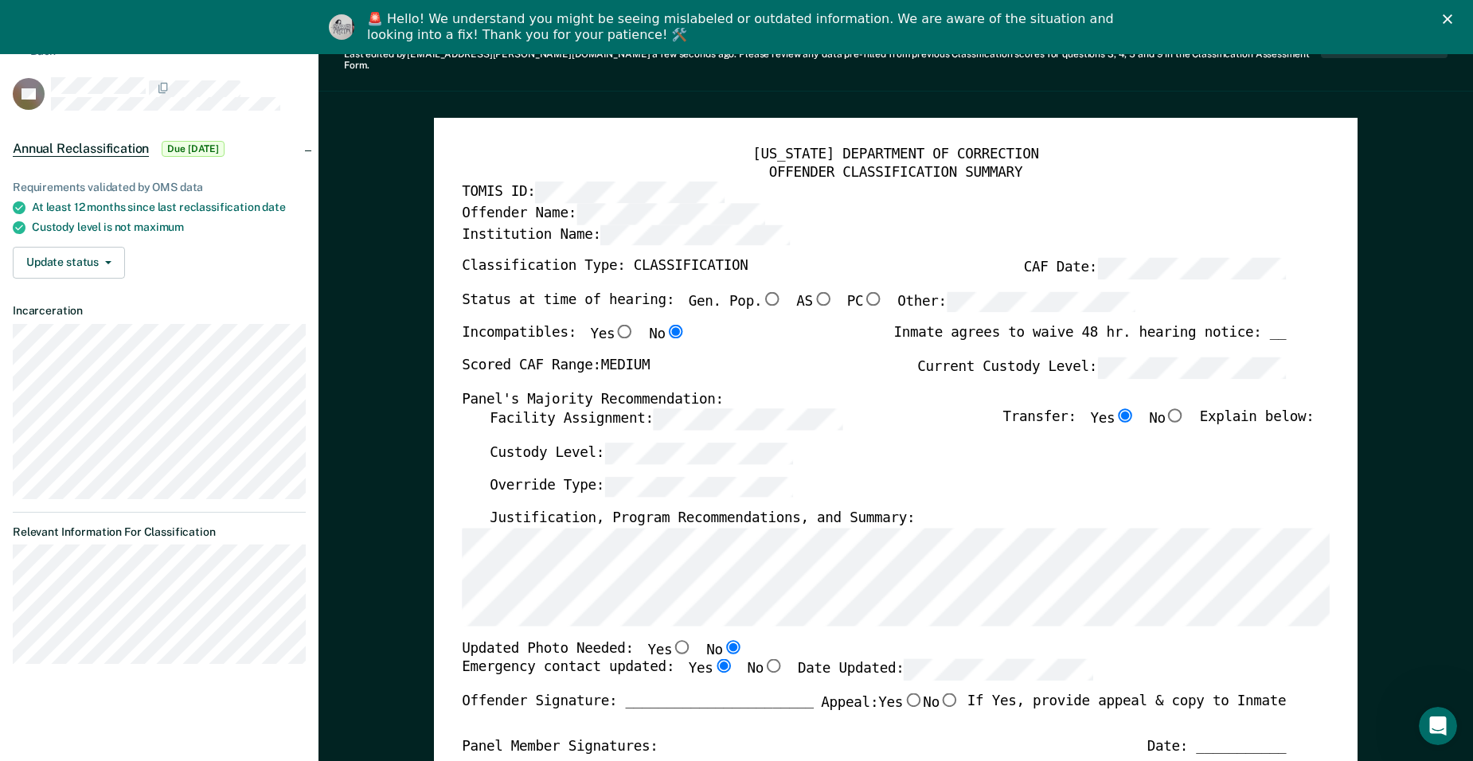
scroll to position [80, 0]
click at [762, 292] on input "Gen. Pop." at bounding box center [772, 299] width 20 height 14
type textarea "x"
radio input "true"
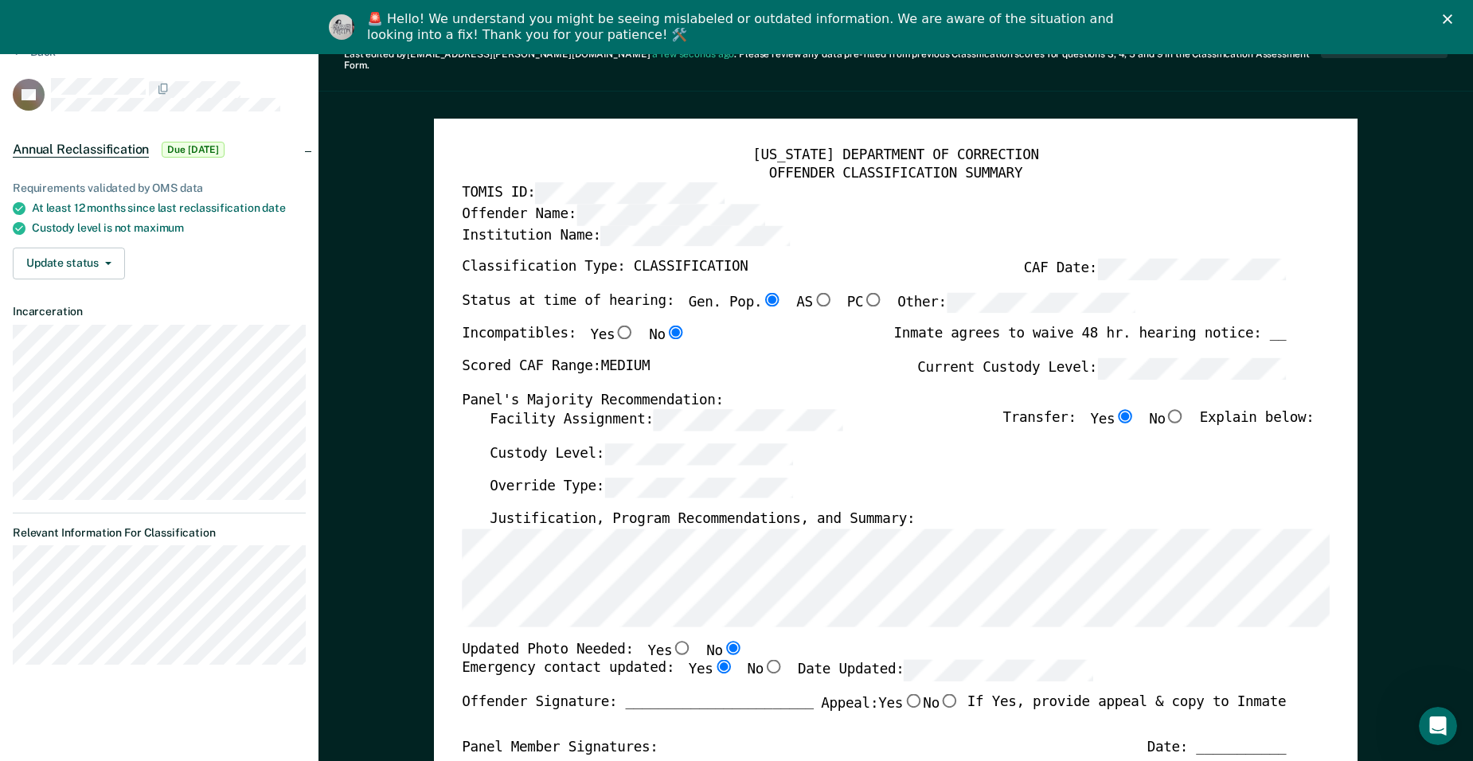
click at [1062, 409] on input "No" at bounding box center [1176, 416] width 20 height 14
type textarea "x"
radio input "false"
radio input "true"
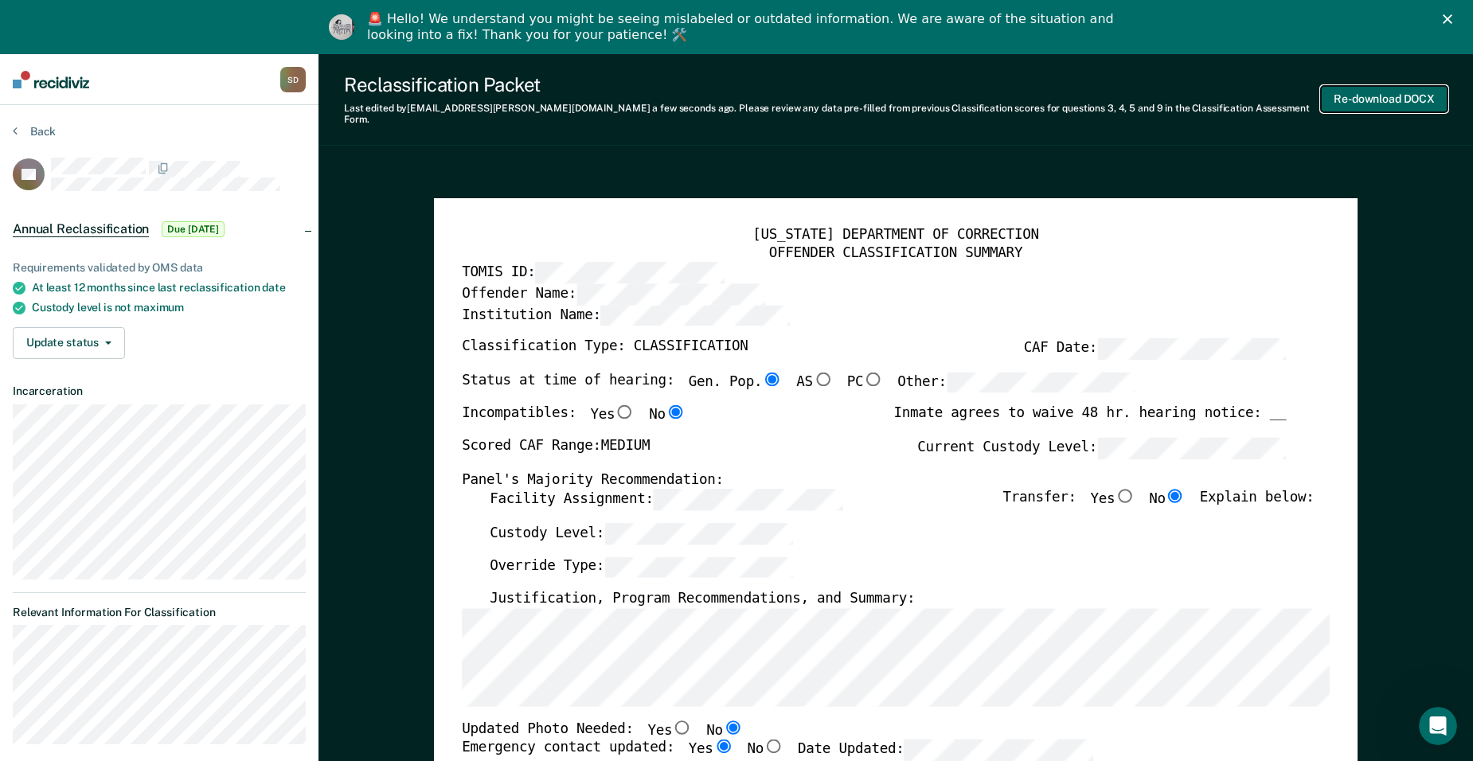
click at [1062, 86] on button "Re-download DOCX" at bounding box center [1384, 99] width 127 height 26
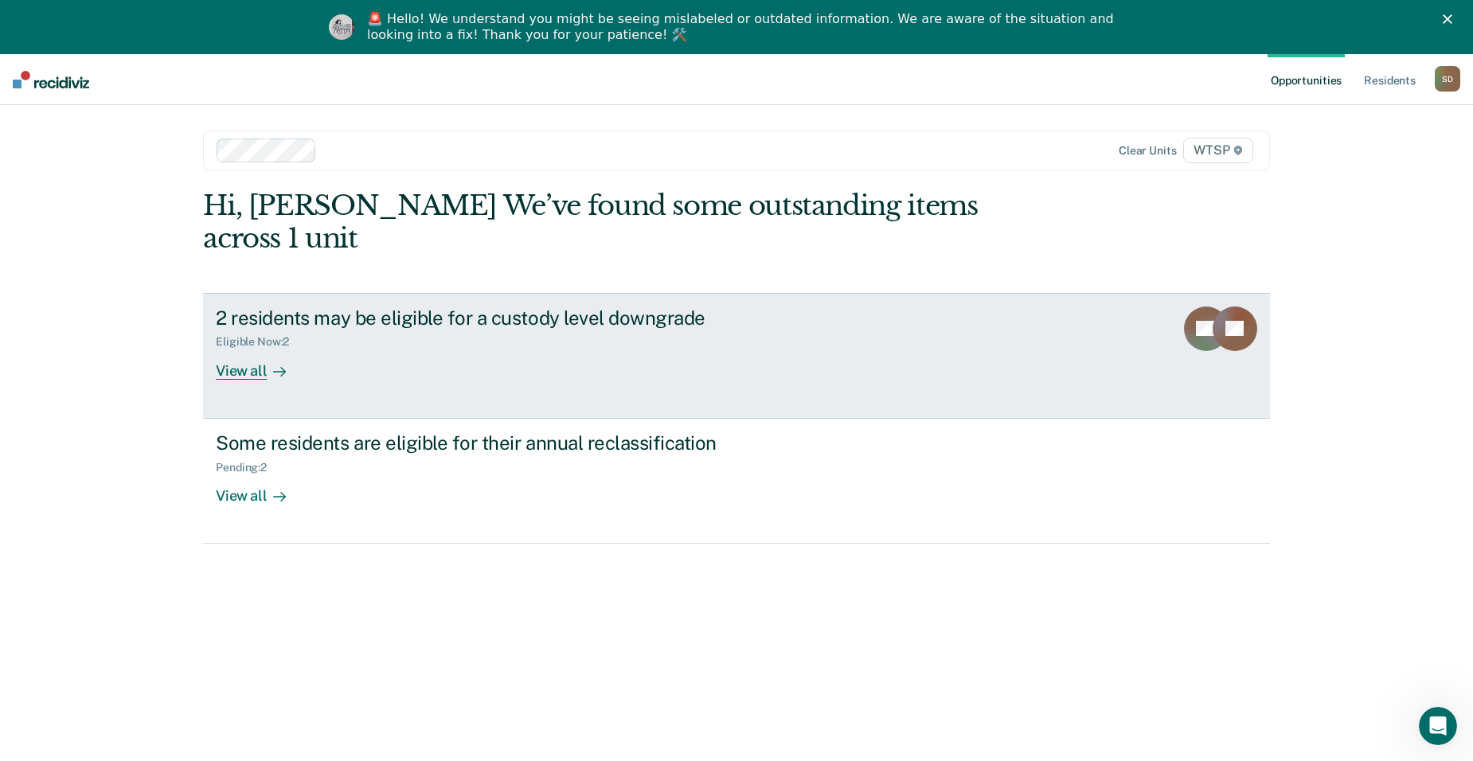
click at [451, 331] on div "2 residents may be eligible for a custody level downgrade Eligible Now : 2 View…" at bounding box center [514, 343] width 597 height 73
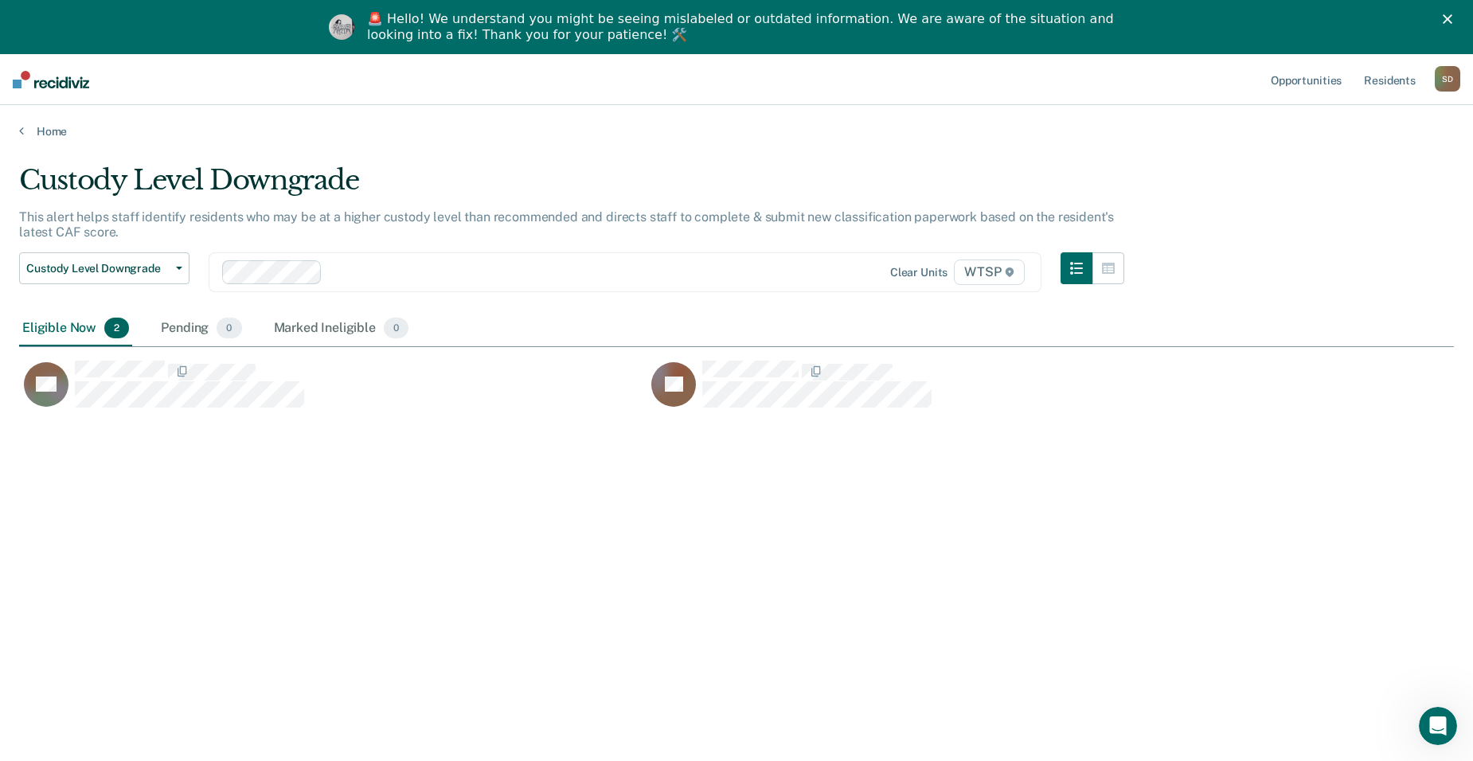
scroll to position [520, 1423]
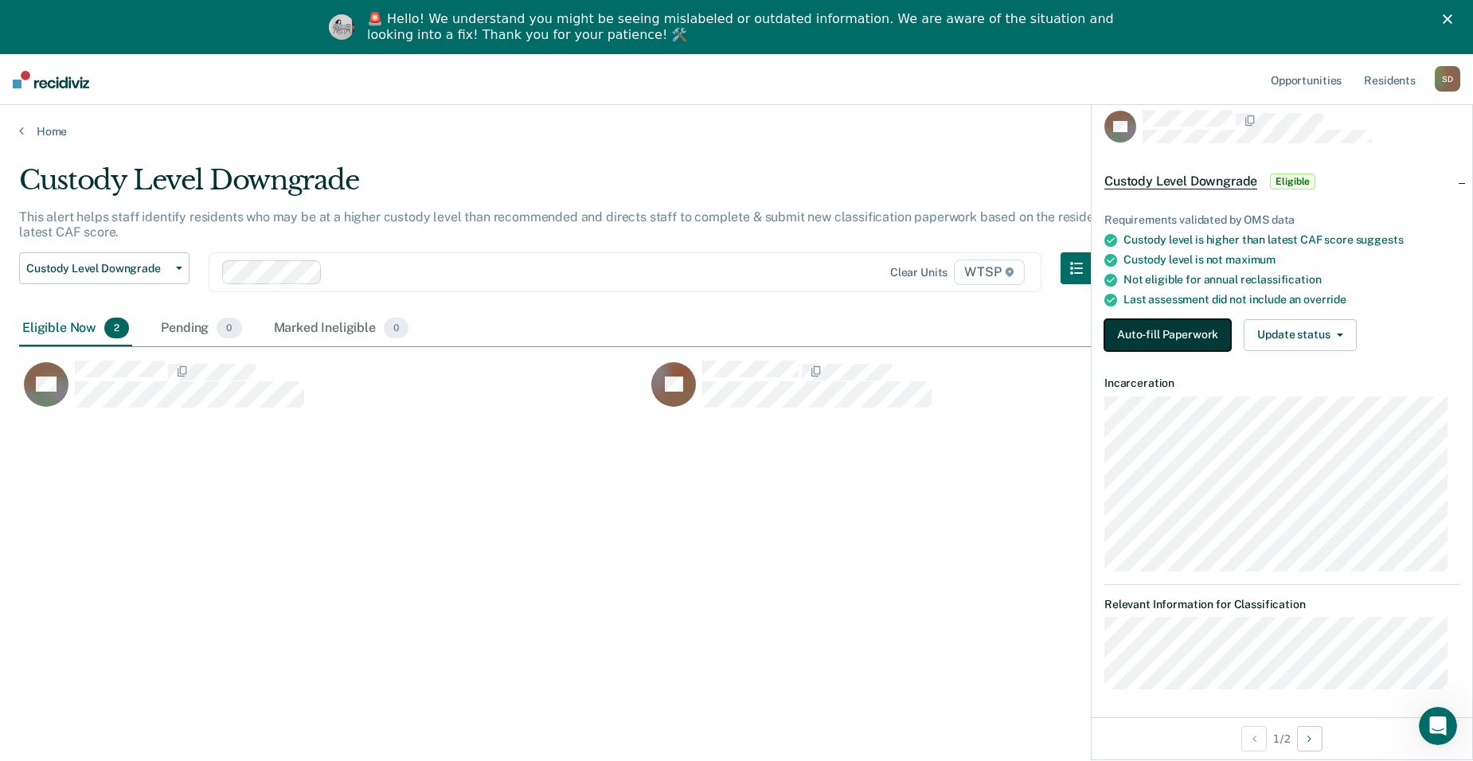
click at [1062, 330] on button "Auto-fill Paperwork" at bounding box center [1167, 335] width 127 height 32
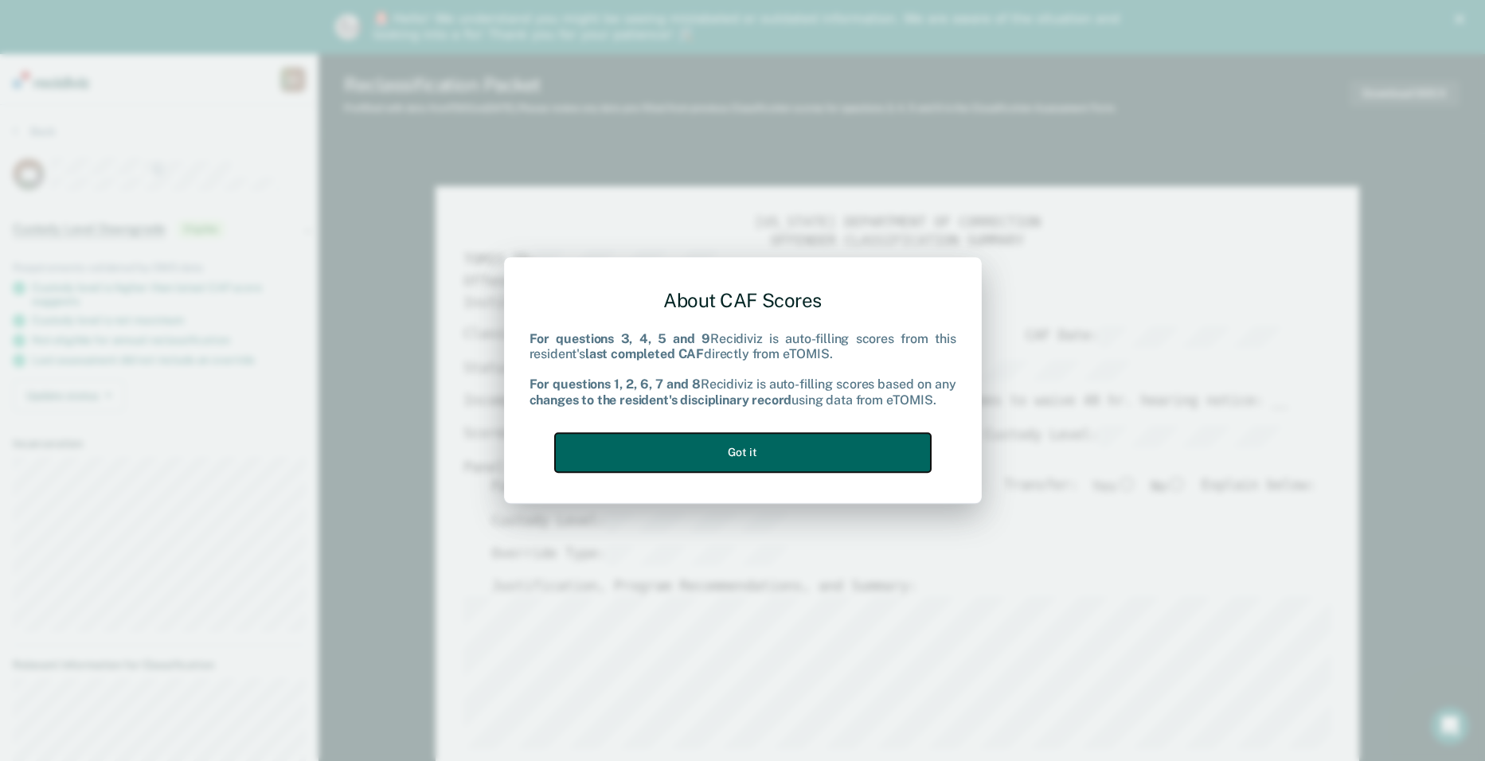
click at [740, 447] on button "Got it" at bounding box center [743, 452] width 376 height 39
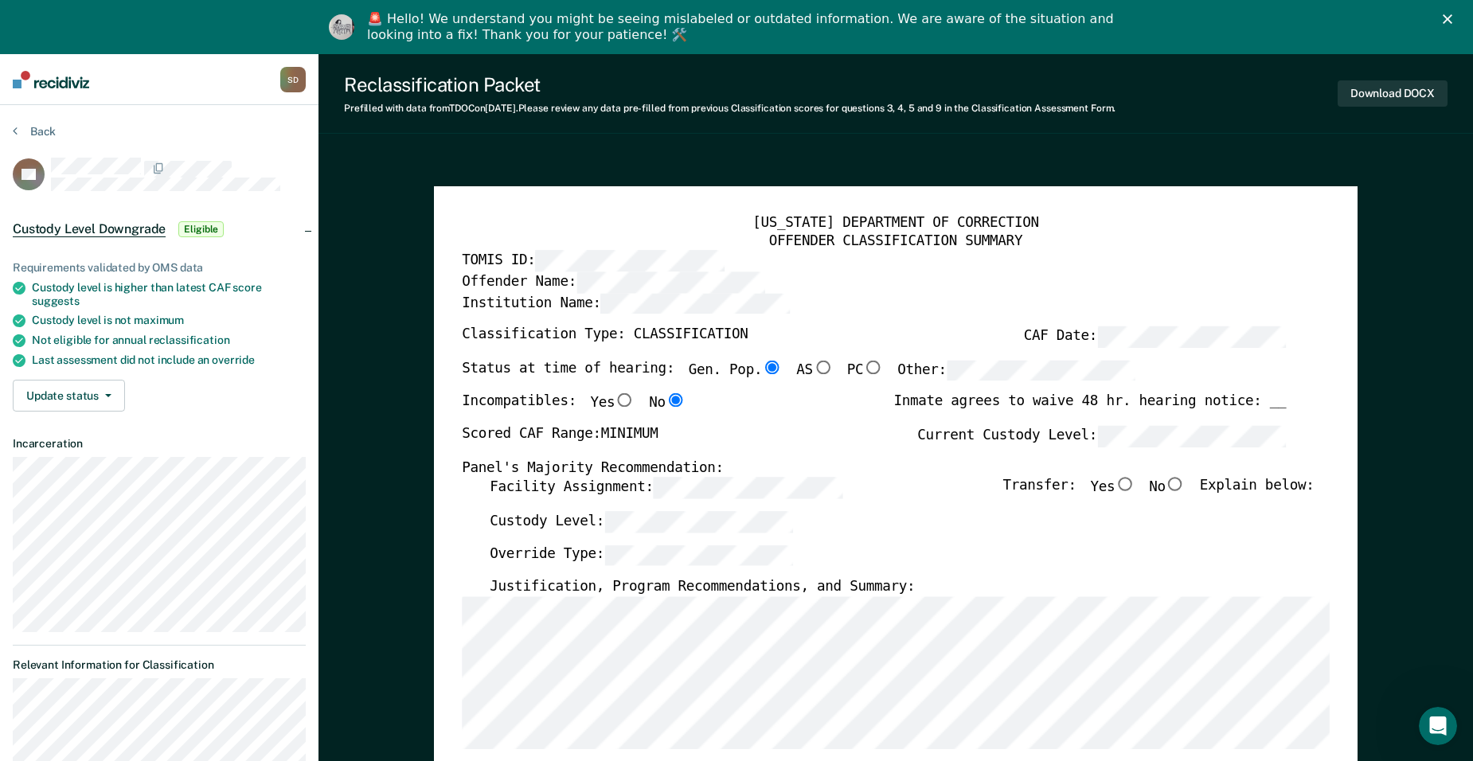
click at [1062, 482] on input "No" at bounding box center [1176, 485] width 20 height 14
type textarea "x"
radio input "true"
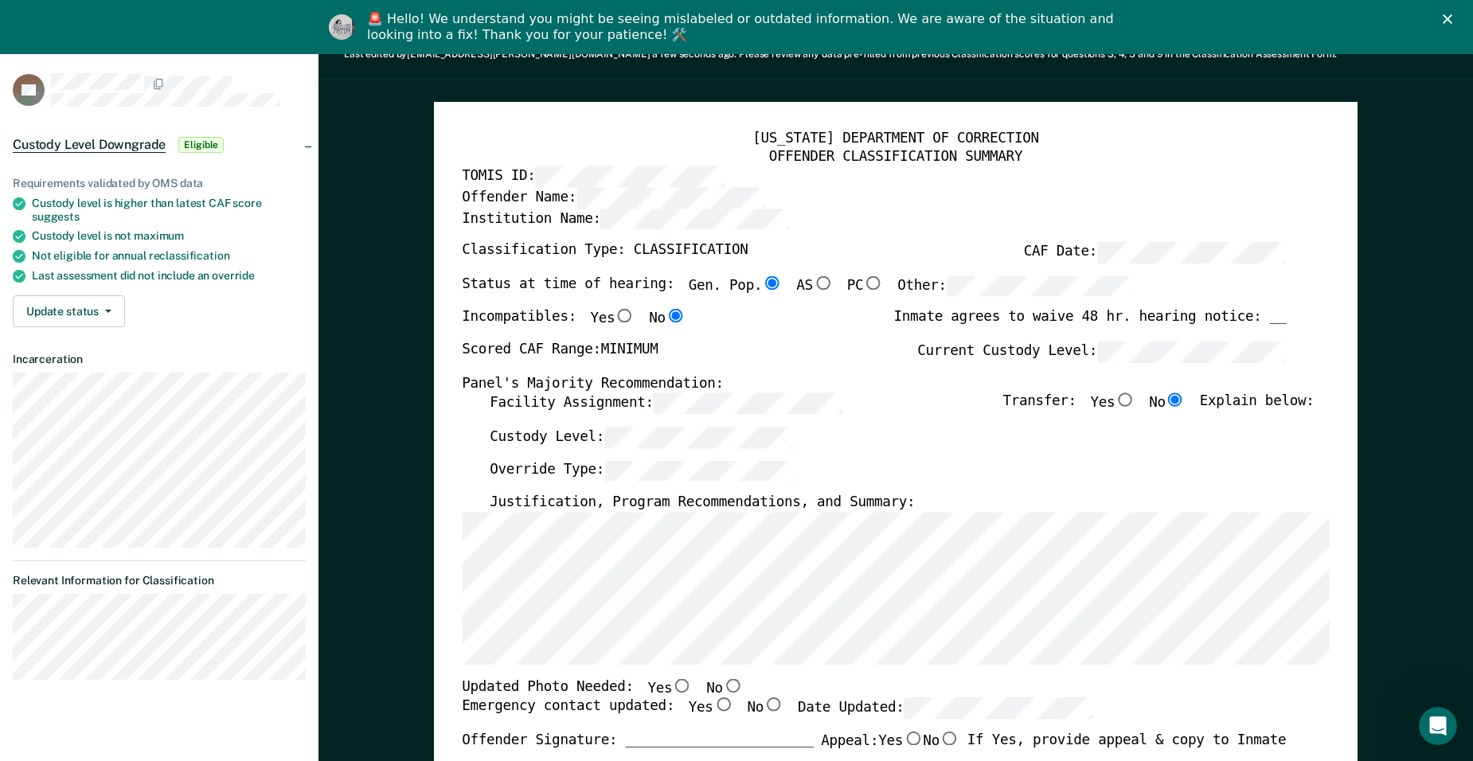
scroll to position [318, 0]
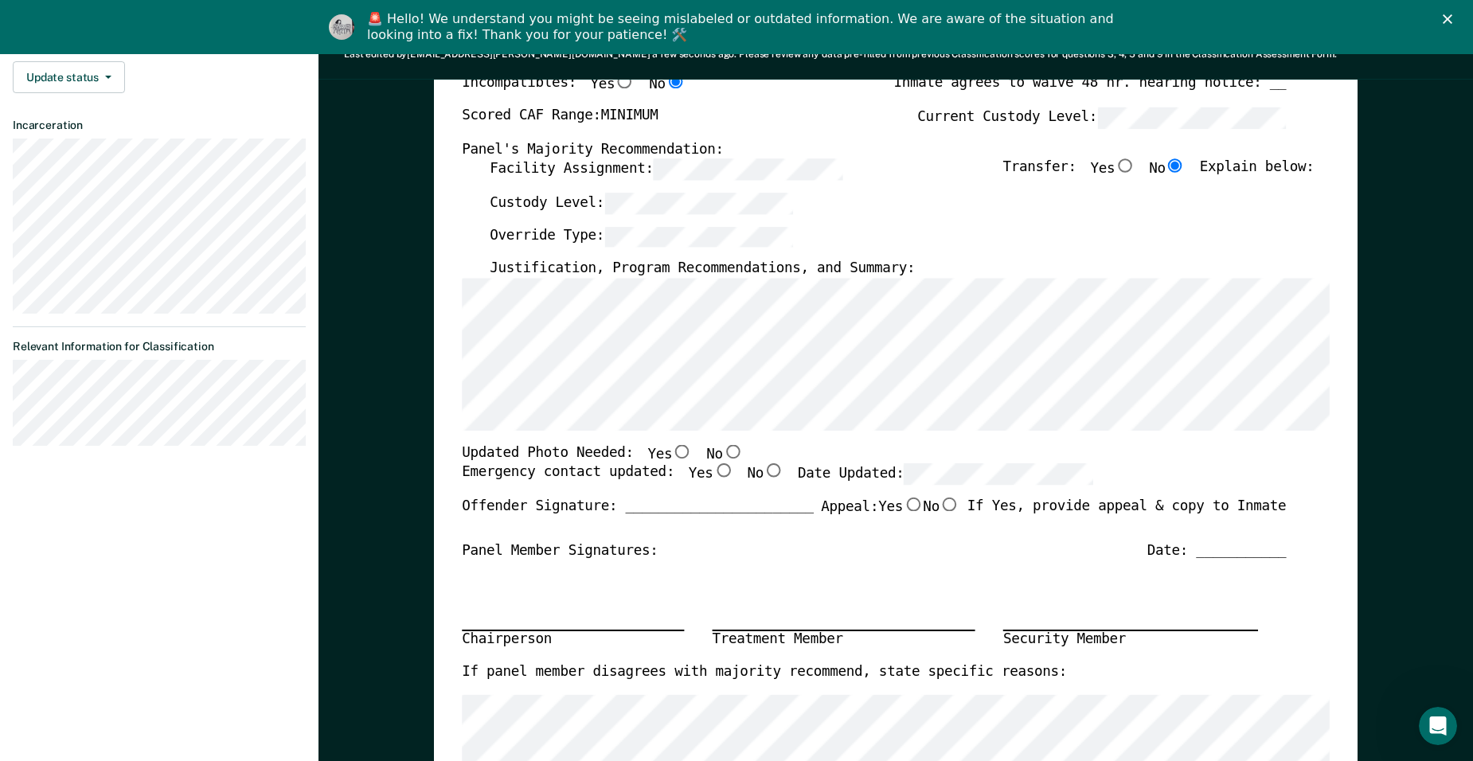
click at [724, 450] on input "No" at bounding box center [733, 451] width 20 height 14
type textarea "x"
radio input "true"
click at [713, 471] on input "Yes" at bounding box center [723, 471] width 20 height 14
type textarea "x"
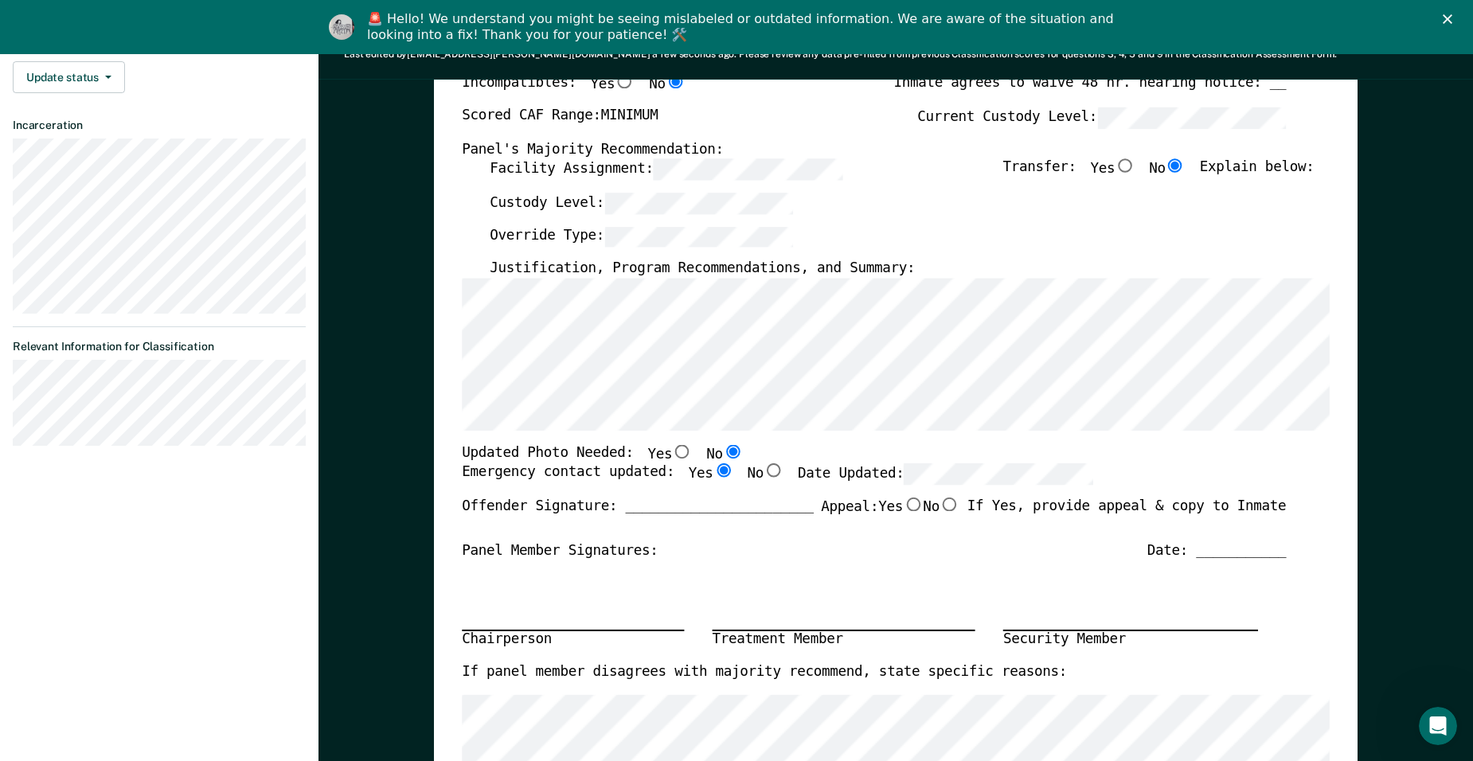
radio input "true"
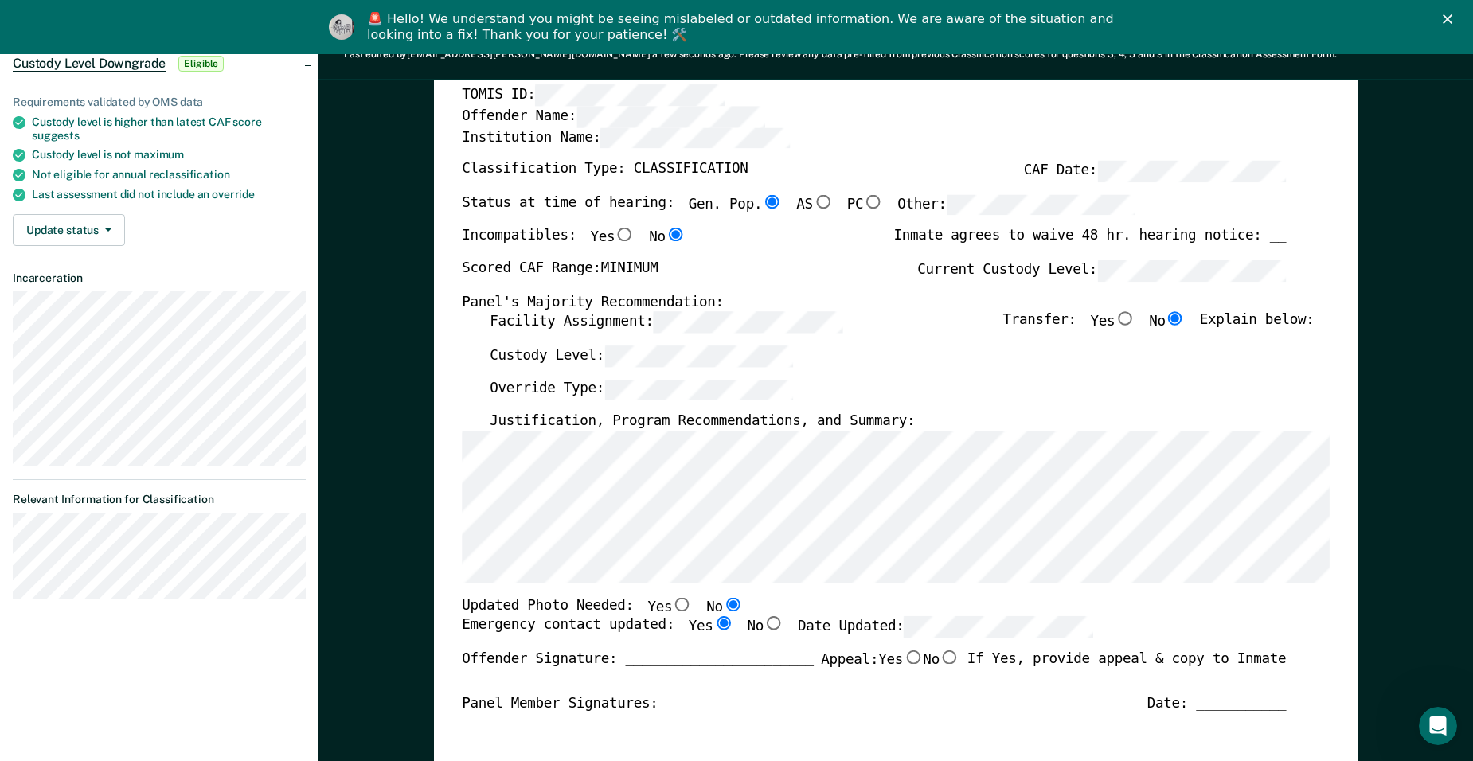
scroll to position [0, 0]
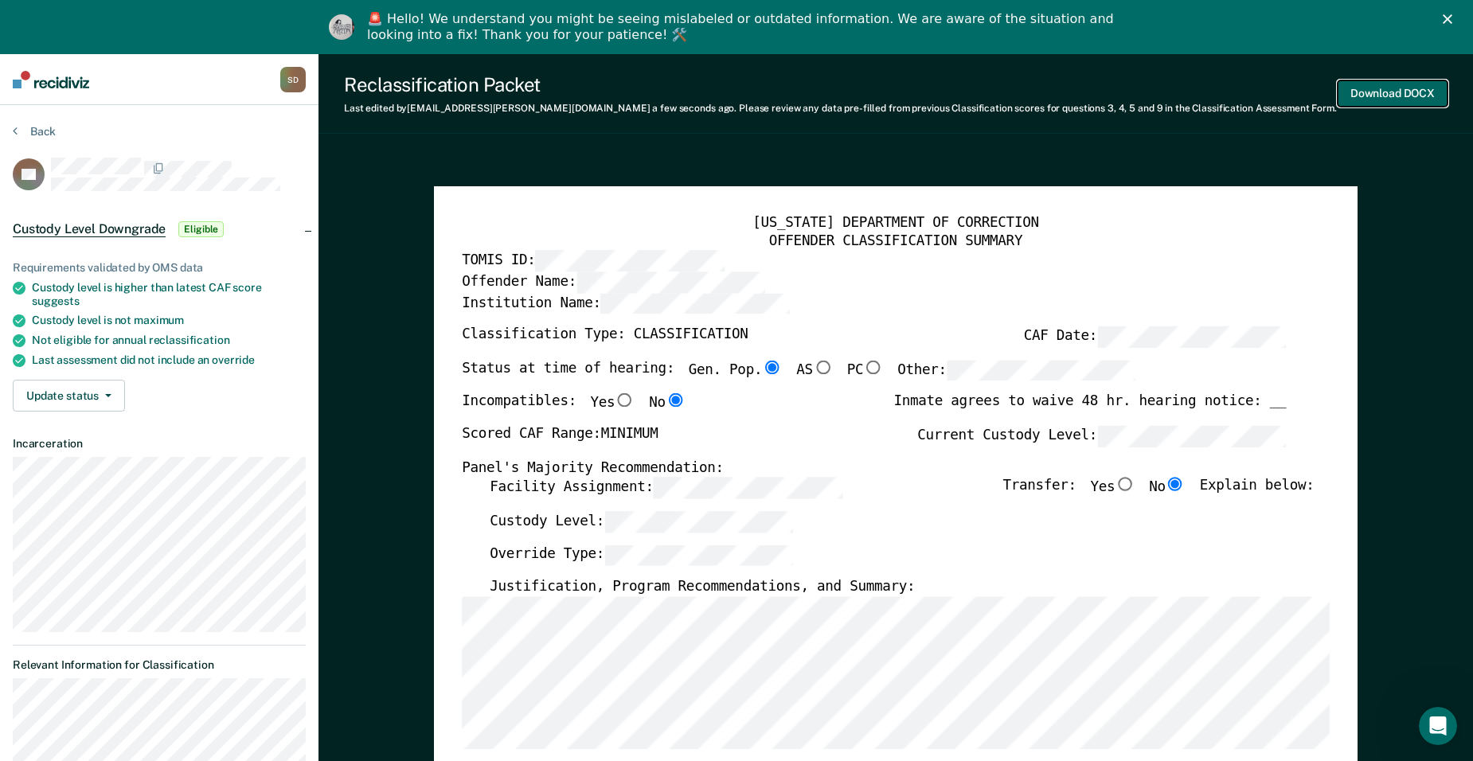
click at [1062, 93] on button "Download DOCX" at bounding box center [1393, 93] width 110 height 26
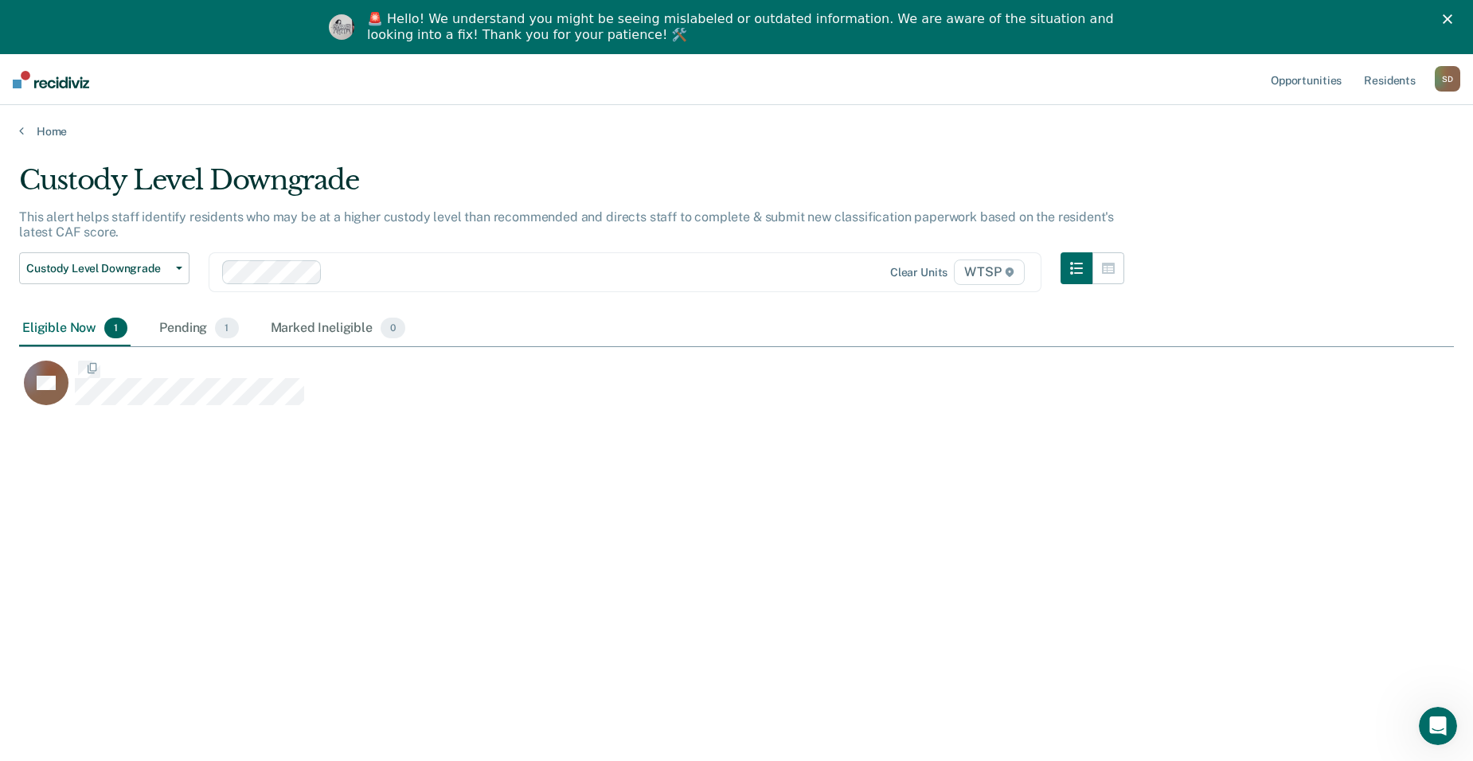
scroll to position [520, 1423]
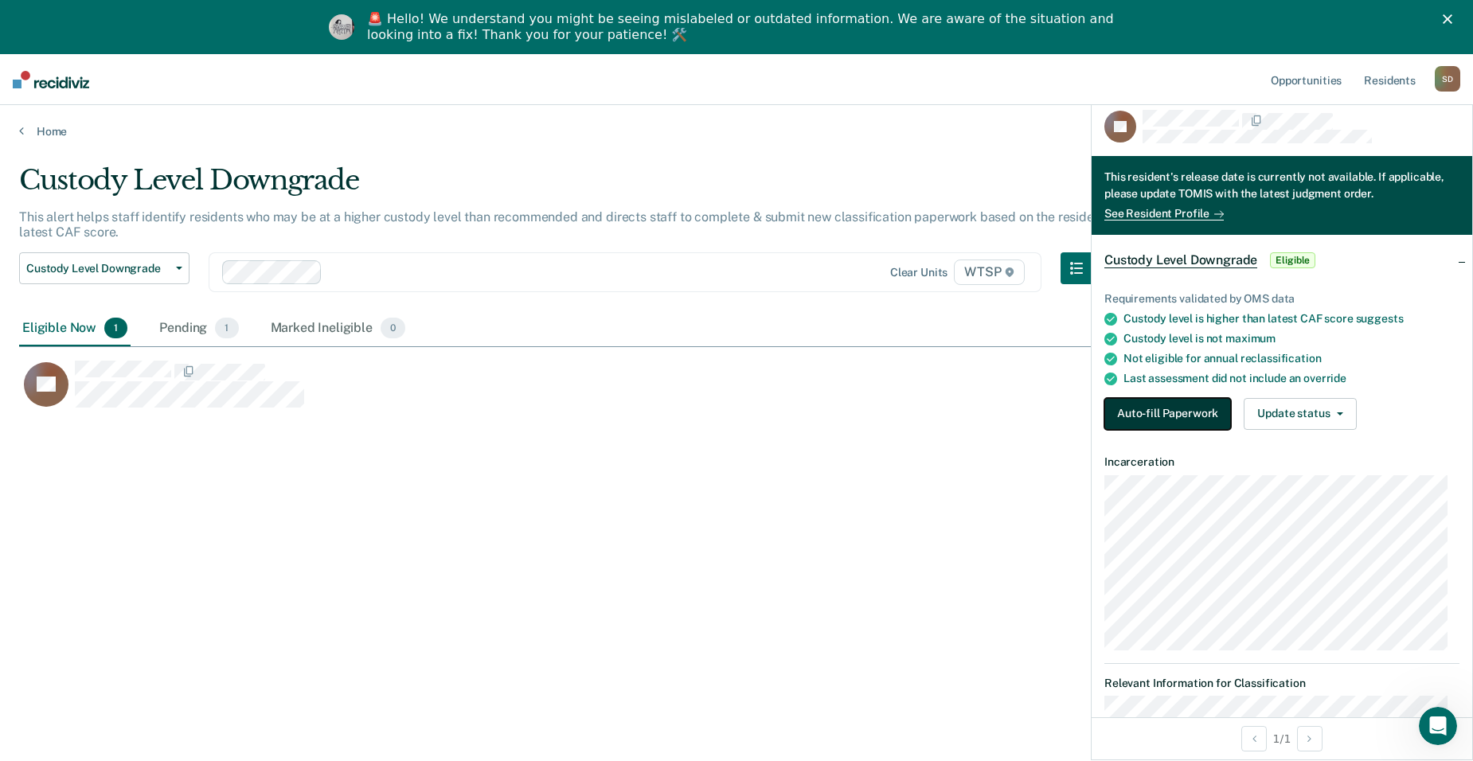
click at [1062, 413] on button "Auto-fill Paperwork" at bounding box center [1167, 414] width 127 height 32
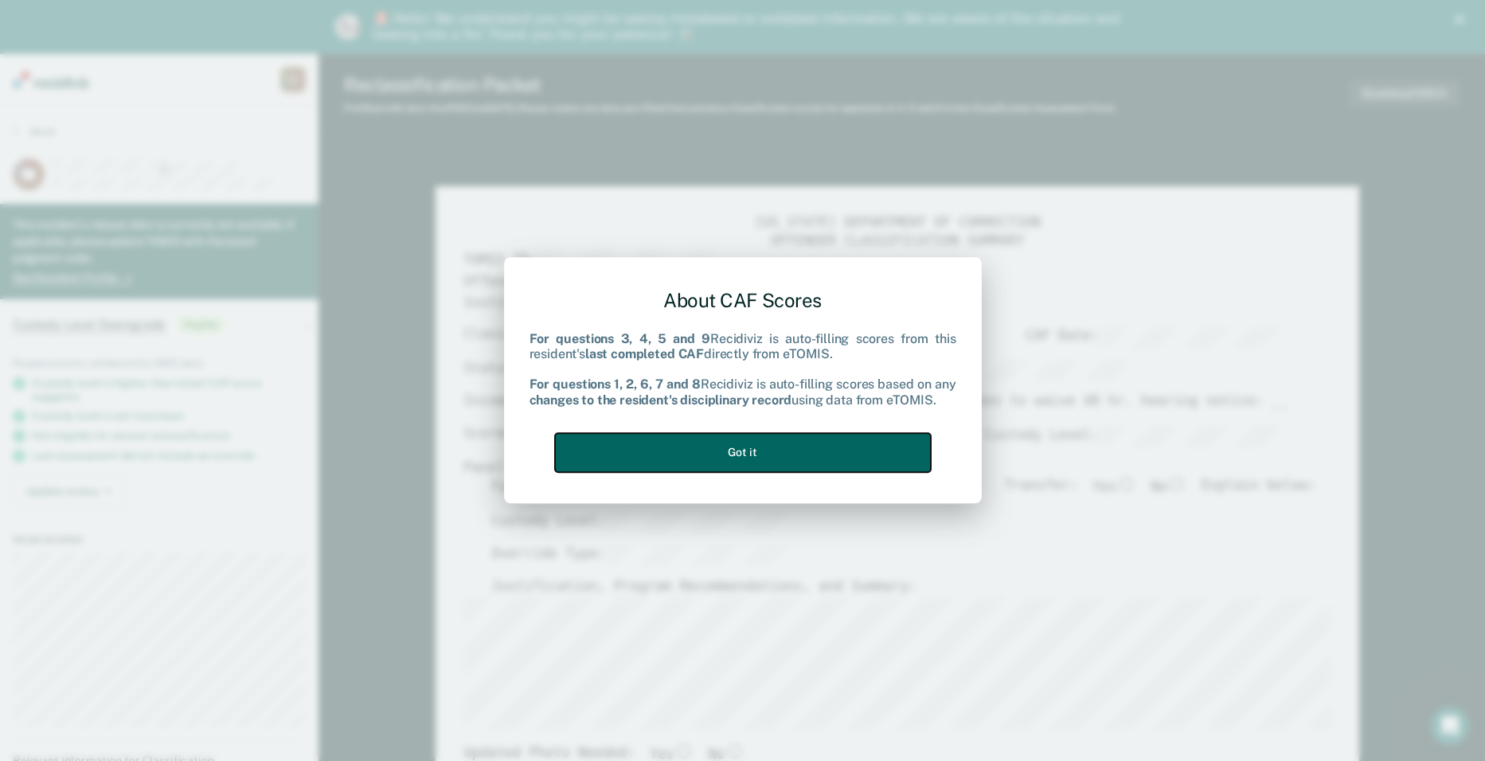
click at [795, 456] on button "Got it" at bounding box center [743, 452] width 376 height 39
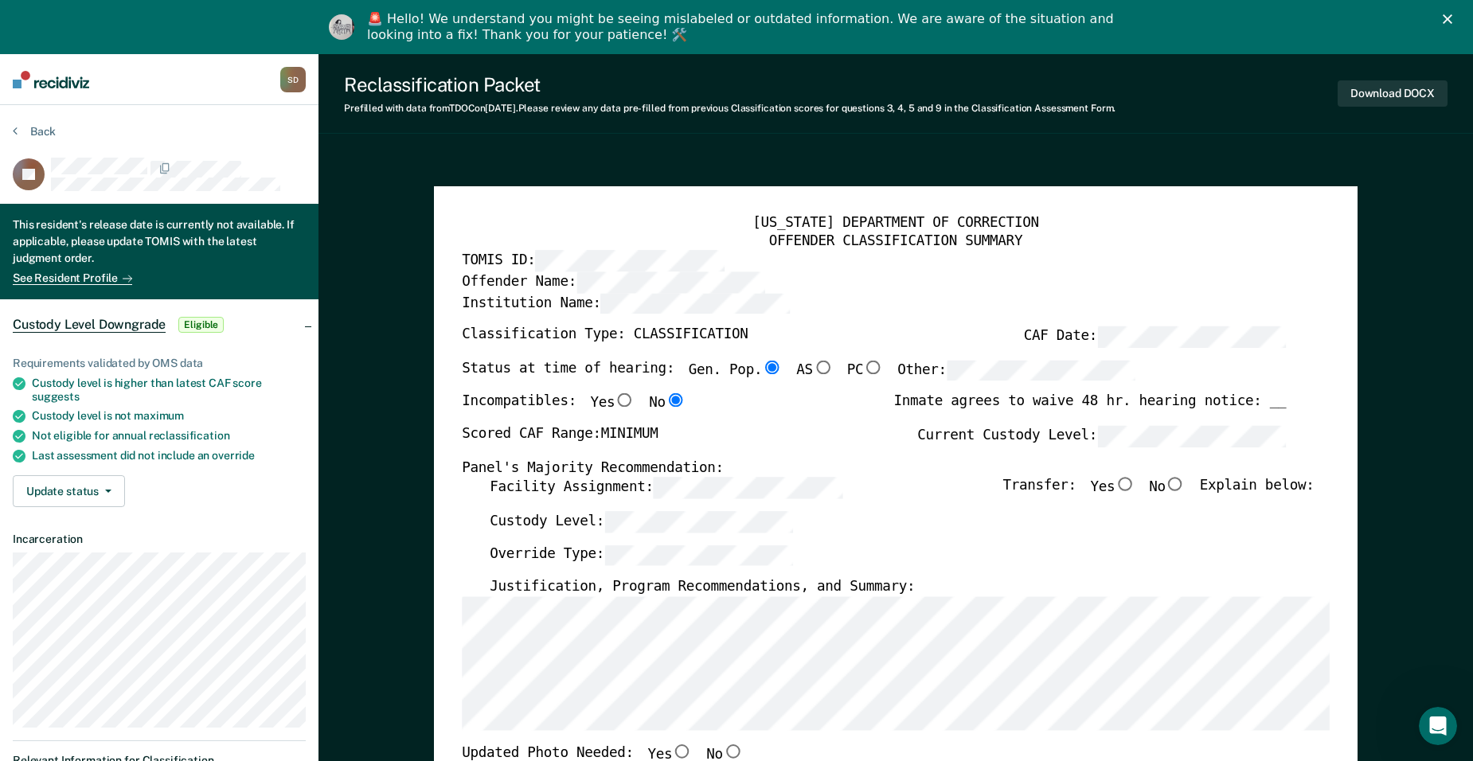
click at [1062, 484] on input "No" at bounding box center [1176, 485] width 20 height 14
type textarea "x"
radio input "true"
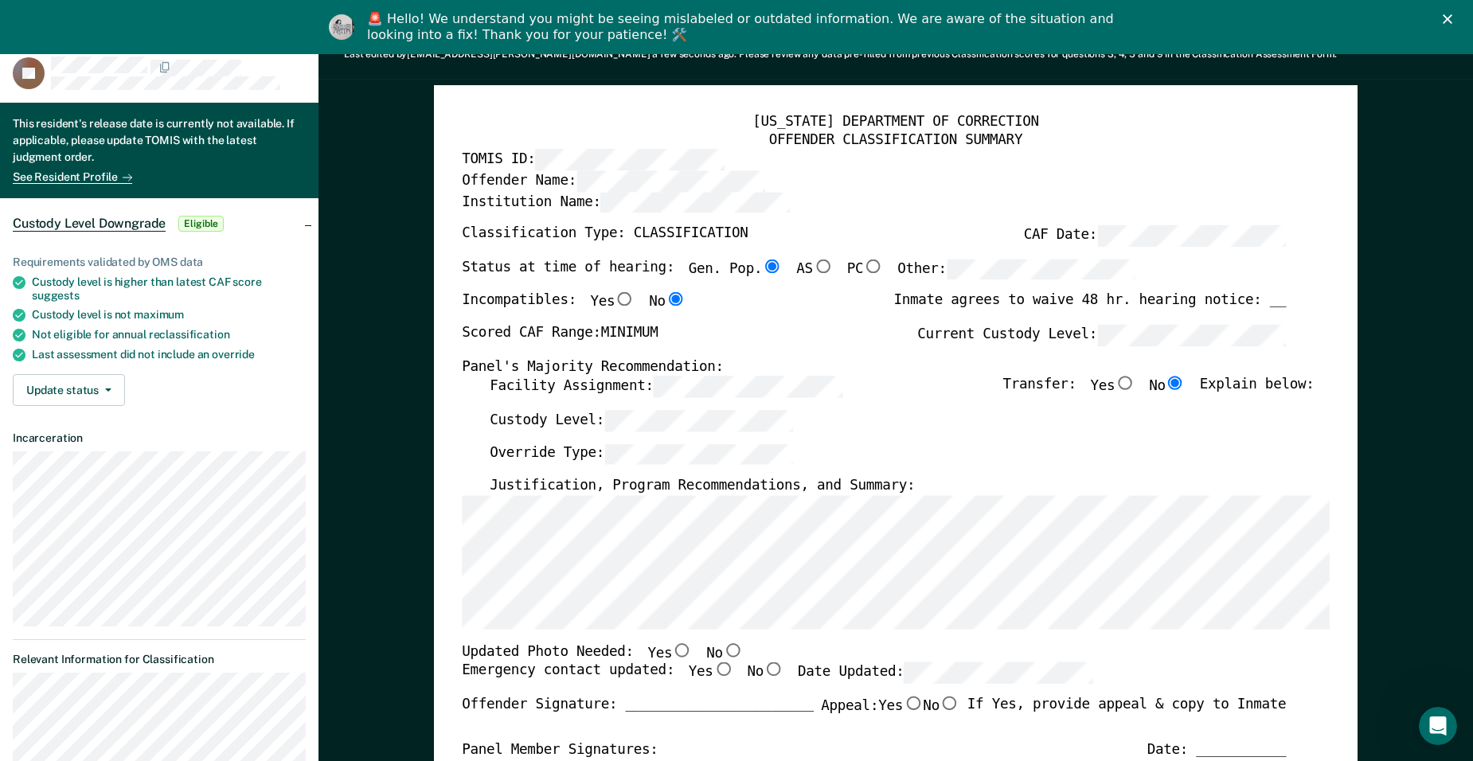
scroll to position [398, 0]
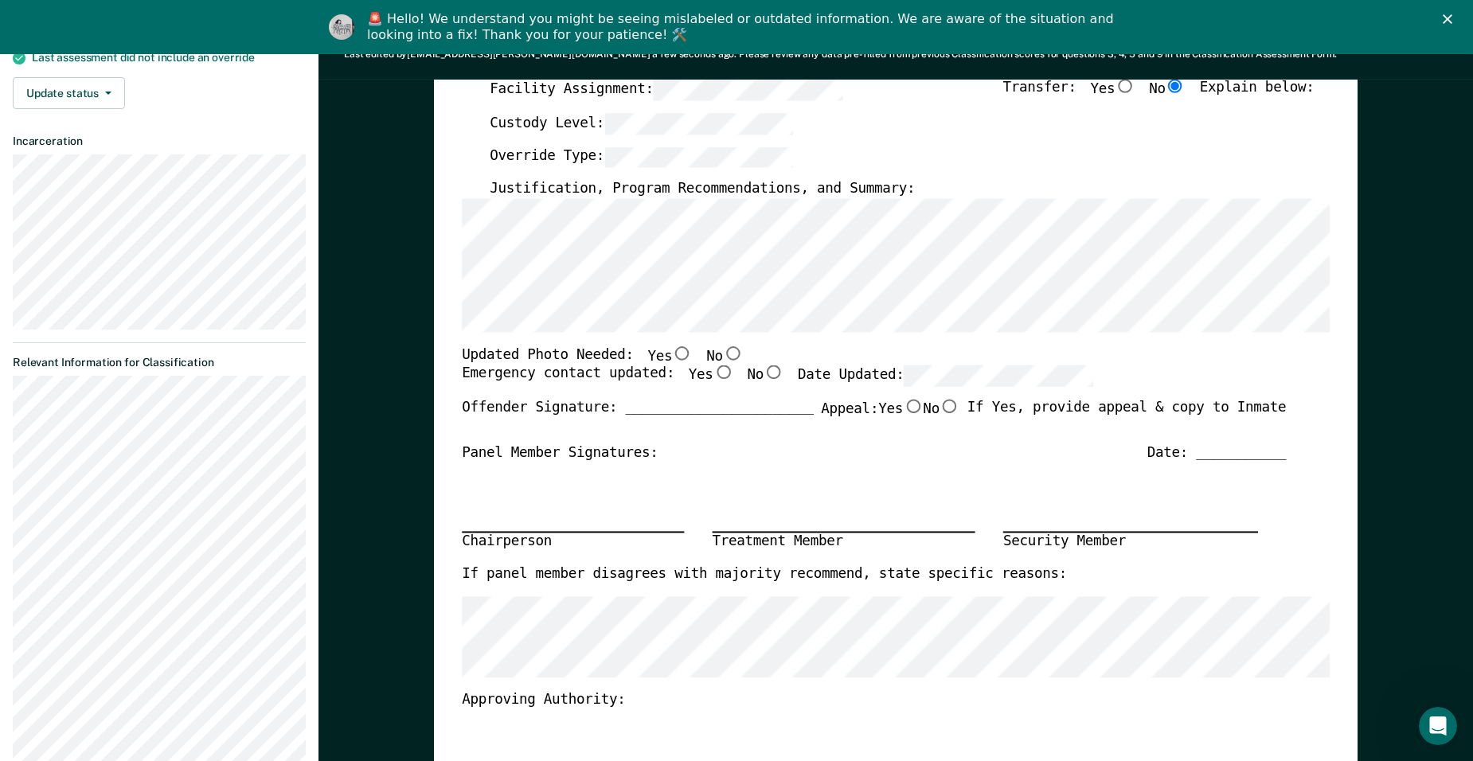
click at [723, 354] on input "No" at bounding box center [733, 353] width 20 height 14
type textarea "x"
radio input "true"
click at [713, 373] on input "Yes" at bounding box center [723, 373] width 20 height 14
type textarea "x"
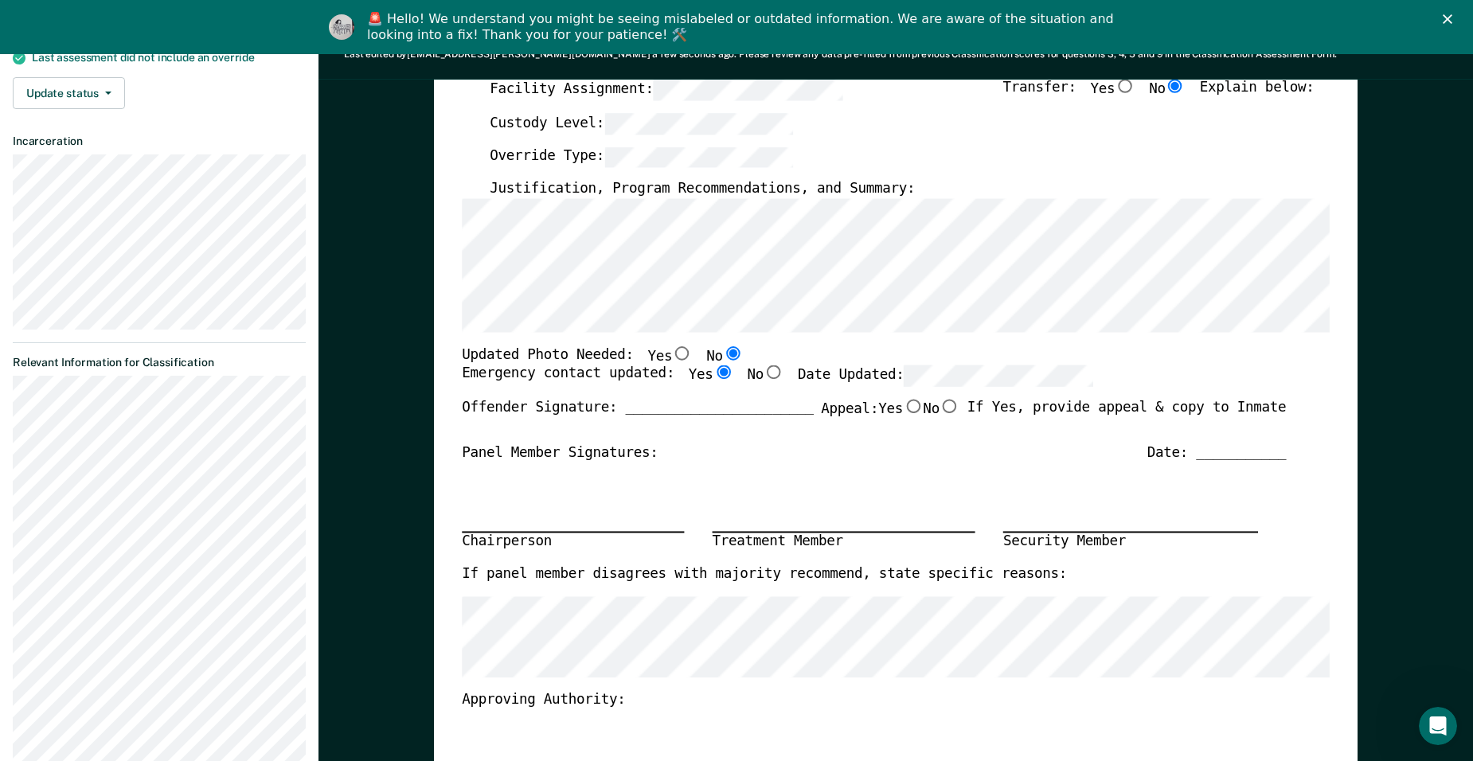
radio input "true"
click at [908, 392] on div "Emergency contact updated: Yes No Date Updated:" at bounding box center [777, 382] width 631 height 33
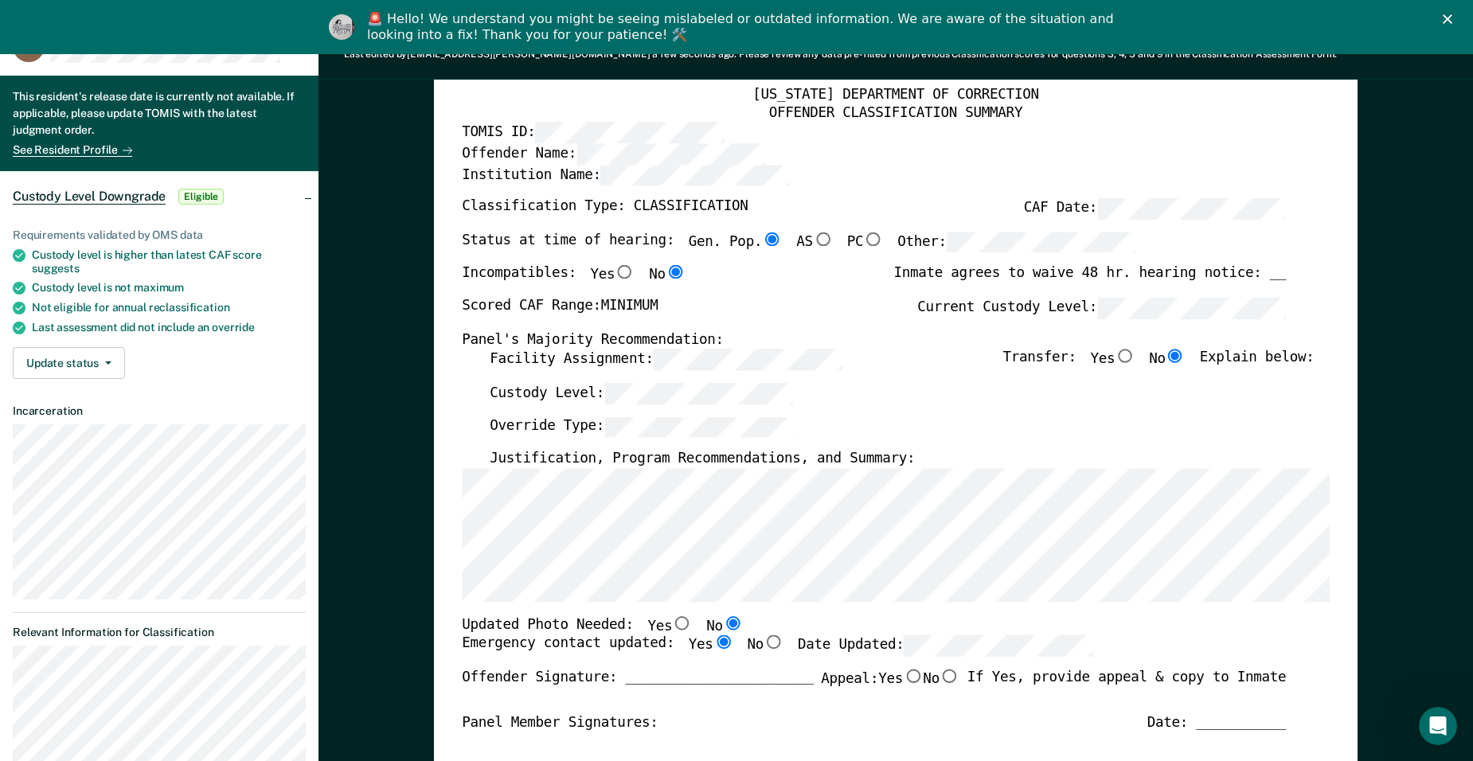
scroll to position [0, 0]
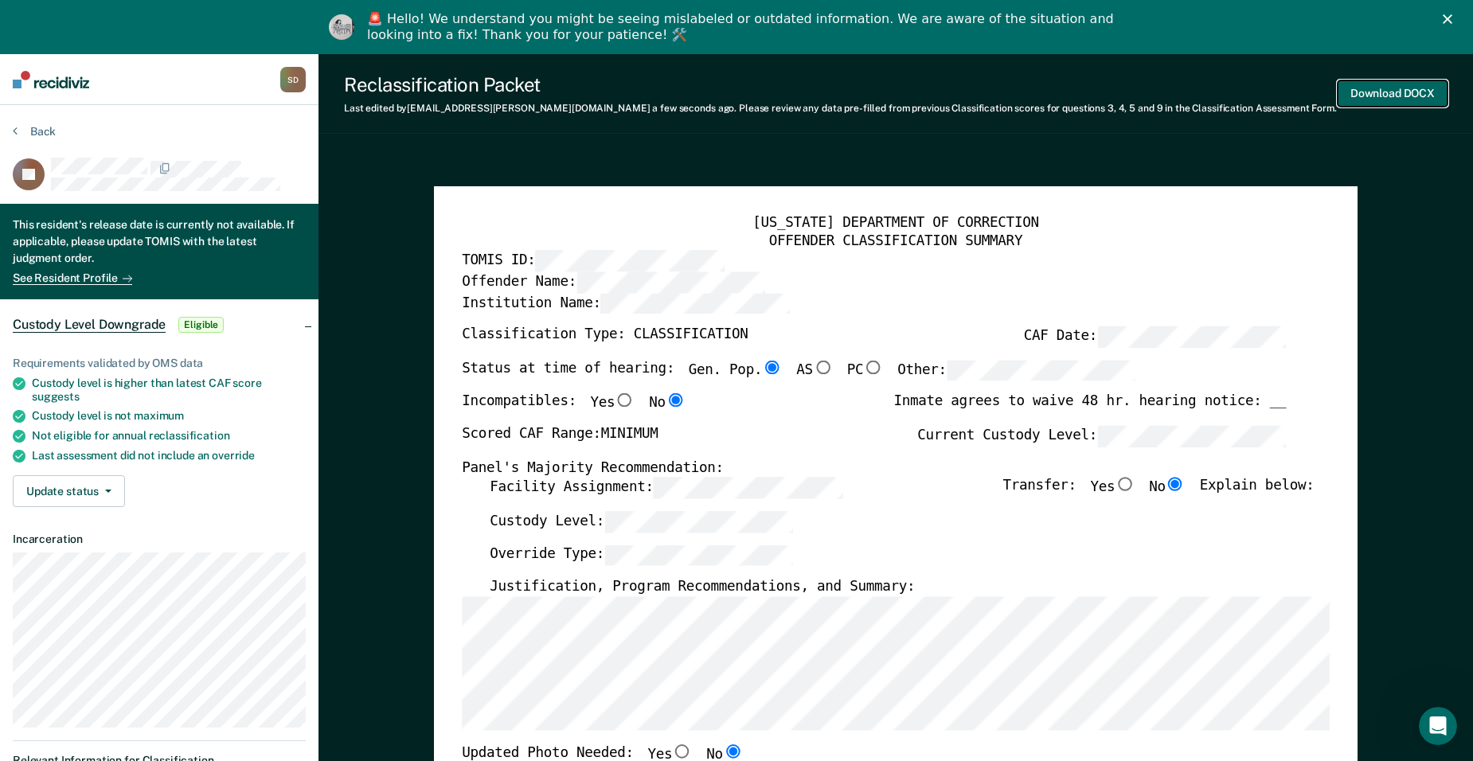
click at [1062, 98] on button "Download DOCX" at bounding box center [1393, 93] width 110 height 26
type textarea "x"
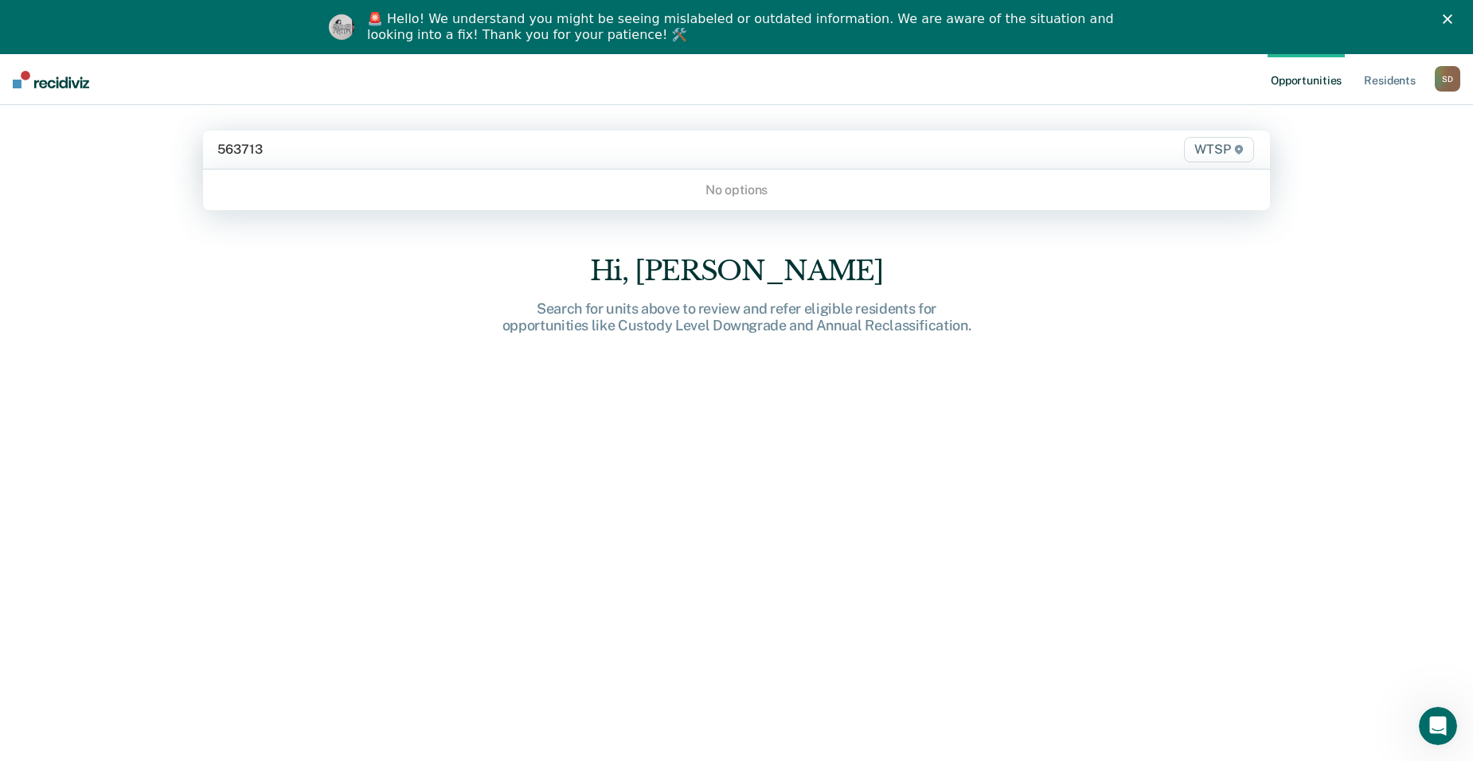
type input "563713"
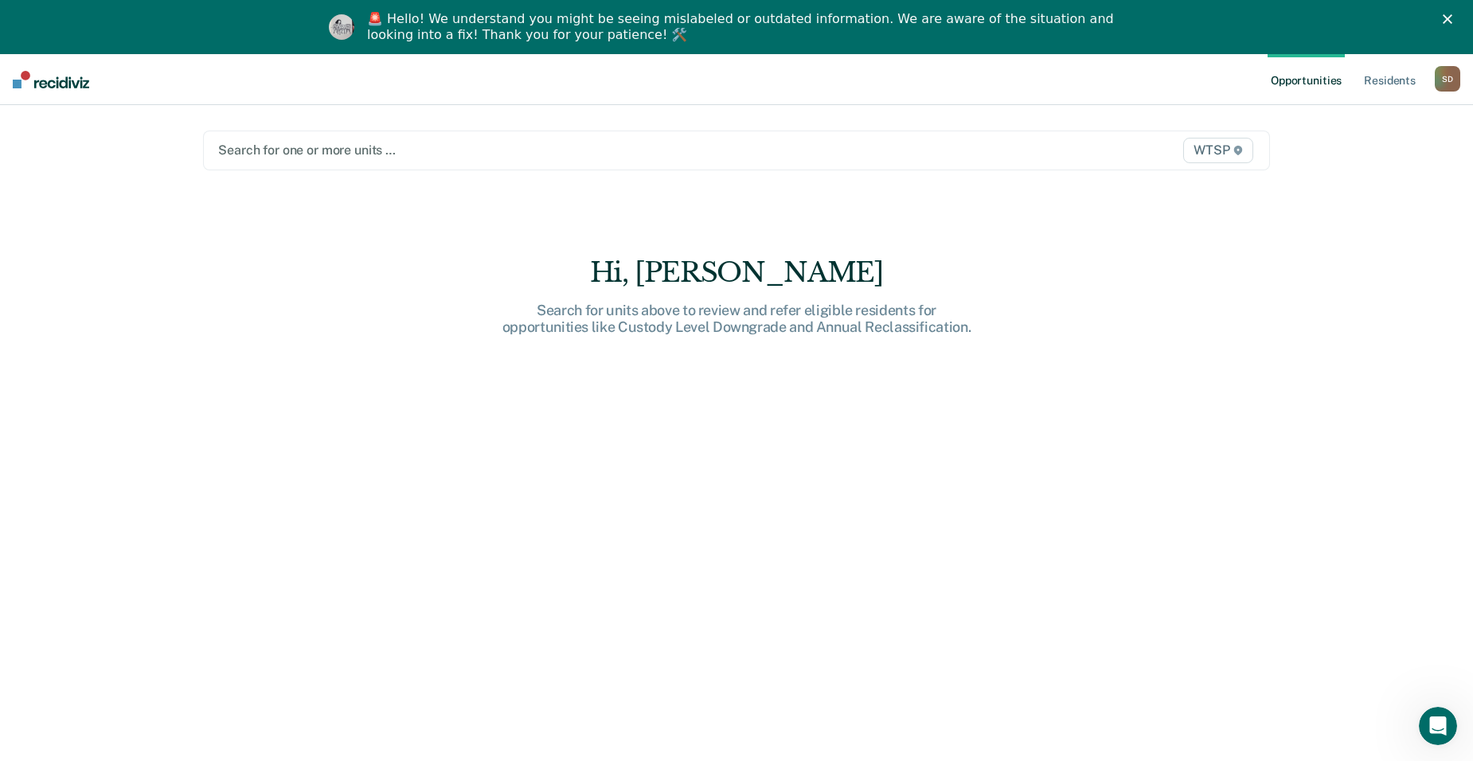
drag, startPoint x: 278, startPoint y: 137, endPoint x: 189, endPoint y: 147, distance: 89.8
click at [189, 147] on main "Search for one or more units … WTSP Hi, Symoane T.. Search for units above to r…" at bounding box center [736, 441] width 1105 height 672
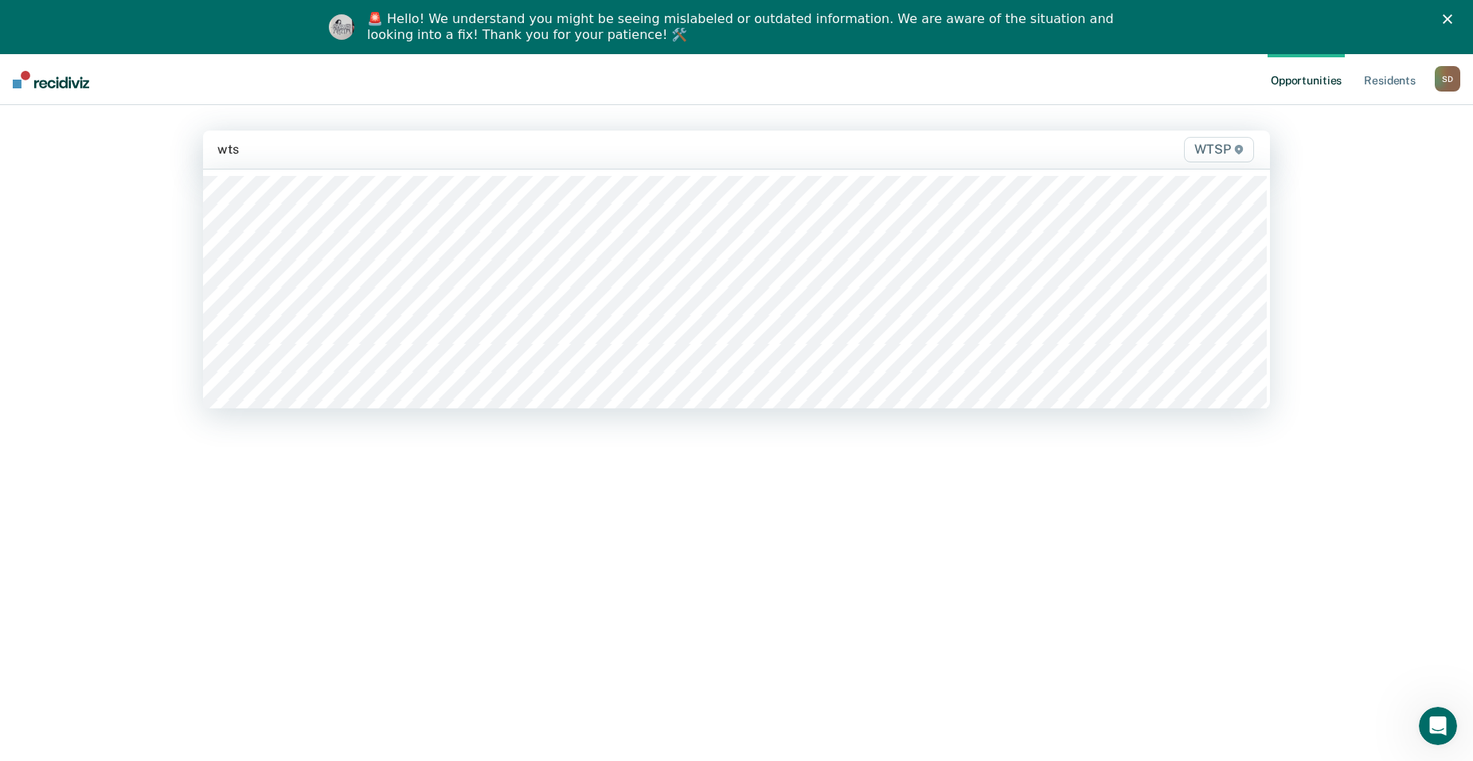
type input "wtsp"
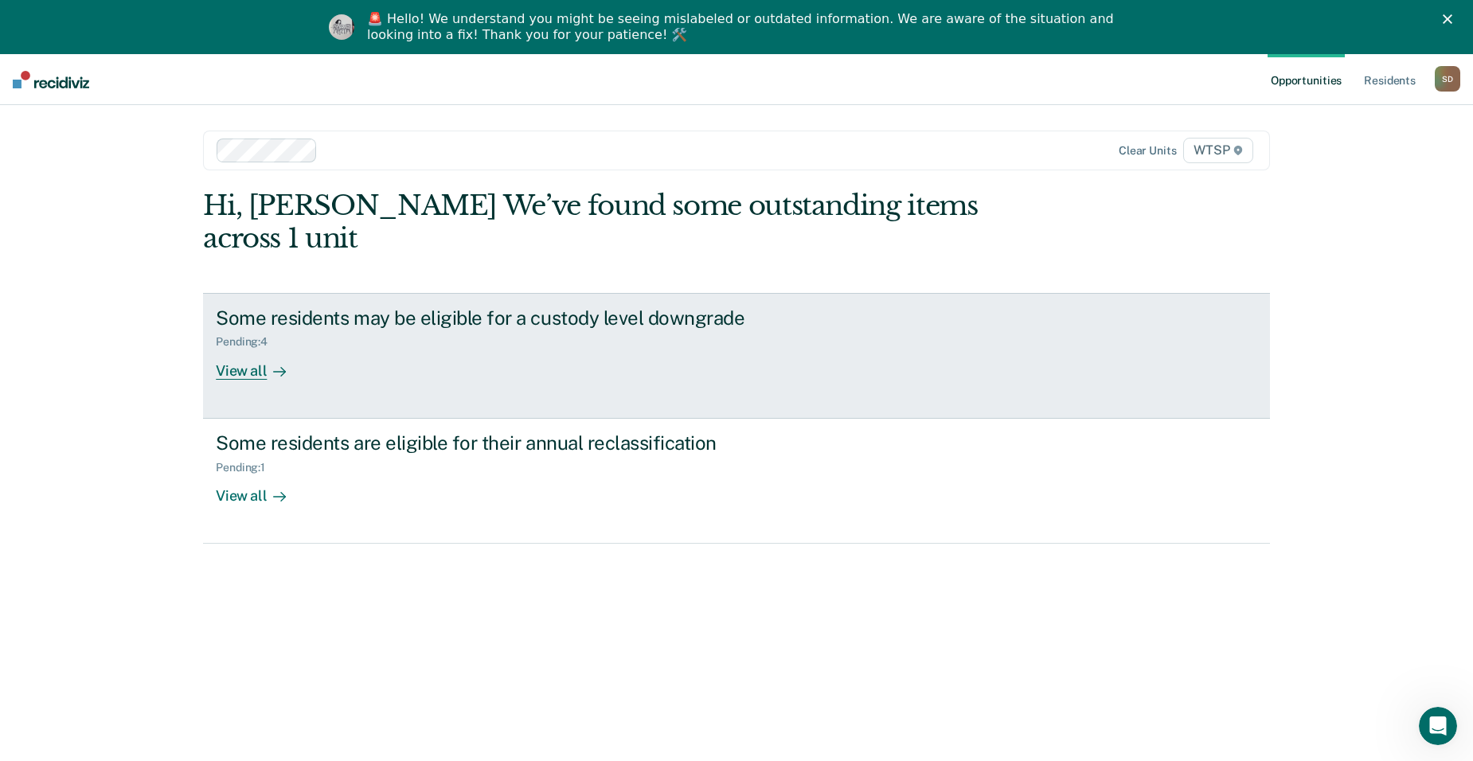
click at [460, 333] on div "Some residents may be eligible for a custody level downgrade Pending : 4 View a…" at bounding box center [514, 343] width 597 height 73
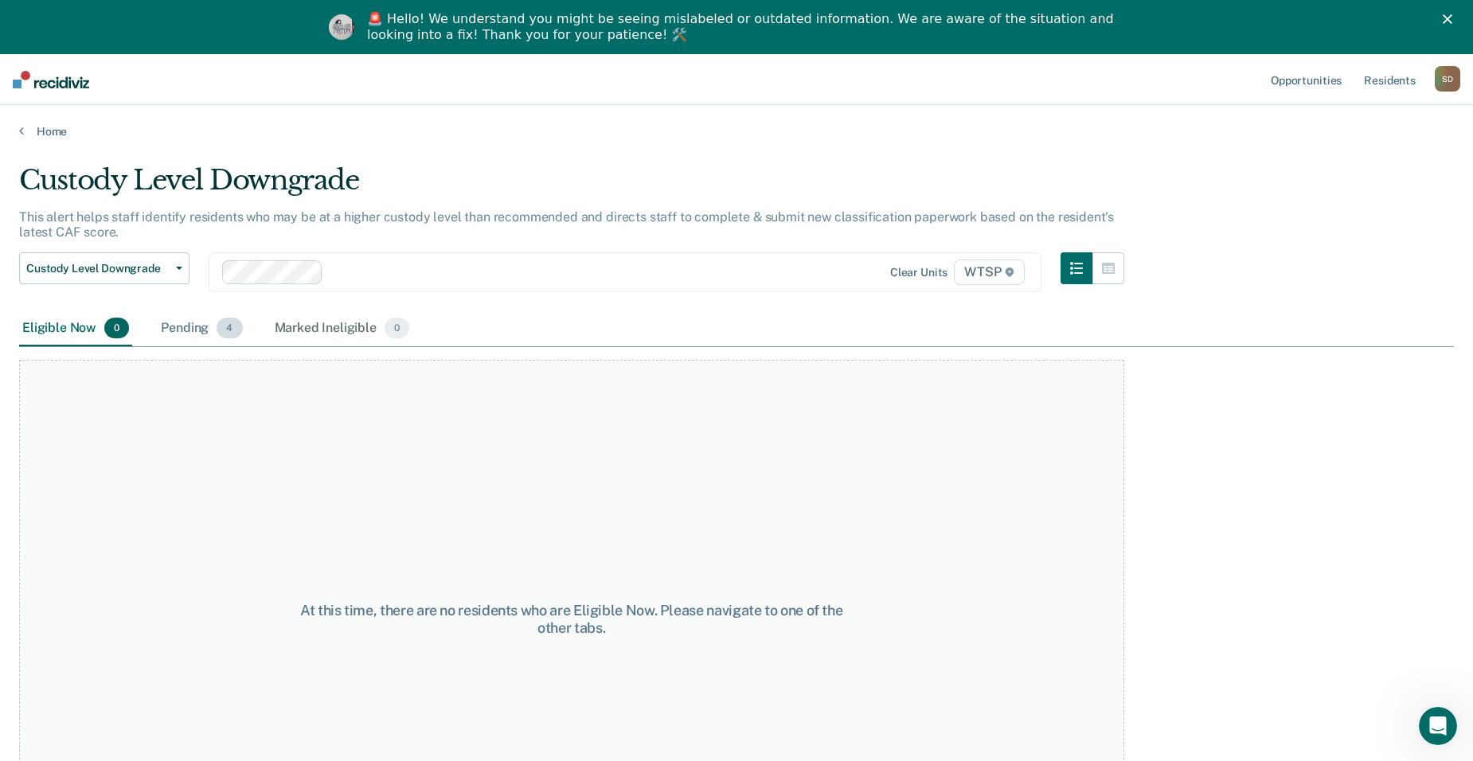
click at [205, 326] on div "Pending 4" at bounding box center [202, 328] width 88 height 35
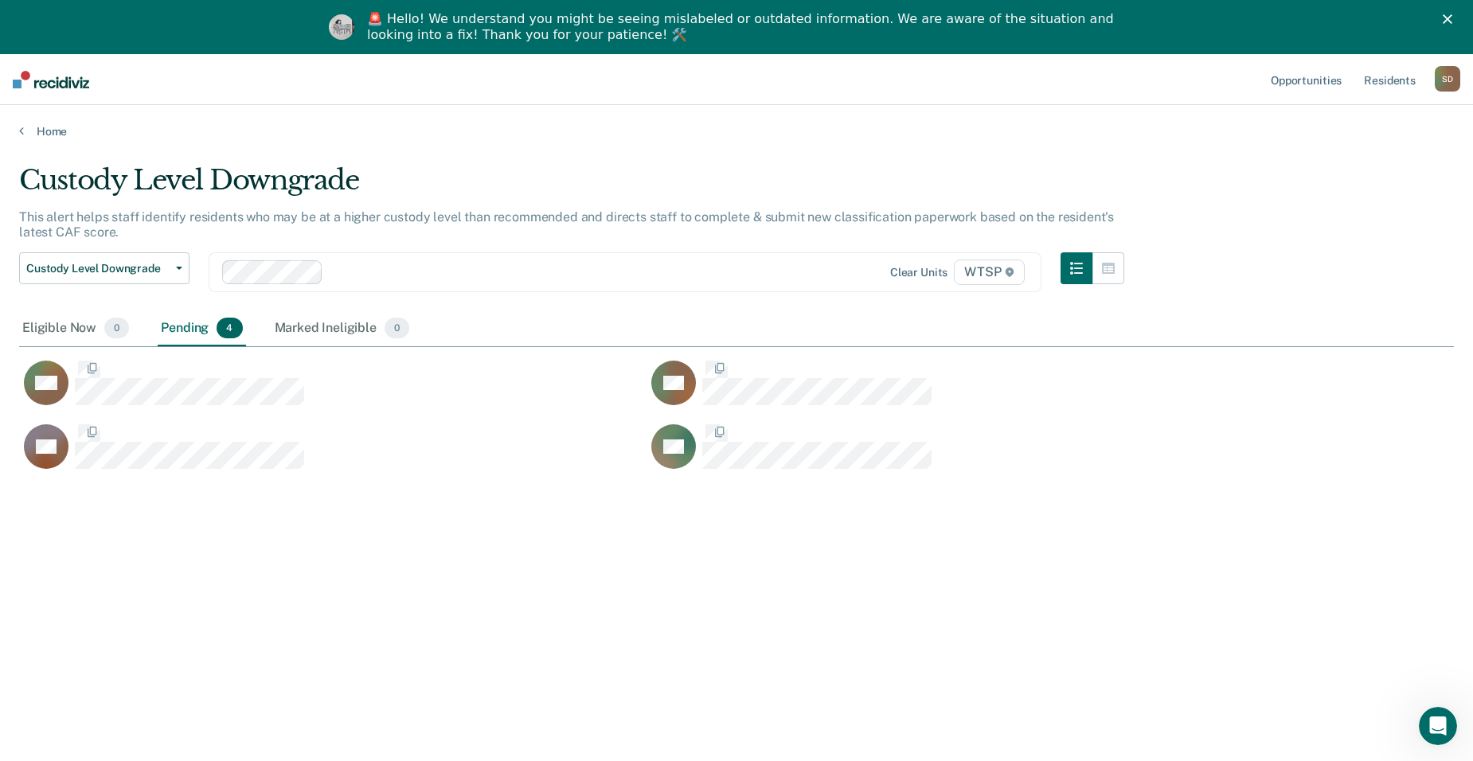
scroll to position [520, 1423]
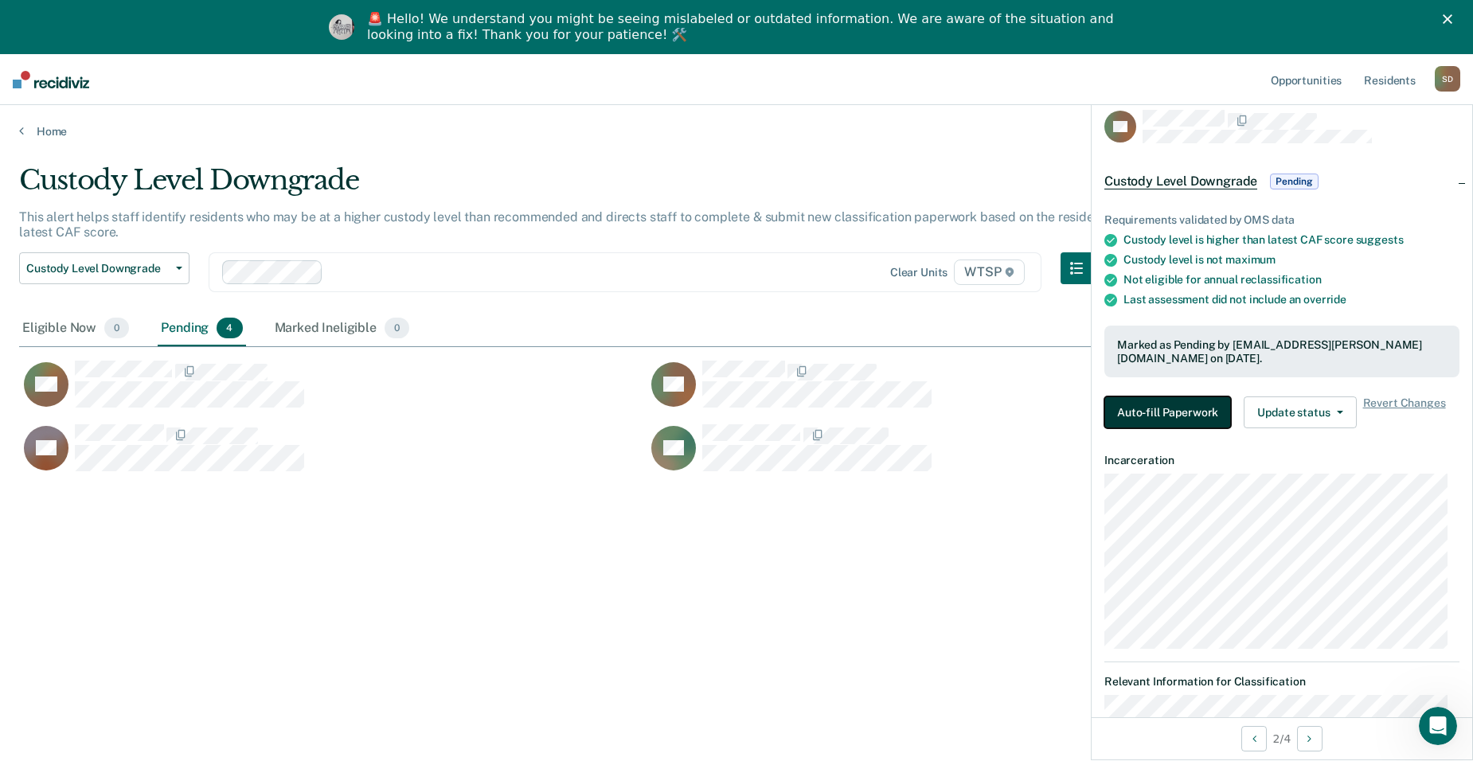
click at [1062, 401] on button "Auto-fill Paperwork" at bounding box center [1167, 413] width 127 height 32
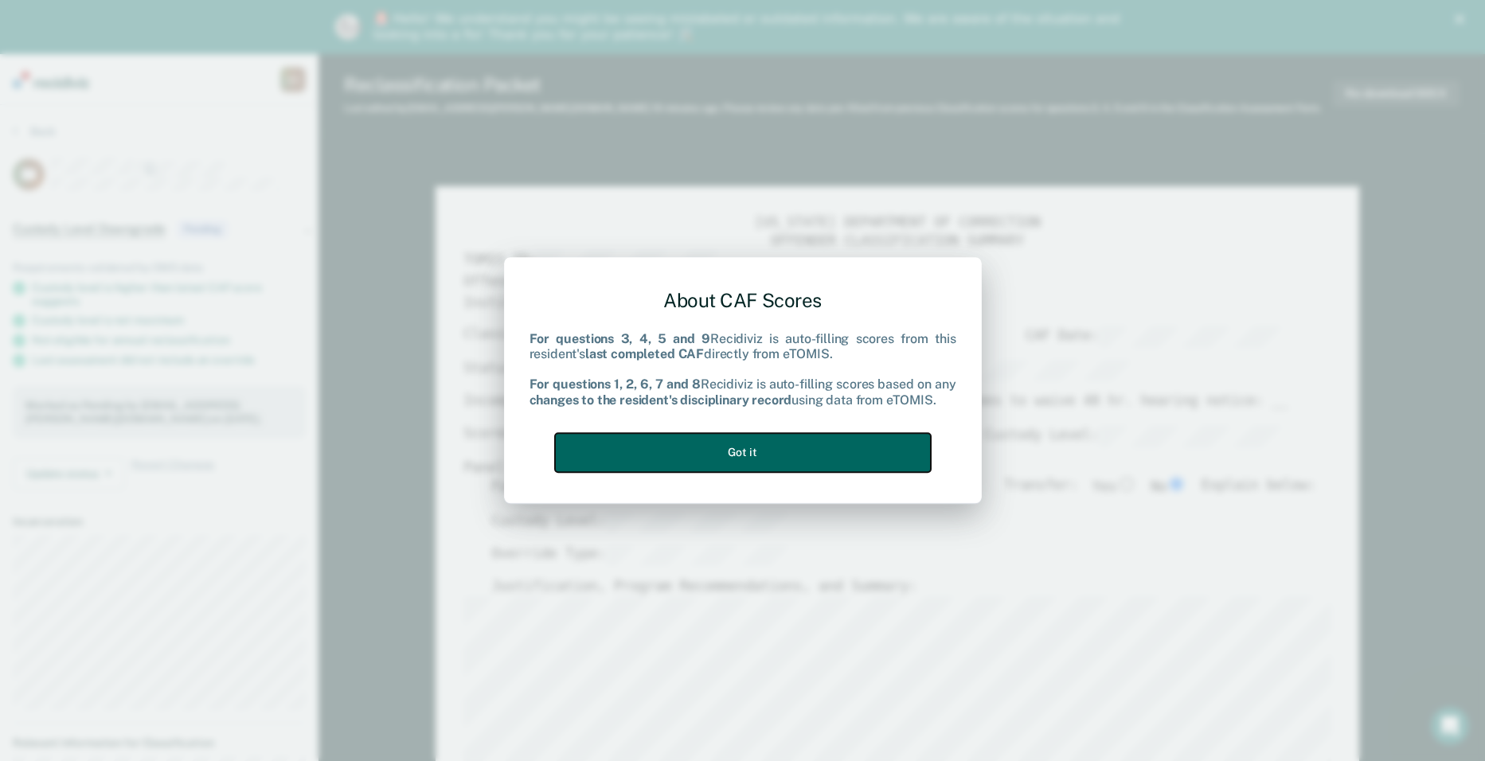
click at [738, 446] on button "Got it" at bounding box center [743, 452] width 376 height 39
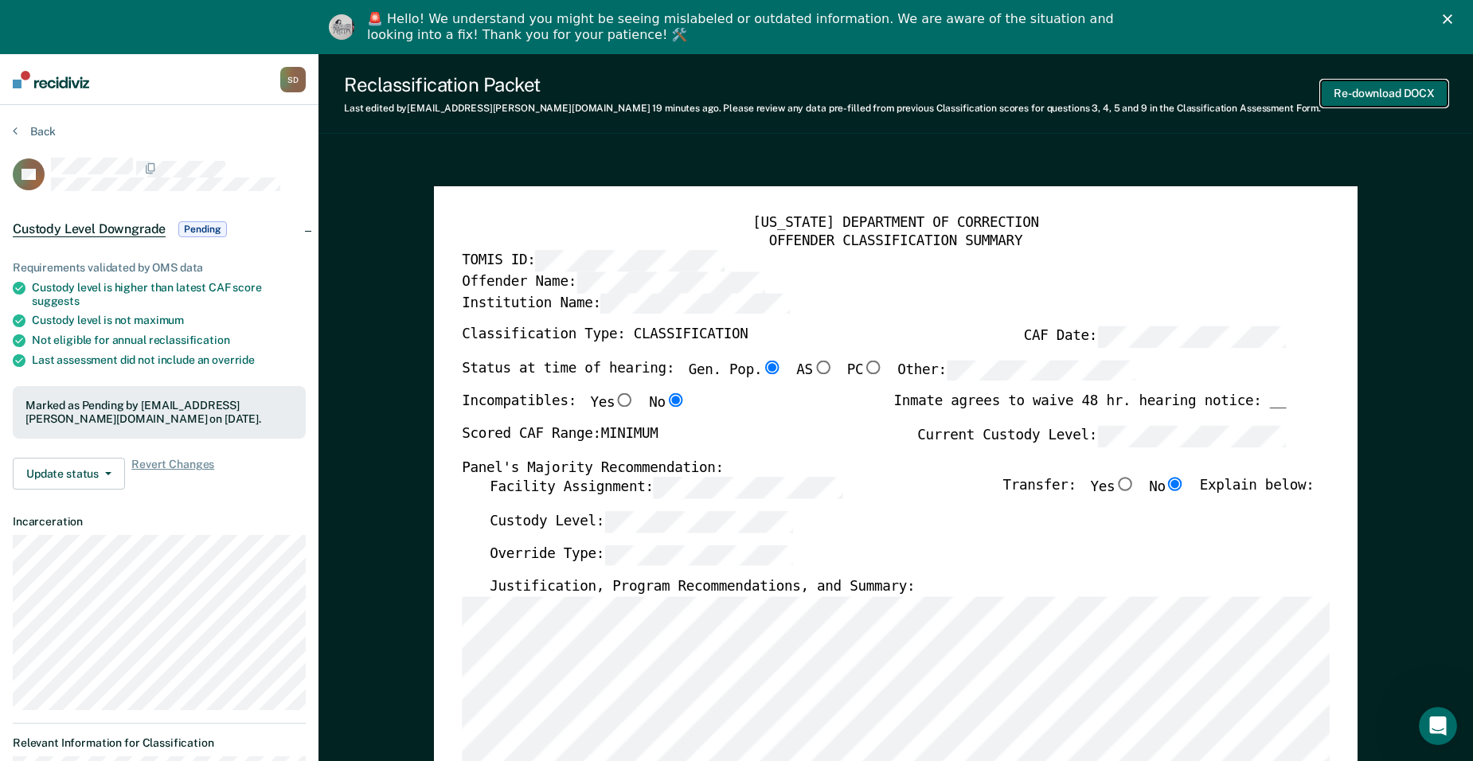
click at [1062, 86] on button "Re-download DOCX" at bounding box center [1384, 93] width 127 height 26
type textarea "x"
